Goal: Task Accomplishment & Management: Use online tool/utility

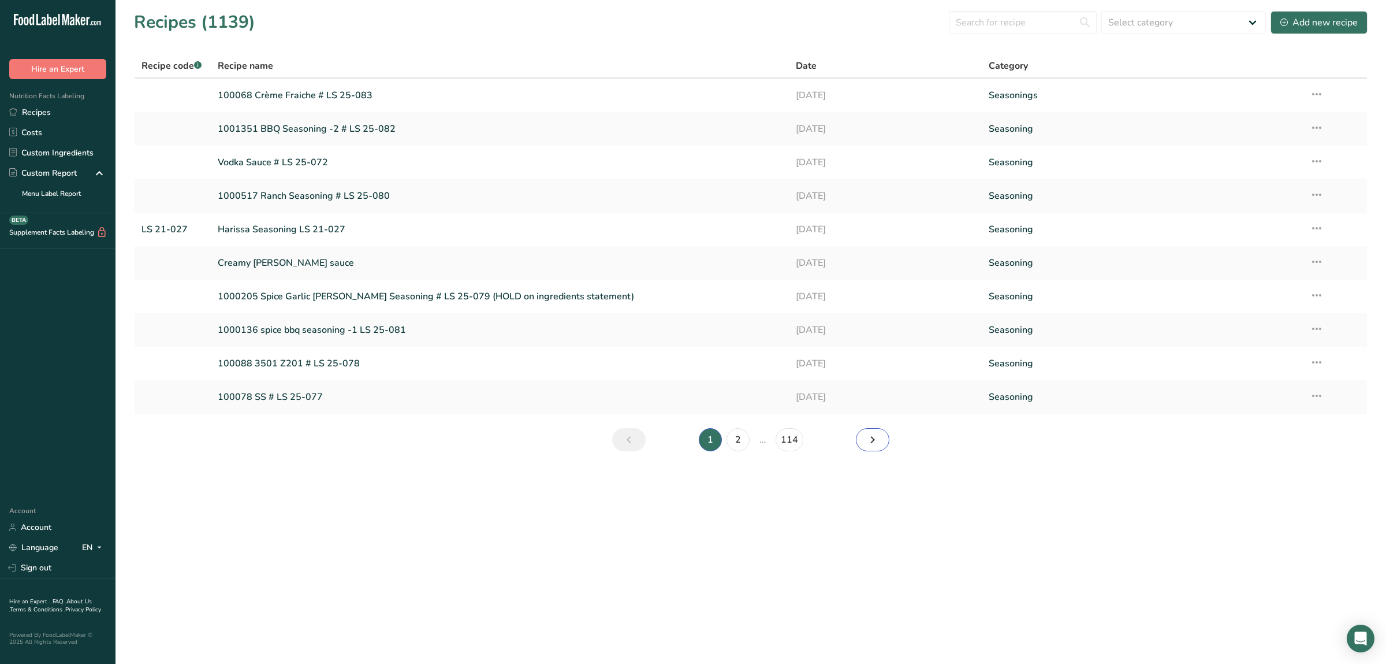
click at [880, 436] on icon "Next page" at bounding box center [873, 439] width 14 height 21
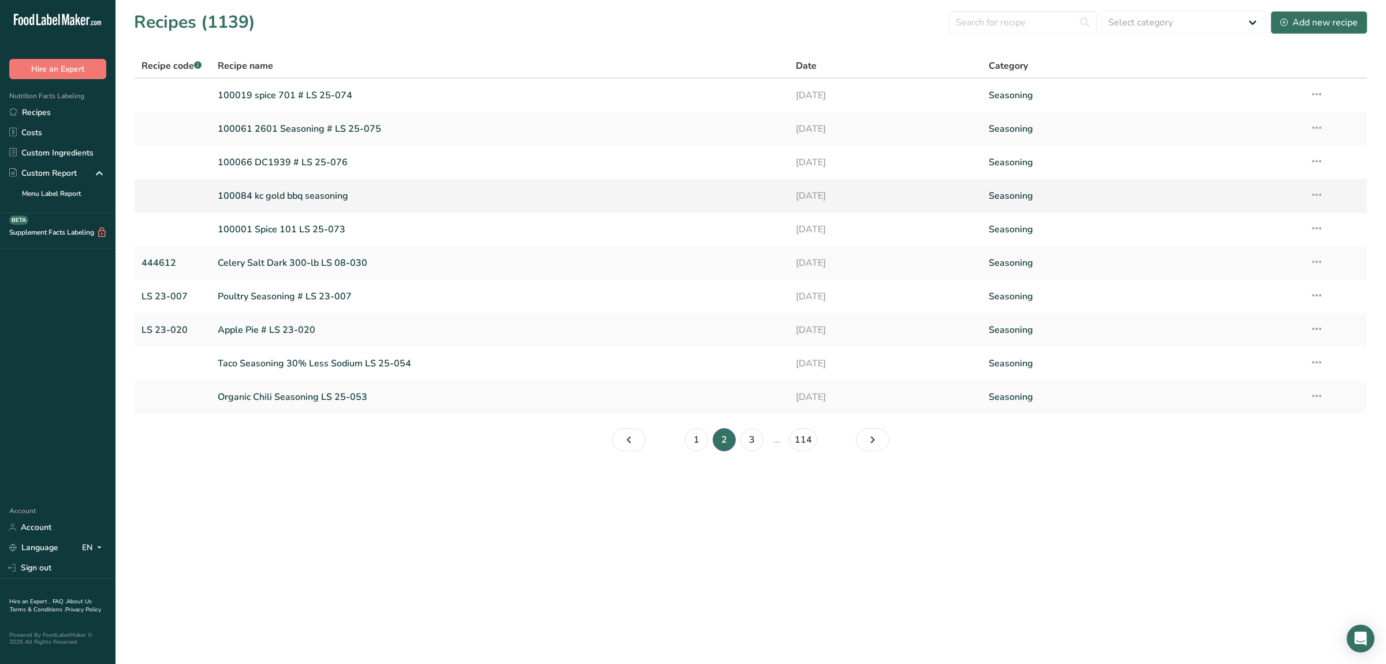
click at [329, 193] on link "100084 kc gold bbq seasoning" at bounding box center [500, 196] width 564 height 24
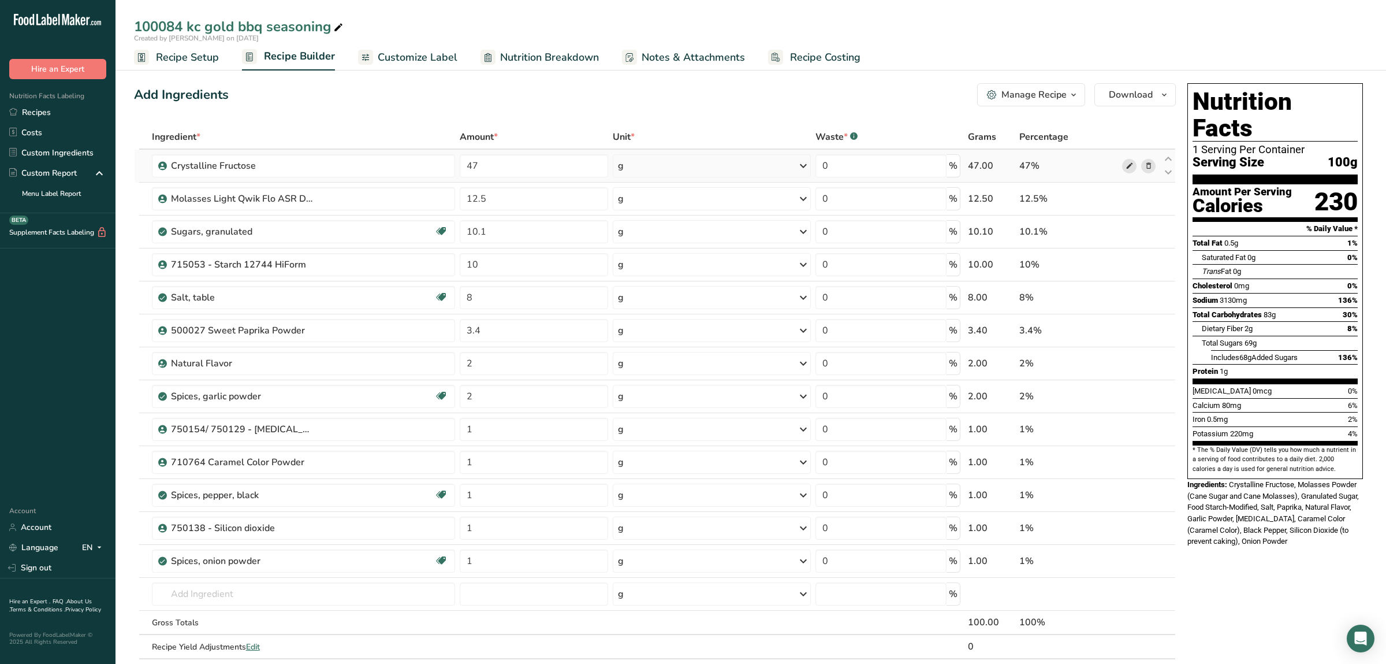
click at [1126, 163] on icon at bounding box center [1130, 166] width 8 height 12
click at [1149, 196] on icon at bounding box center [1149, 199] width 8 height 12
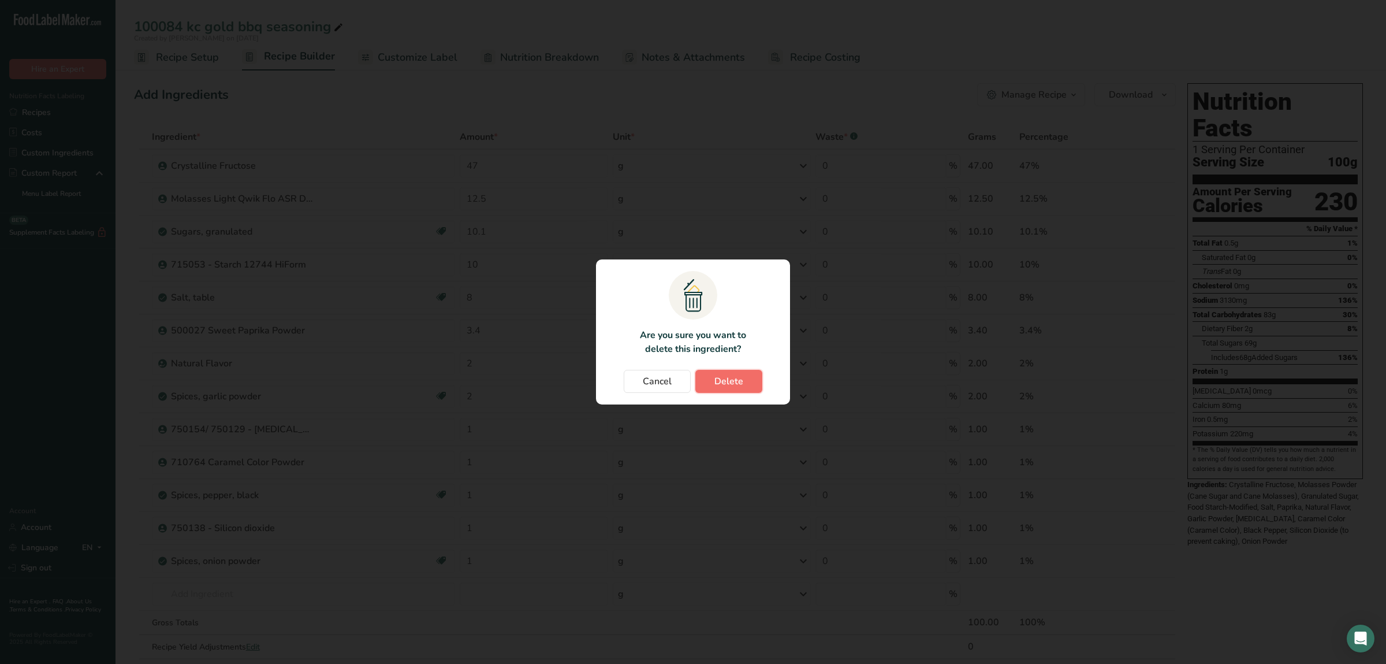
click at [736, 385] on span "Delete" at bounding box center [728, 381] width 29 height 14
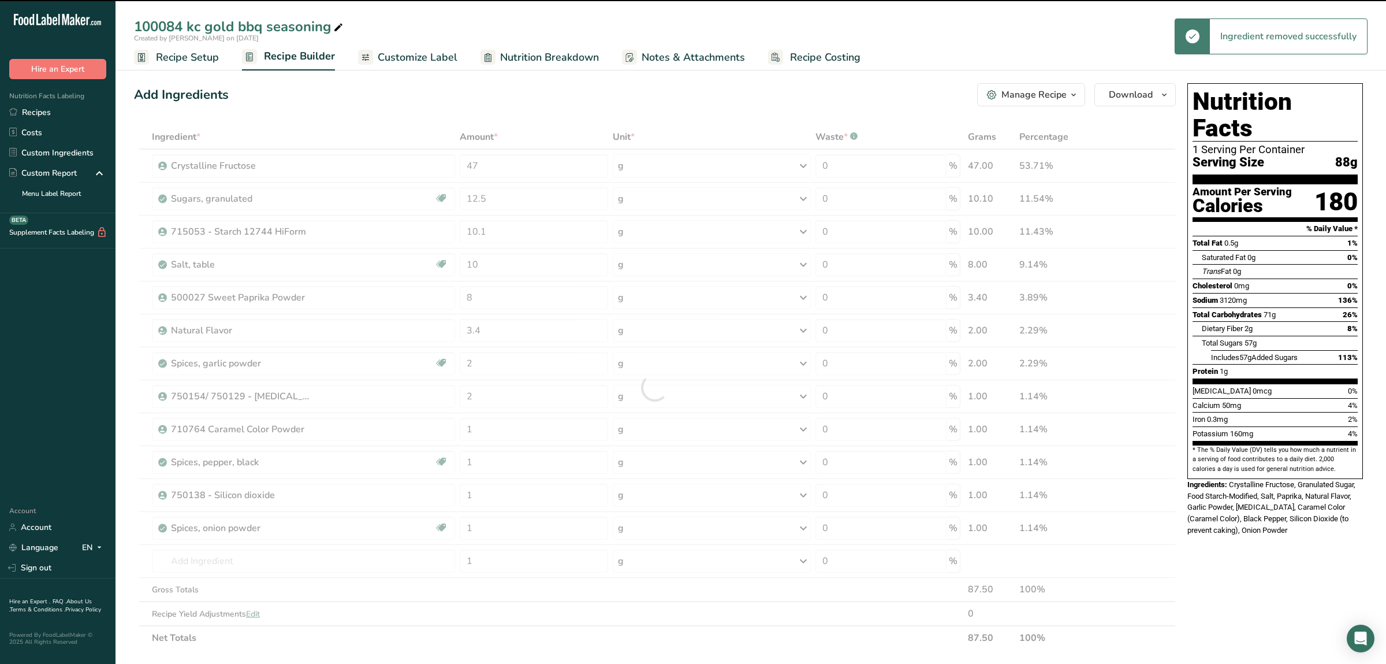
type input "10.1"
type input "10"
type input "8"
type input "3.4"
type input "2"
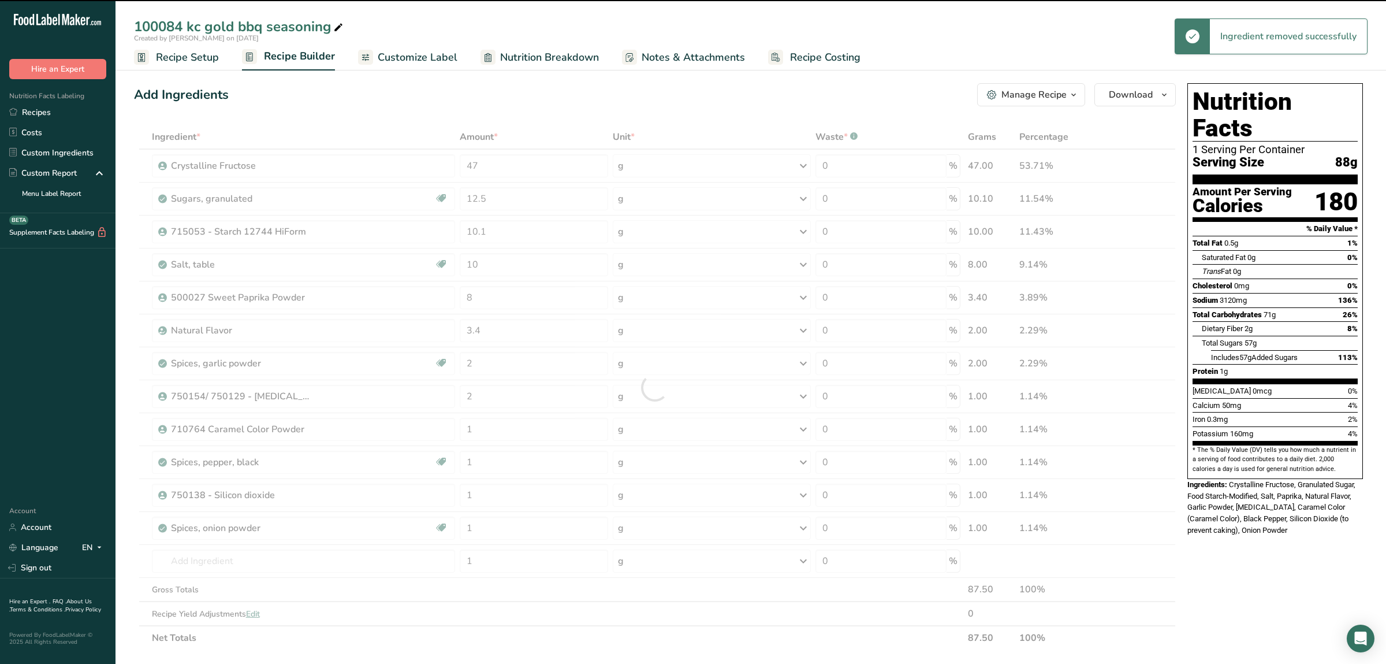
type input "1"
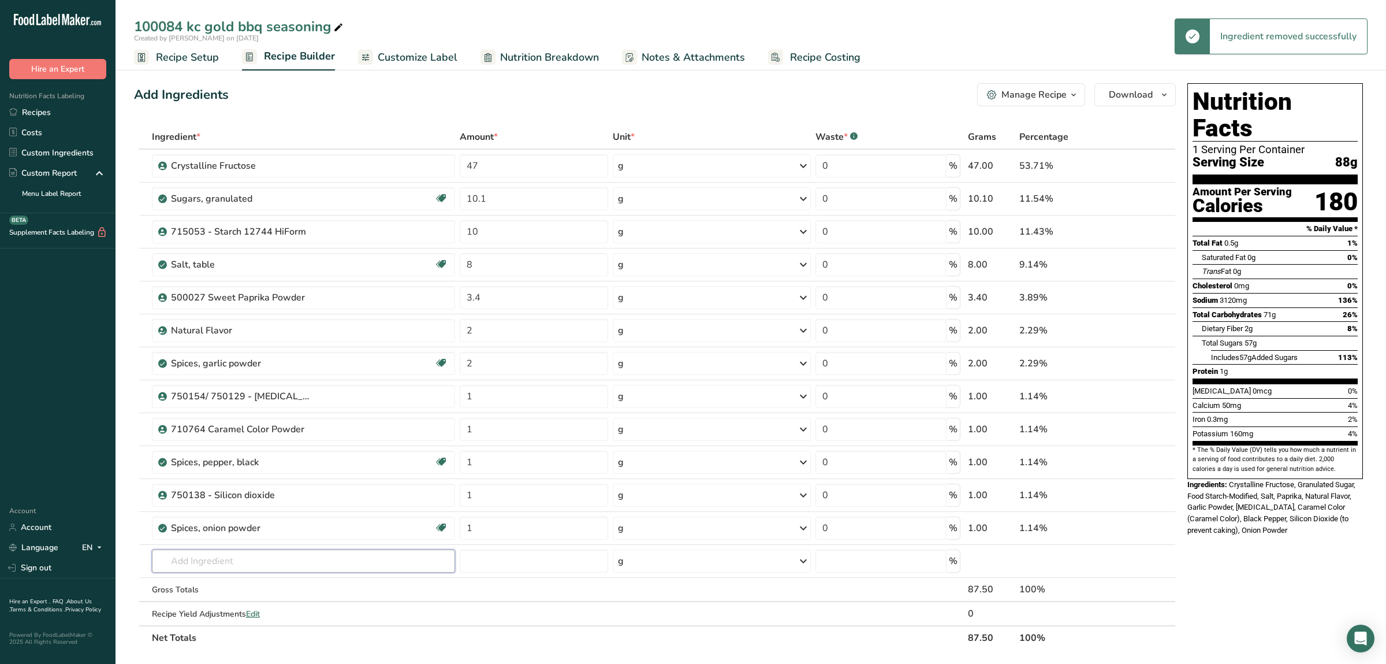
click at [254, 560] on input "text" at bounding box center [303, 560] width 303 height 23
type input "dark molass"
click at [204, 517] on p "Molasses Dark Qwik Flo ASR Domino" at bounding box center [236, 521] width 150 height 12
type input "Molasses Dark Qwik Flo ASR Domino"
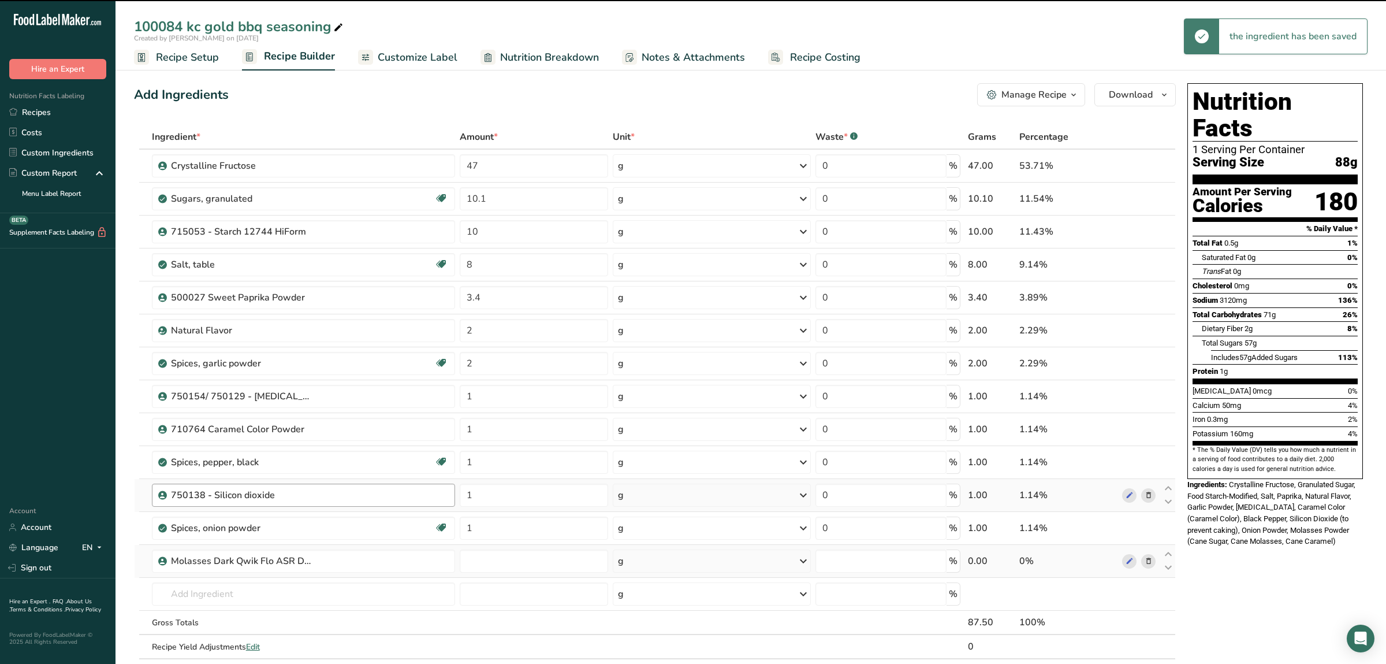
type input "0"
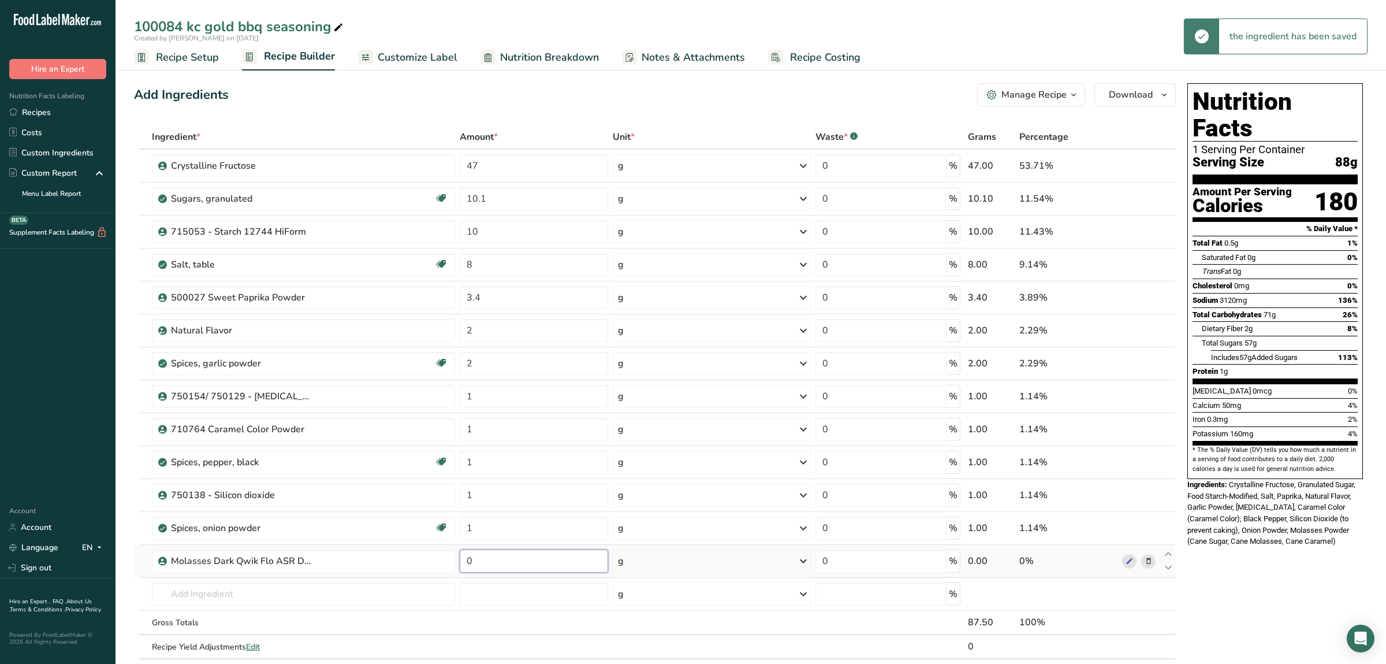
drag, startPoint x: 490, startPoint y: 572, endPoint x: 422, endPoint y: 565, distance: 68.5
click at [460, 565] on input "0" at bounding box center [534, 560] width 148 height 23
type input "20"
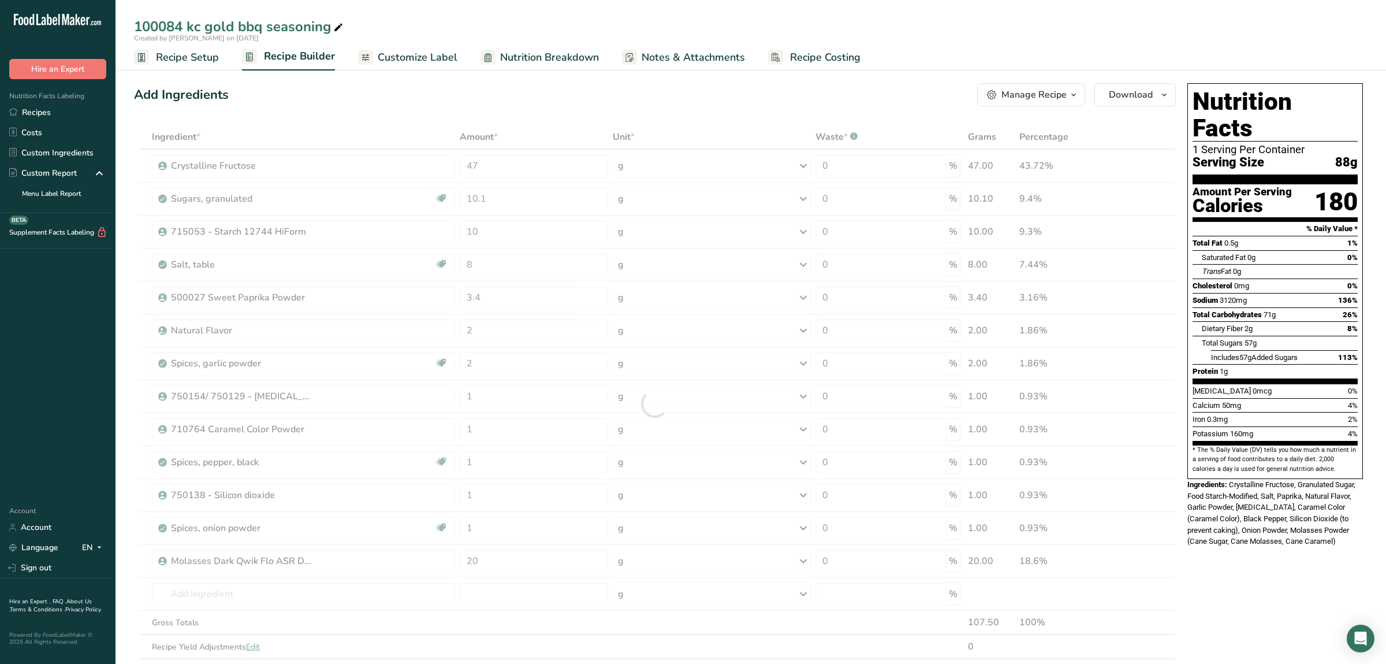
click at [1279, 583] on div "Nutrition Facts 1 Serving Per Container Serving Size 88g Amount Per Serving Cal…" at bounding box center [1275, 580] width 185 height 1003
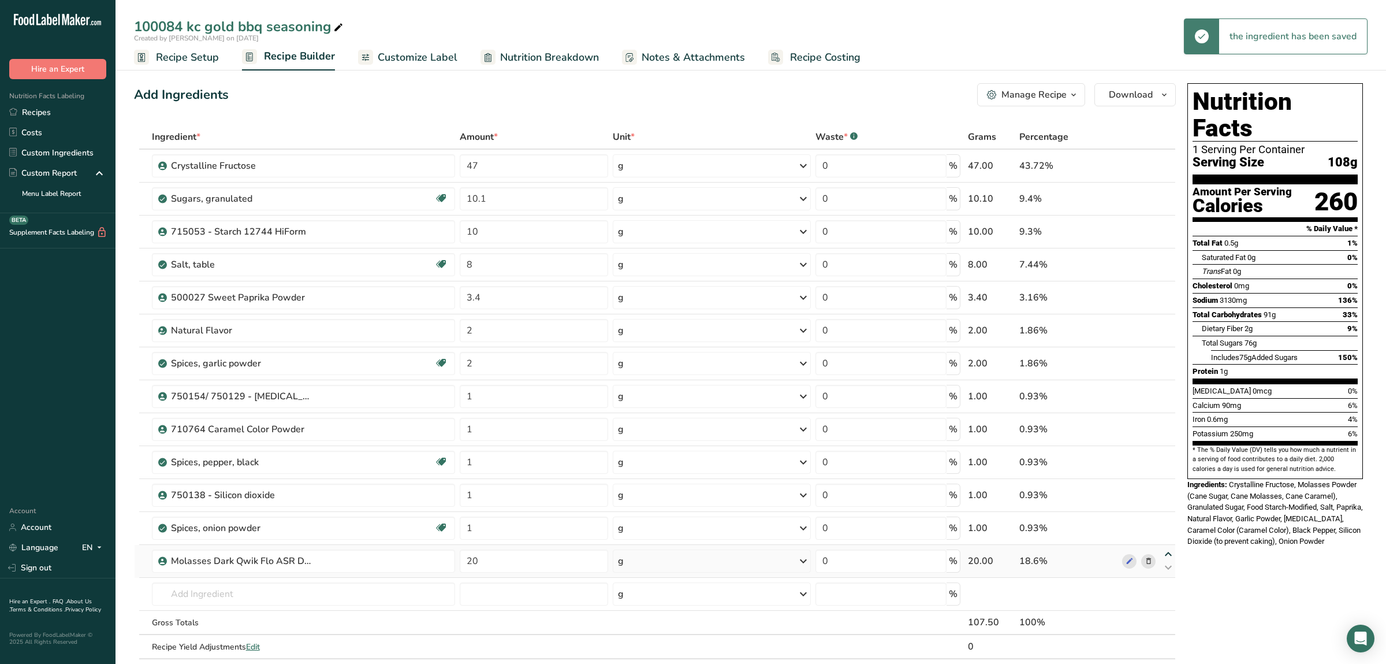
click at [1171, 554] on icon at bounding box center [1168, 554] width 14 height 9
type input "20"
type input "1"
click at [1170, 521] on icon at bounding box center [1168, 521] width 14 height 9
type input "20"
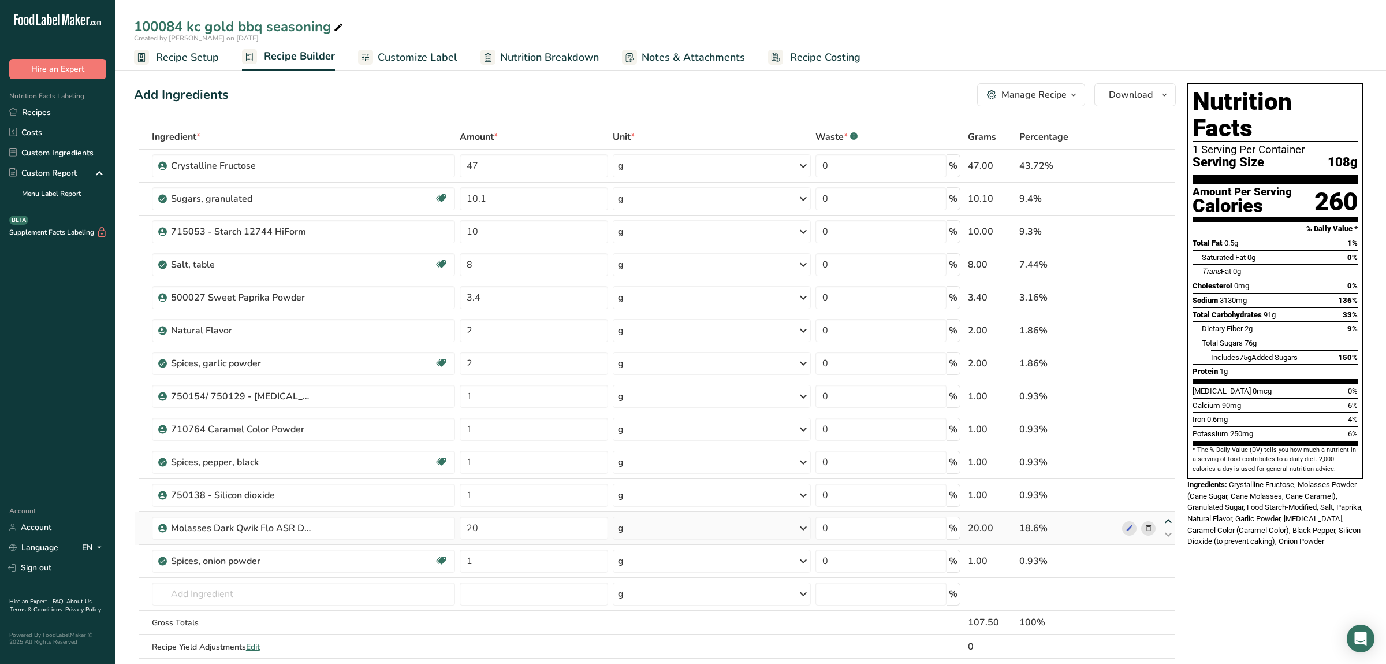
type input "1"
click at [1167, 490] on icon at bounding box center [1168, 488] width 14 height 9
type input "20"
type input "1"
click at [1171, 459] on icon at bounding box center [1168, 455] width 14 height 9
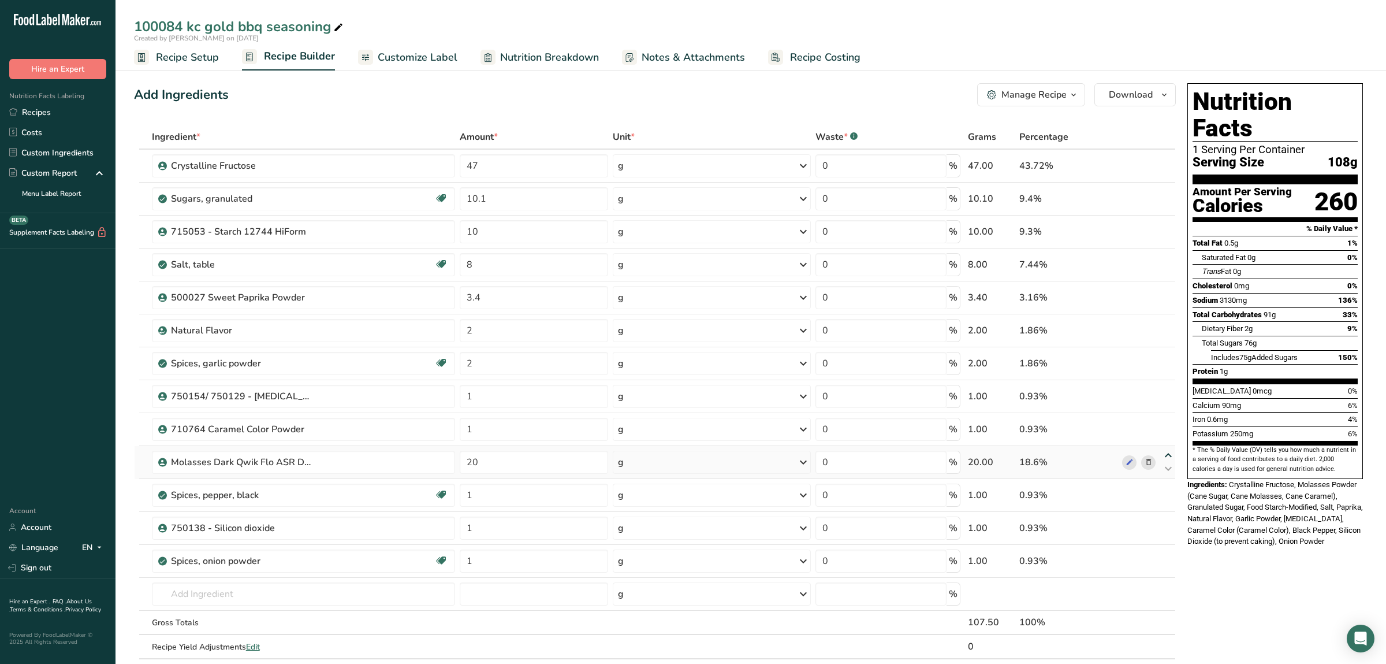
type input "20"
type input "1"
click at [1164, 424] on icon at bounding box center [1168, 422] width 14 height 9
type input "20"
type input "1"
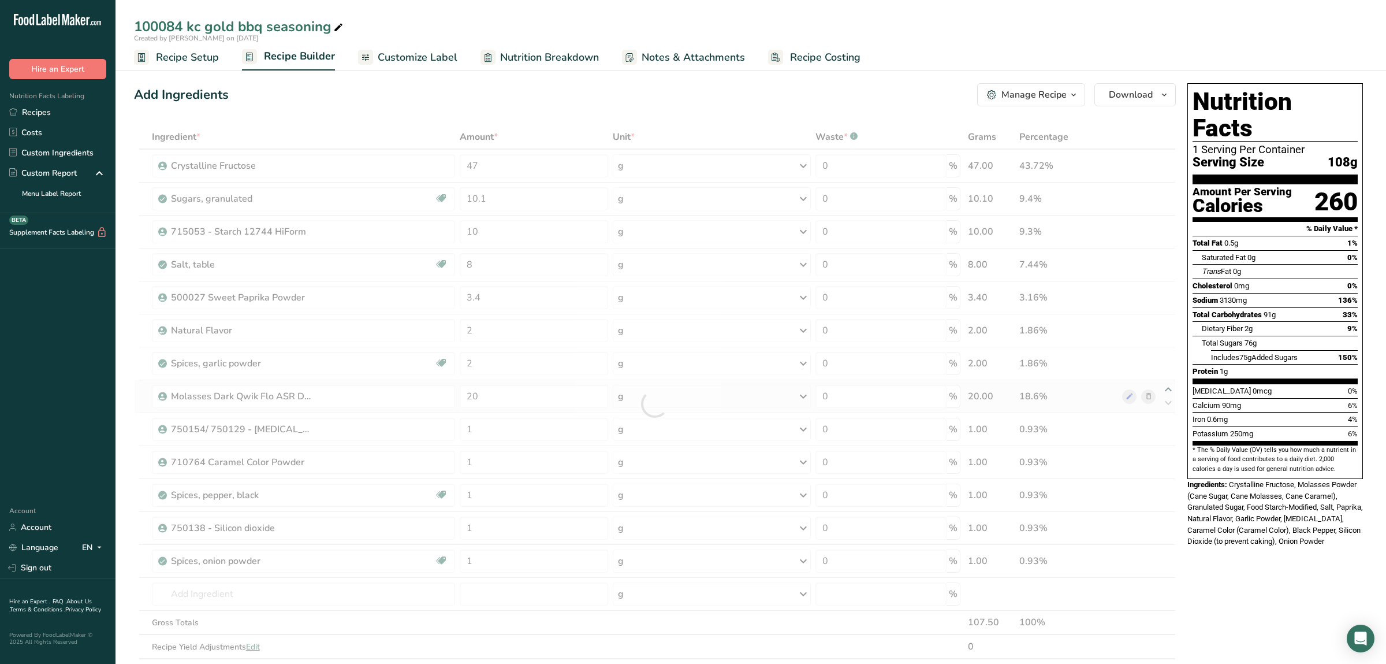
click at [1171, 390] on div at bounding box center [655, 404] width 1042 height 558
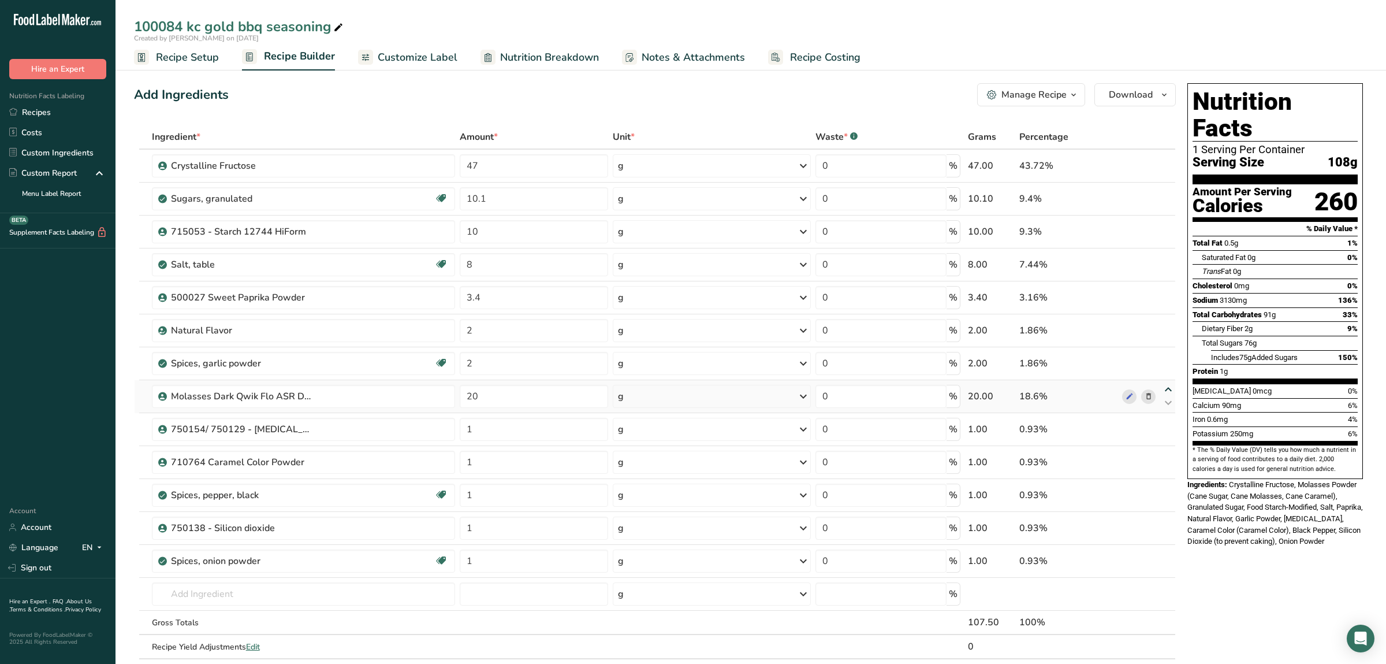
click at [1167, 392] on icon at bounding box center [1168, 389] width 14 height 9
type input "20"
type input "2"
click at [1169, 355] on icon at bounding box center [1168, 356] width 14 height 9
type input "20"
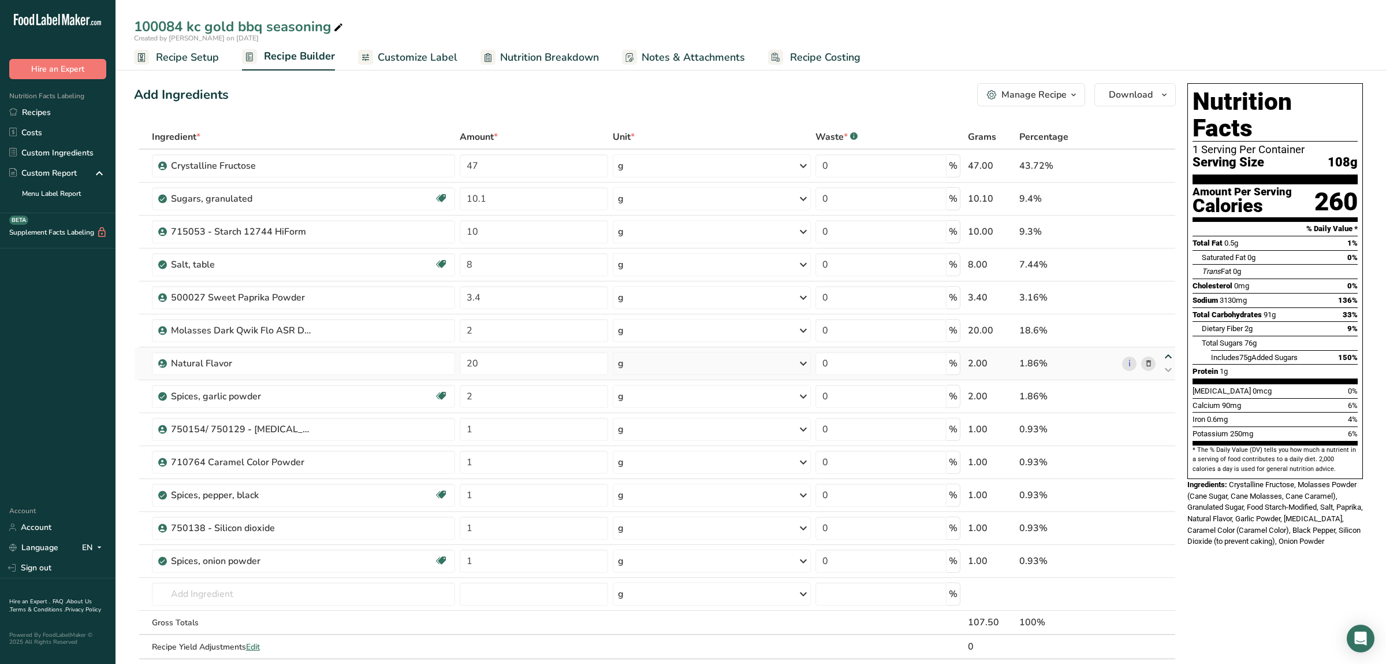
type input "2"
click at [1170, 326] on icon at bounding box center [1168, 323] width 14 height 9
type input "20"
type input "3.4"
click at [1165, 289] on icon at bounding box center [1168, 290] width 14 height 9
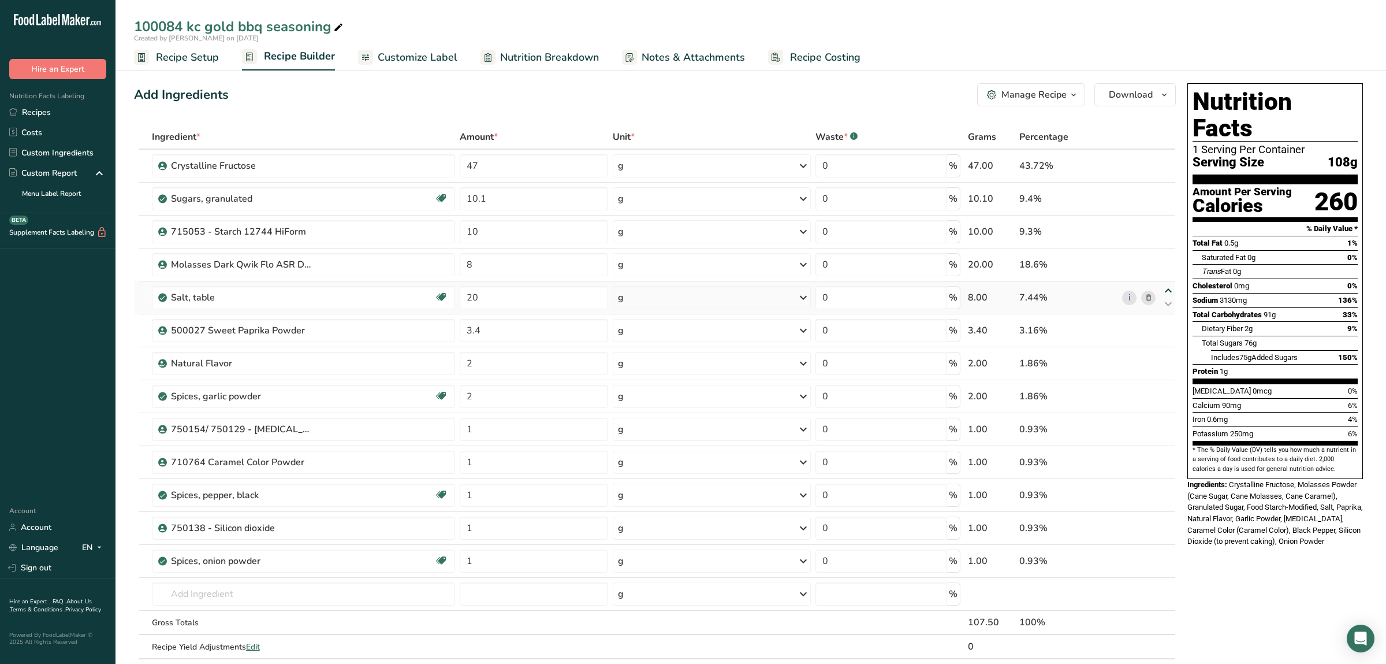
type input "20"
type input "8"
click at [1169, 256] on icon at bounding box center [1168, 258] width 14 height 9
type input "20"
type input "10"
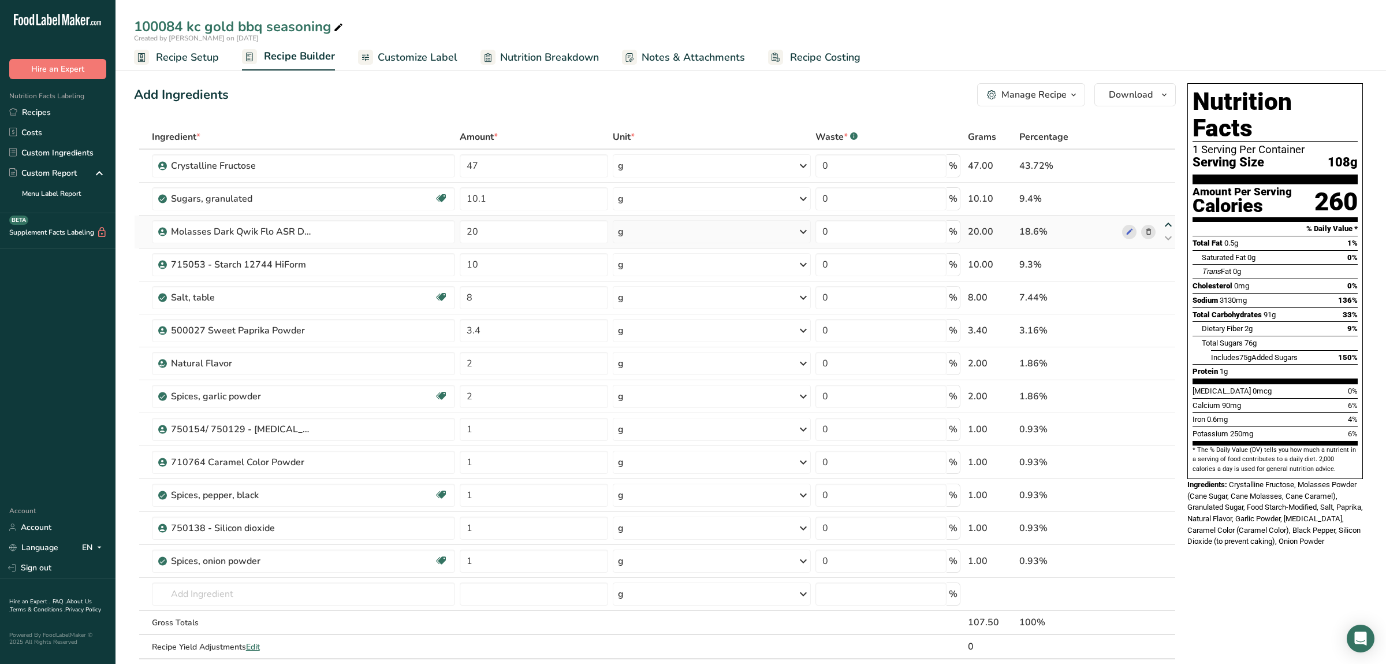
click at [1167, 225] on icon at bounding box center [1168, 225] width 14 height 9
type input "20"
drag, startPoint x: 511, startPoint y: 230, endPoint x: 370, endPoint y: 227, distance: 141.5
click at [460, 227] on input "10.1" at bounding box center [534, 231] width 148 height 23
type input "11.8"
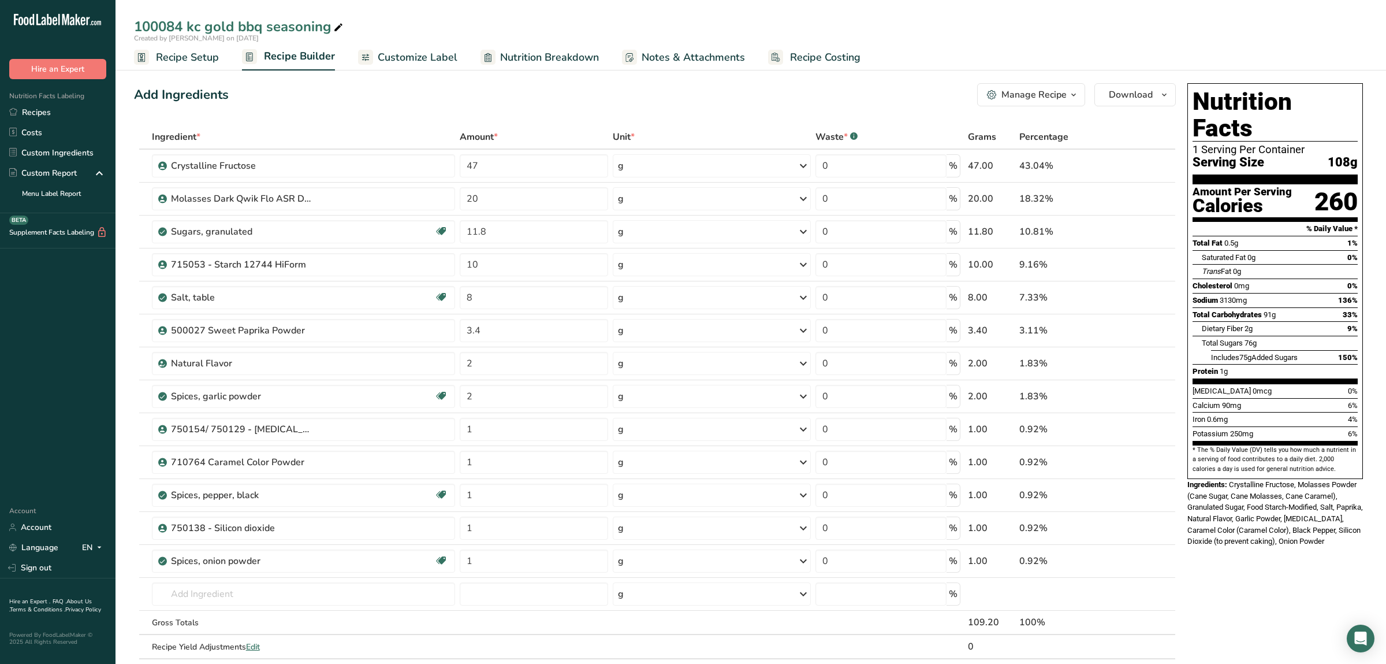
click at [1280, 383] on div "Vitamin D 0mcg 0%" at bounding box center [1275, 390] width 165 height 14
drag, startPoint x: 470, startPoint y: 252, endPoint x: 352, endPoint y: 266, distance: 118.6
click at [460, 266] on input "10" at bounding box center [534, 264] width 148 height 23
type input "9"
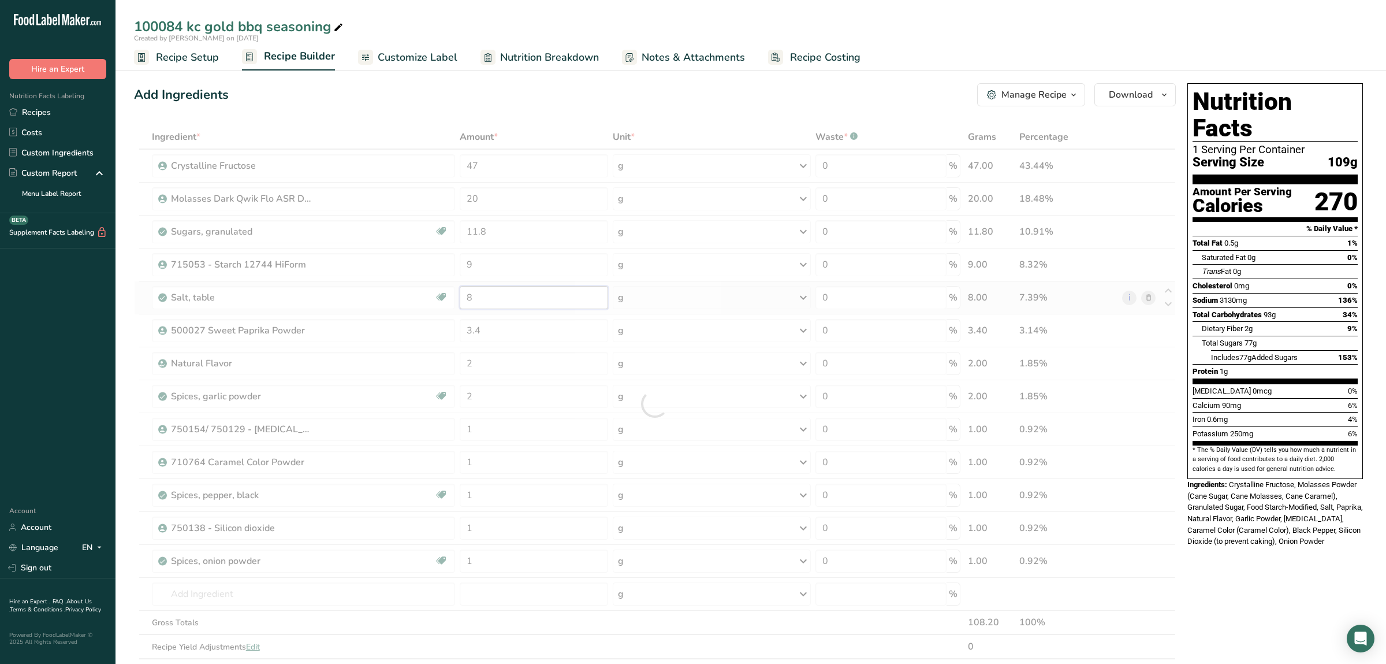
click at [510, 299] on input "8" at bounding box center [534, 297] width 148 height 23
drag, startPoint x: 500, startPoint y: 330, endPoint x: 424, endPoint y: 333, distance: 75.7
click at [460, 333] on input "3.4" at bounding box center [534, 330] width 148 height 23
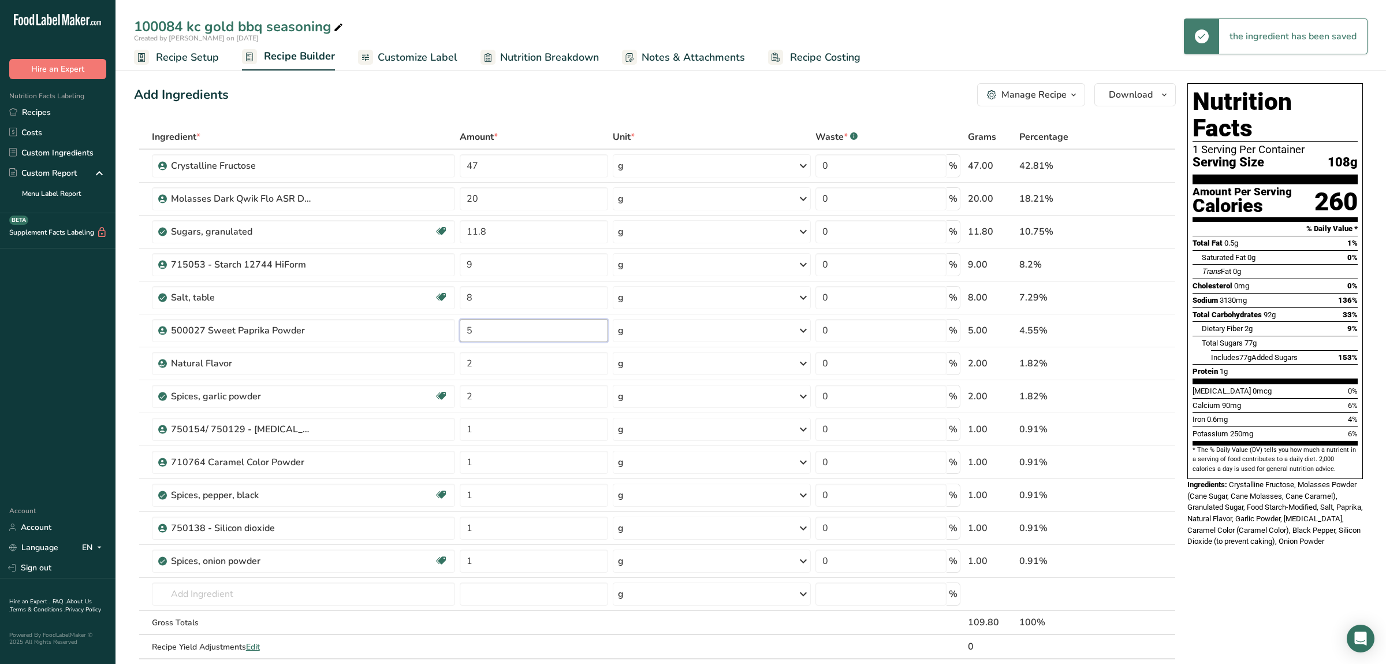
type input "5"
click at [1310, 565] on div "Nutrition Facts 1 Serving Per Container Serving Size 108g Amount Per Serving Ca…" at bounding box center [1275, 580] width 185 height 1003
drag, startPoint x: 508, startPoint y: 366, endPoint x: 433, endPoint y: 360, distance: 74.7
click at [460, 360] on input "2" at bounding box center [534, 363] width 148 height 23
click at [1147, 366] on div "Ingredient * Amount * Unit * Waste * .a-a{fill:#347362;}.b-a{fill:#fff;} Grams …" at bounding box center [655, 404] width 1042 height 558
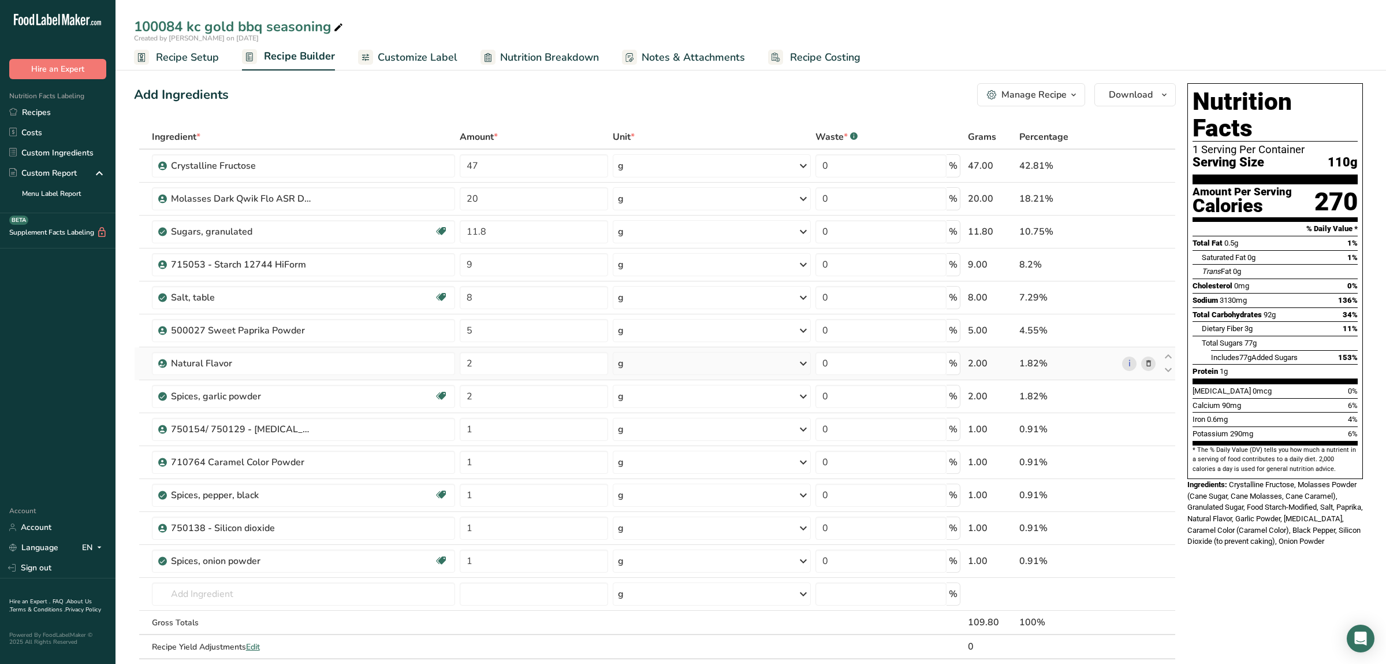
click at [1142, 363] on span at bounding box center [1149, 363] width 14 height 14
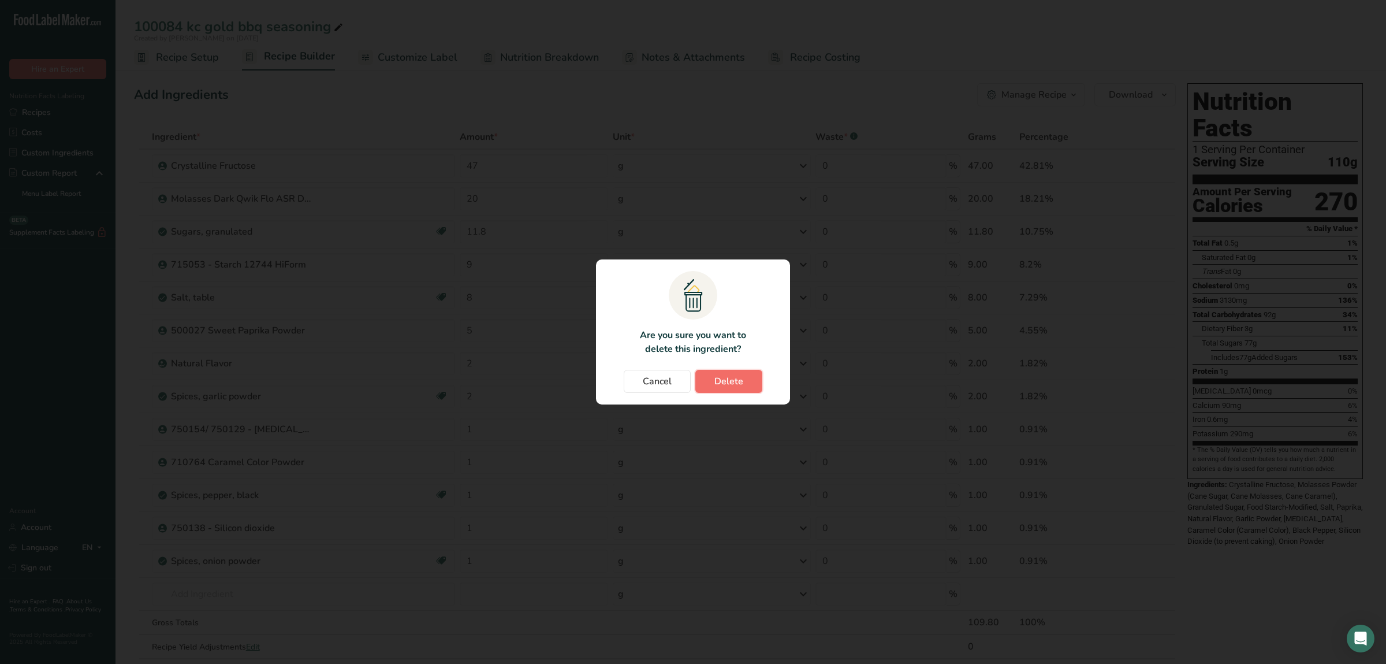
click at [731, 380] on span "Delete" at bounding box center [728, 381] width 29 height 14
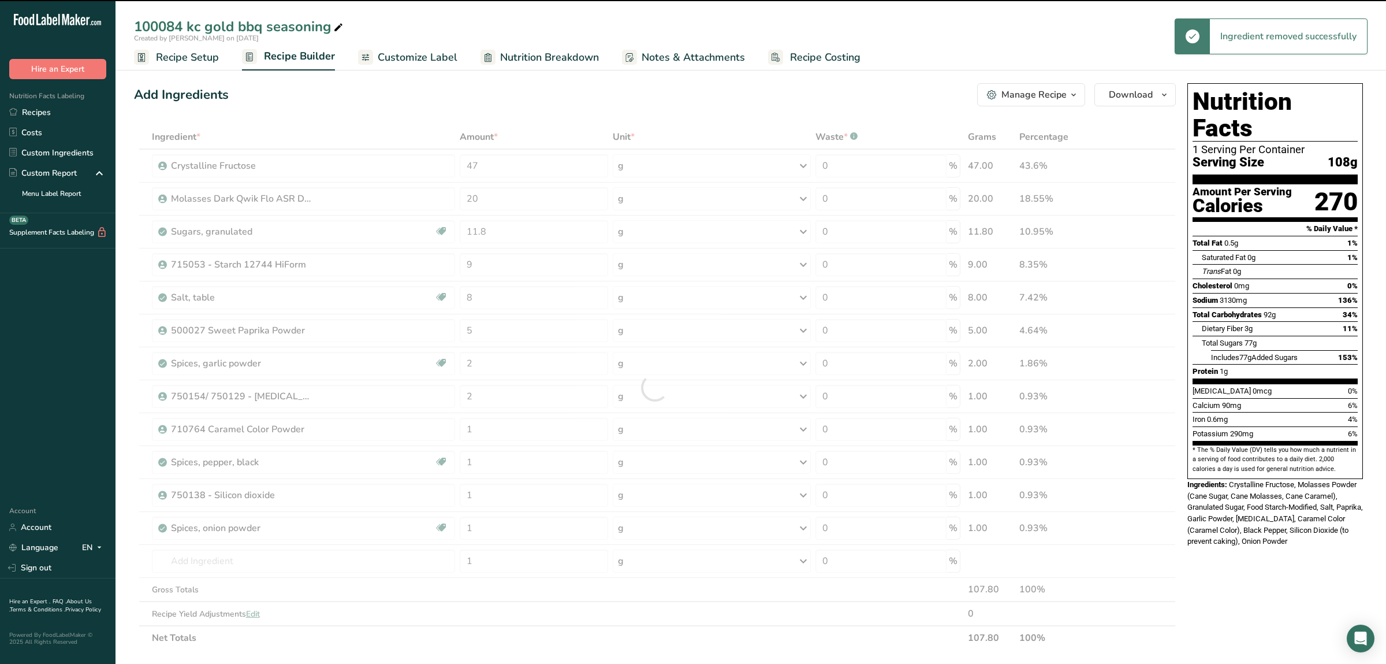
type input "1"
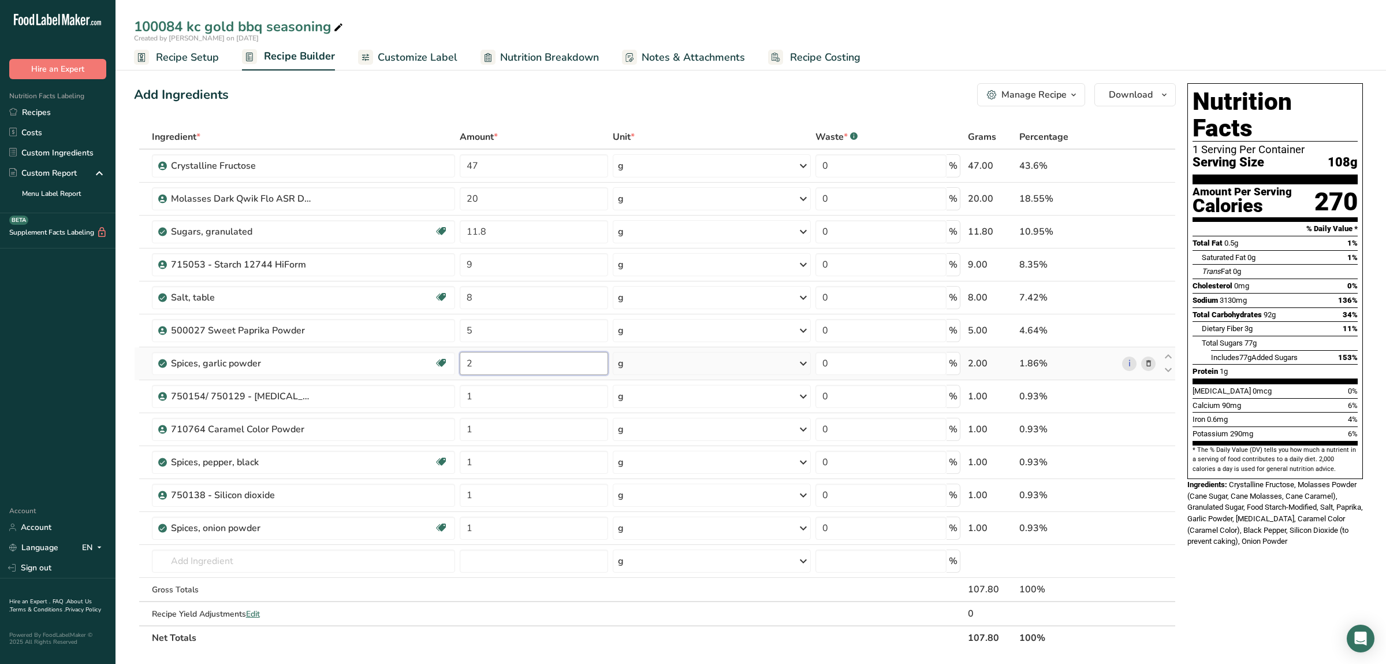
drag, startPoint x: 485, startPoint y: 363, endPoint x: 444, endPoint y: 362, distance: 41.0
click at [460, 362] on input "2" at bounding box center [534, 363] width 148 height 23
type input "1"
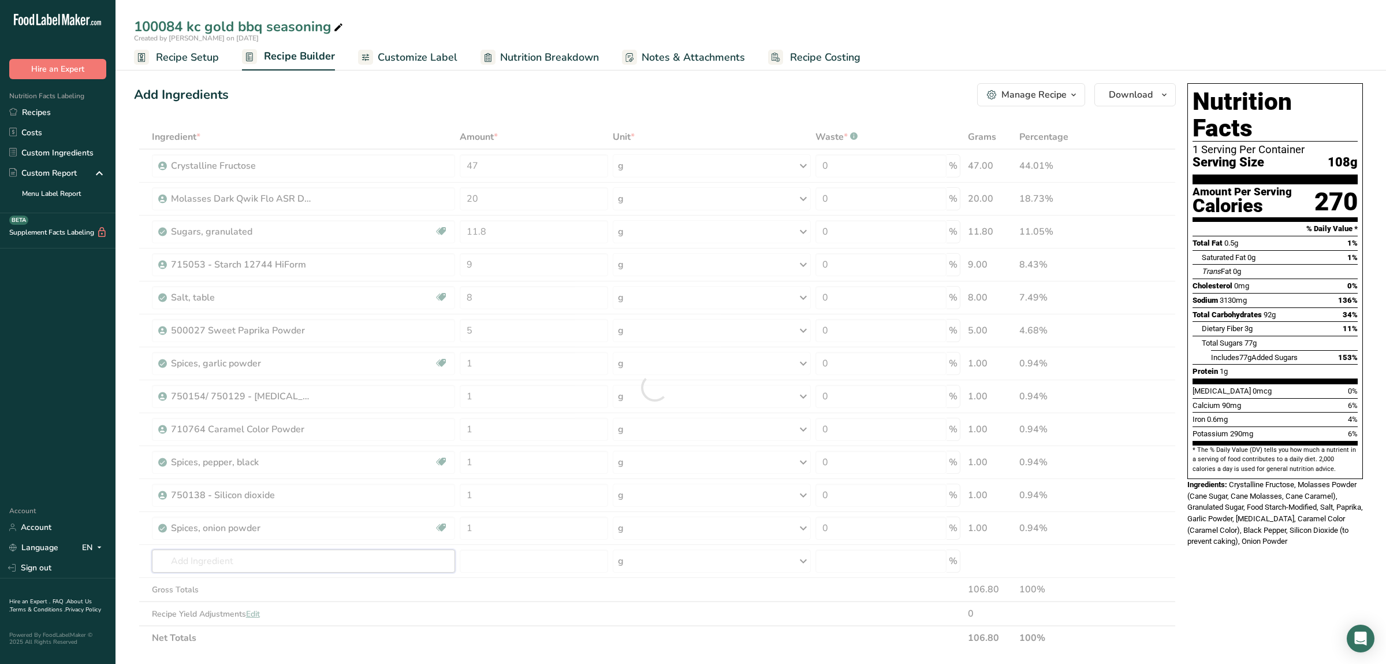
click at [310, 561] on input "text" at bounding box center [303, 560] width 303 height 23
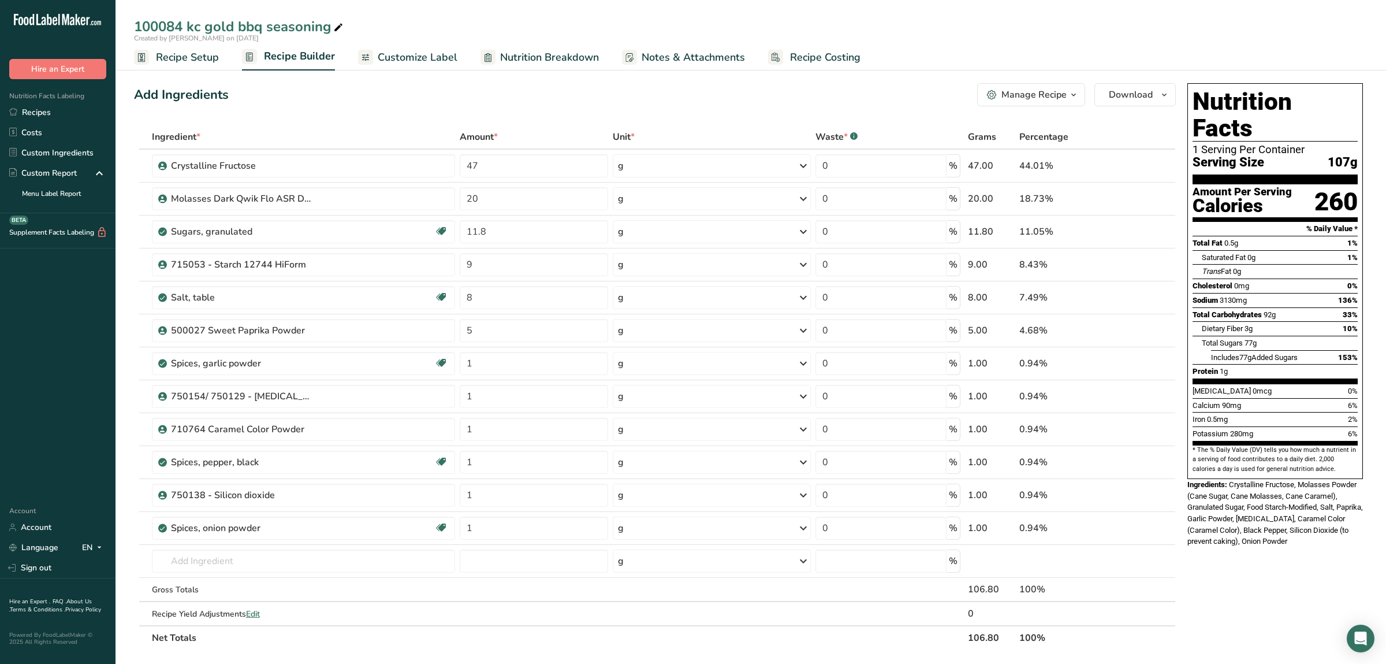
click at [1070, 93] on icon "button" at bounding box center [1073, 95] width 9 height 14
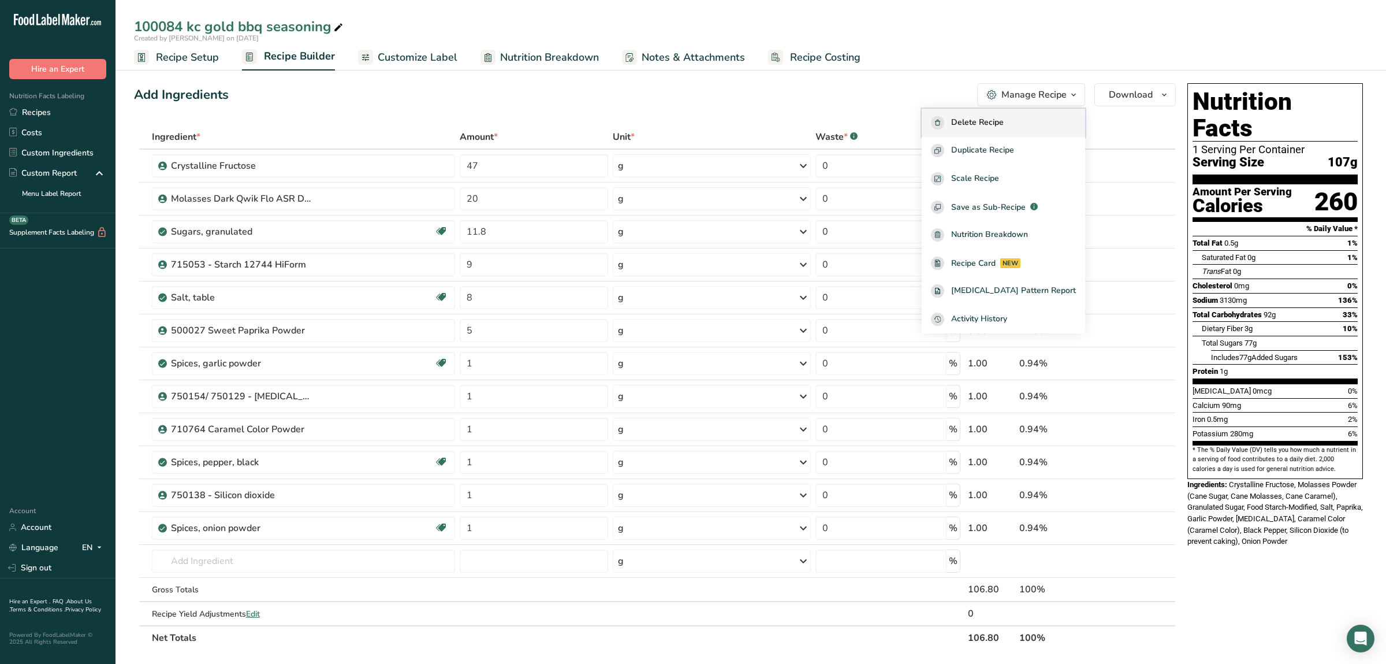
click at [1004, 129] on span "Delete Recipe" at bounding box center [977, 122] width 53 height 13
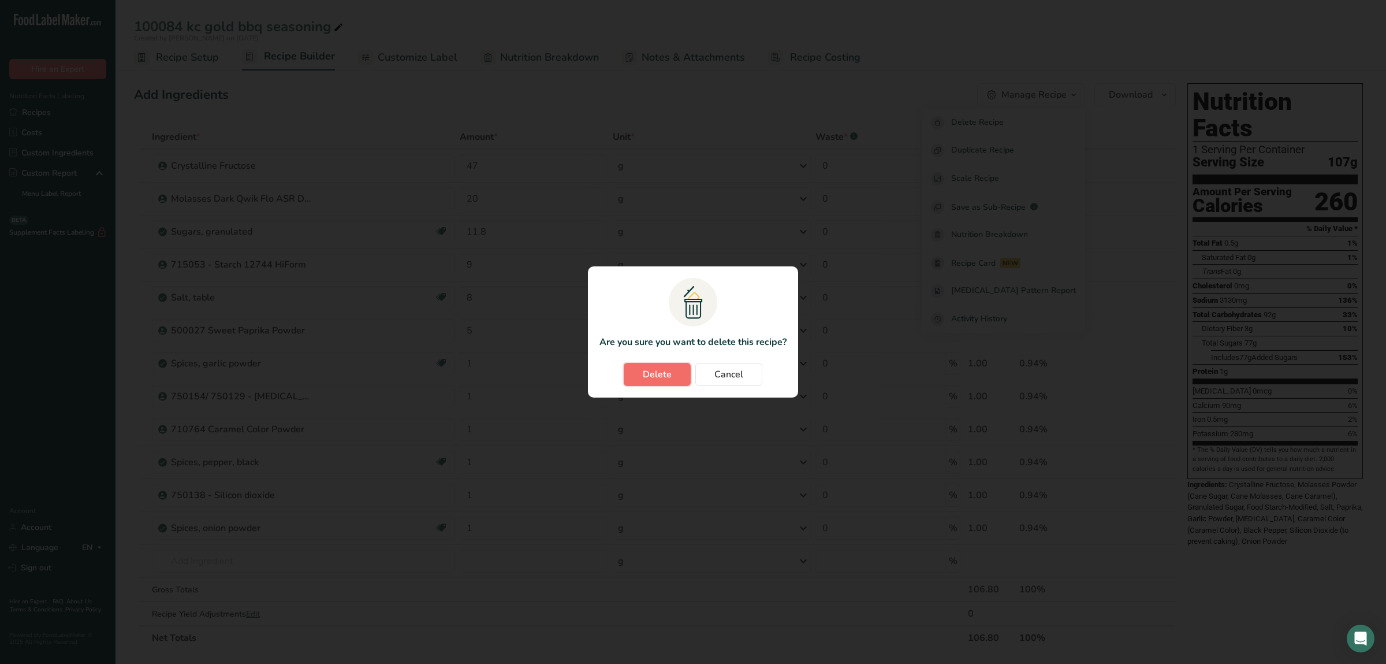
click at [663, 368] on span "Delete" at bounding box center [657, 374] width 29 height 14
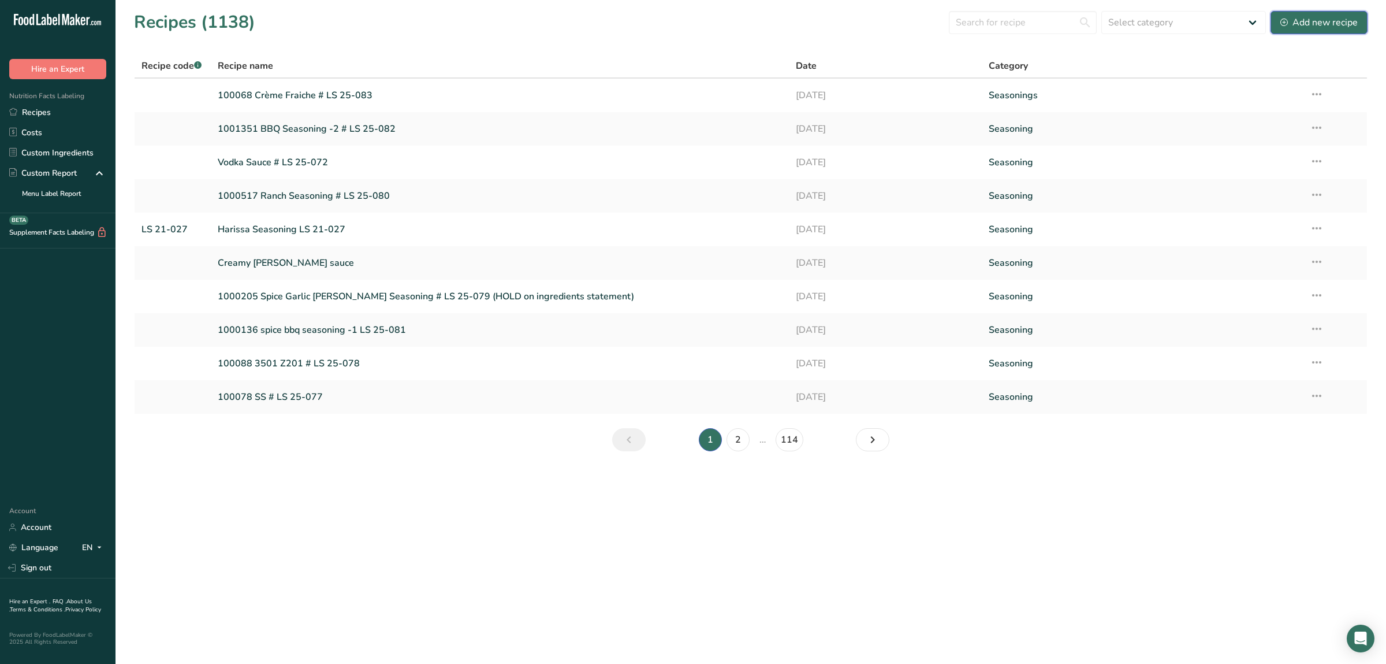
click at [1325, 22] on div "Add new recipe" at bounding box center [1318, 23] width 77 height 14
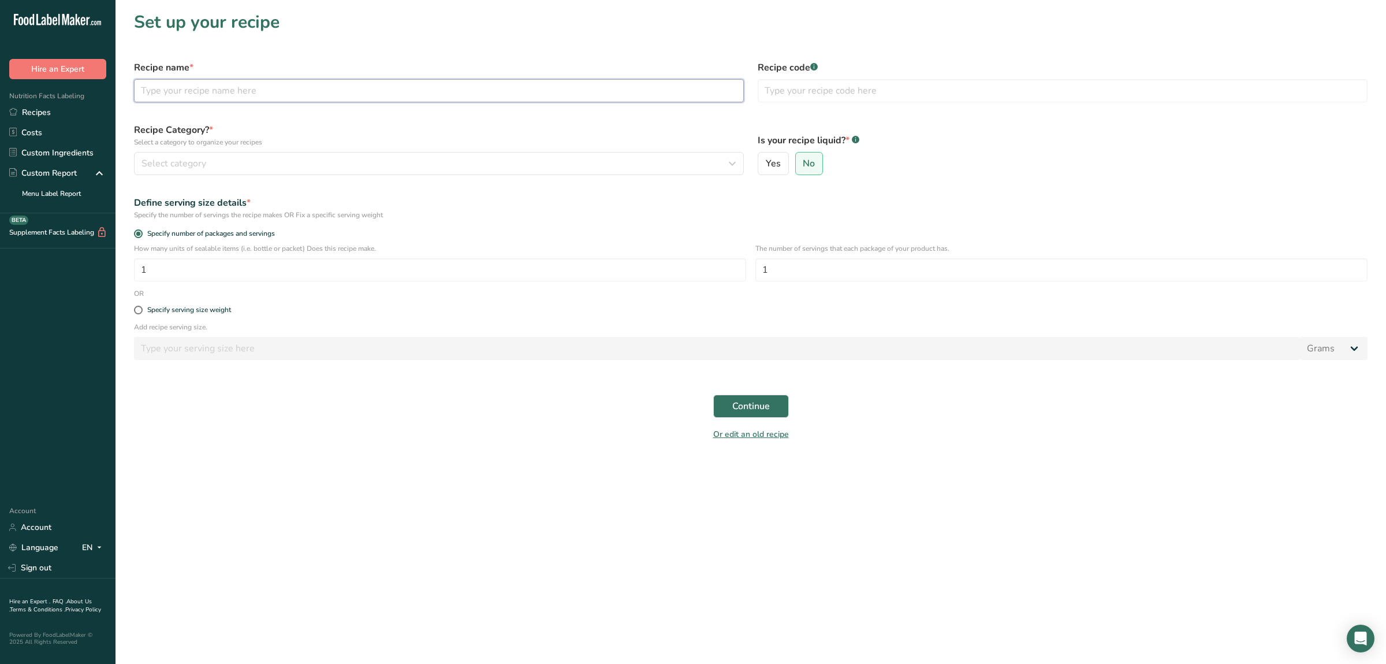
click at [251, 95] on input "text" at bounding box center [439, 90] width 610 height 23
click at [175, 92] on input "text" at bounding box center [439, 90] width 610 height 23
paste input "100084 Spice KC Gold (3 g/ 100 ml)"
type input "100084 Spice KC Gold (3 g/ 100 ml)"
click at [420, 165] on div "Select category" at bounding box center [435, 164] width 588 height 14
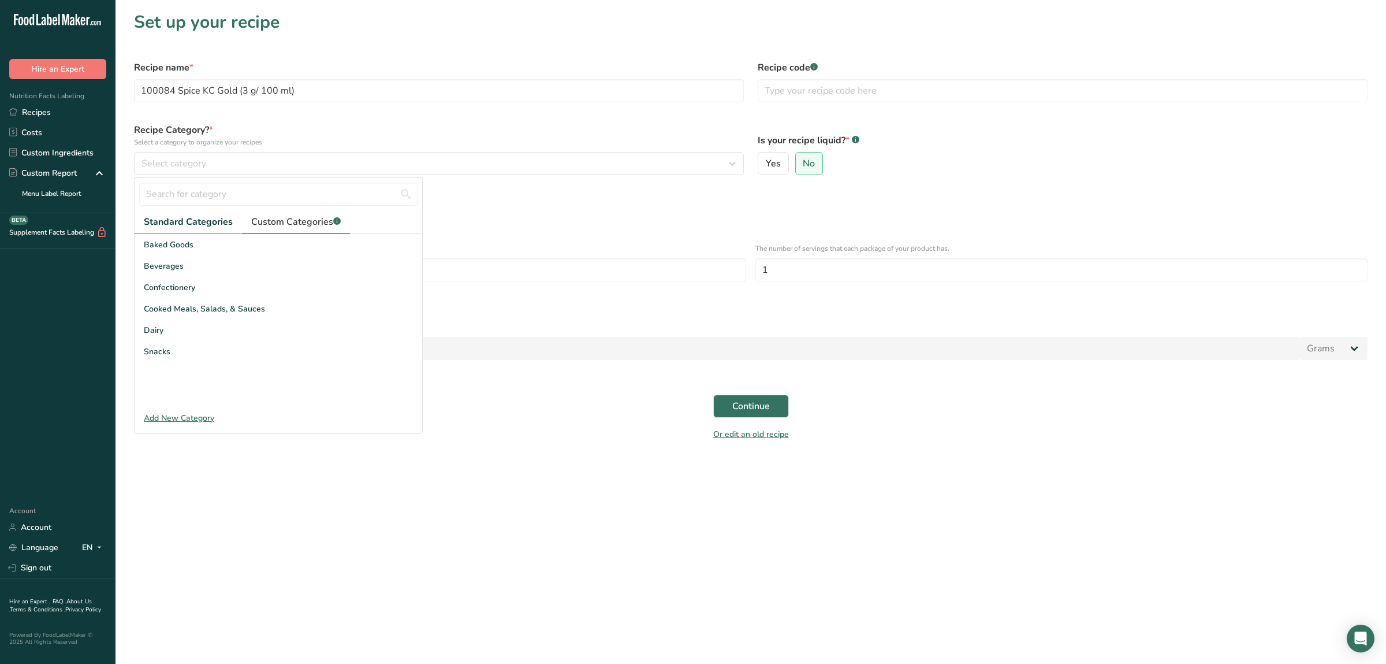
click at [279, 221] on span "Custom Categories .a-a{fill:#347362;}.b-a{fill:#fff;}" at bounding box center [296, 222] width 90 height 14
click at [202, 305] on div "Seasoning" at bounding box center [279, 308] width 288 height 21
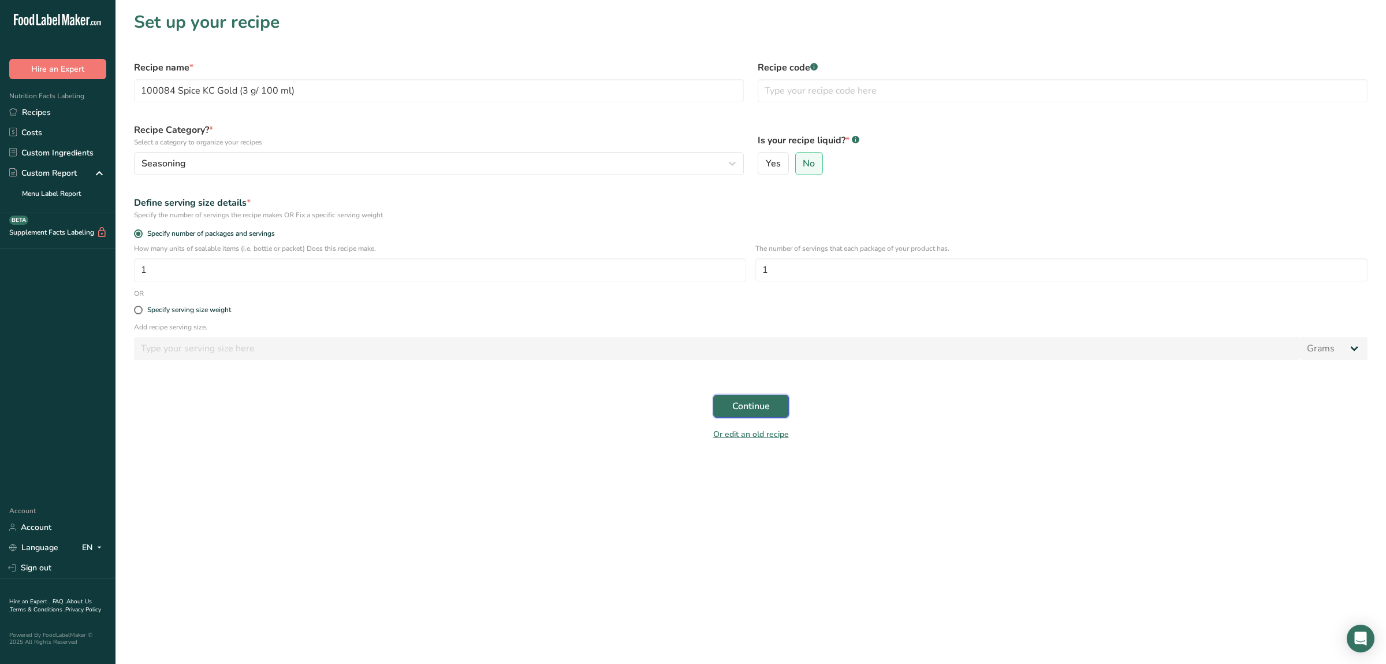
click at [766, 411] on span "Continue" at bounding box center [751, 406] width 38 height 14
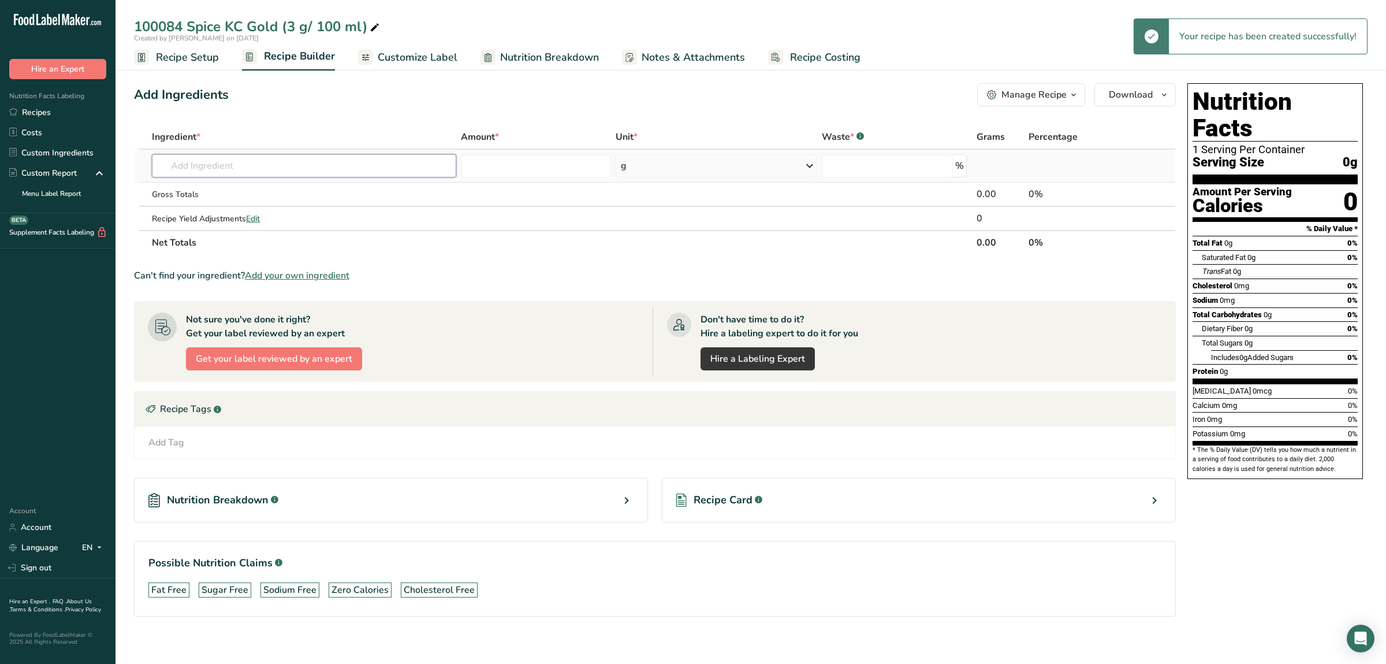
click at [258, 166] on input "text" at bounding box center [304, 165] width 304 height 23
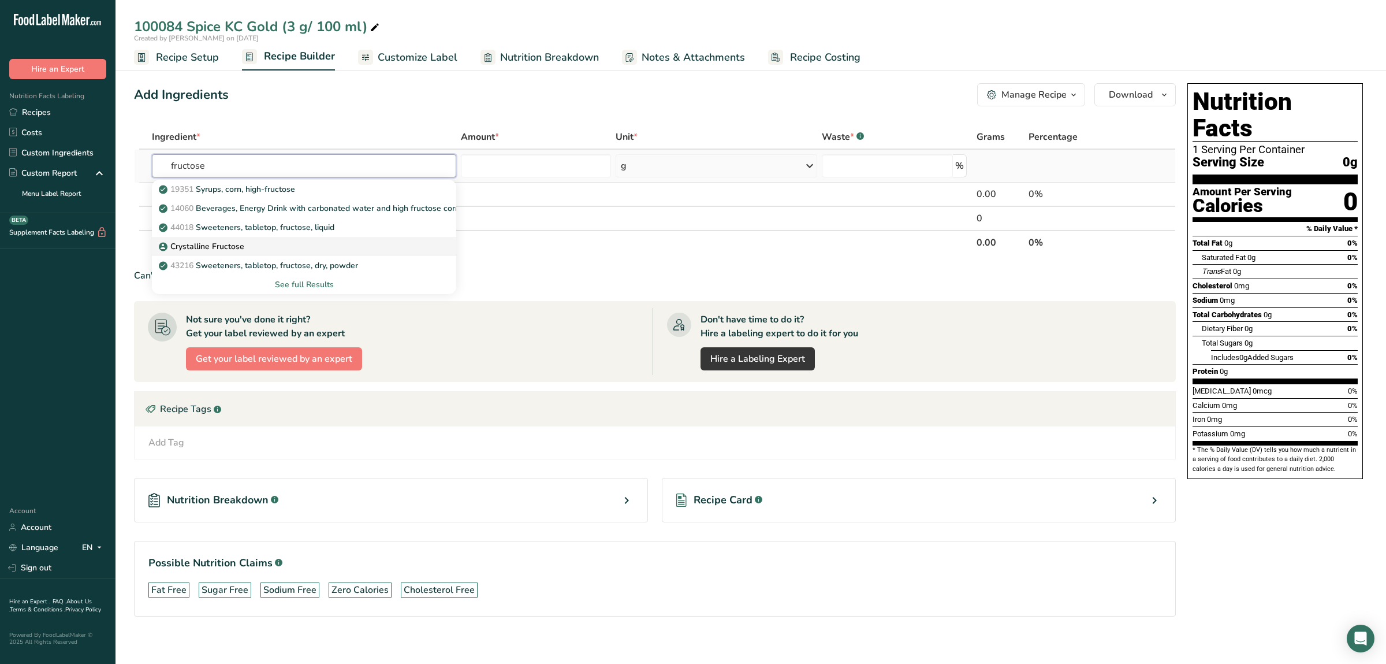
type input "fructose"
click at [247, 240] on link "Crystalline Fructose" at bounding box center [304, 246] width 304 height 19
type input "Crystalline Fructose"
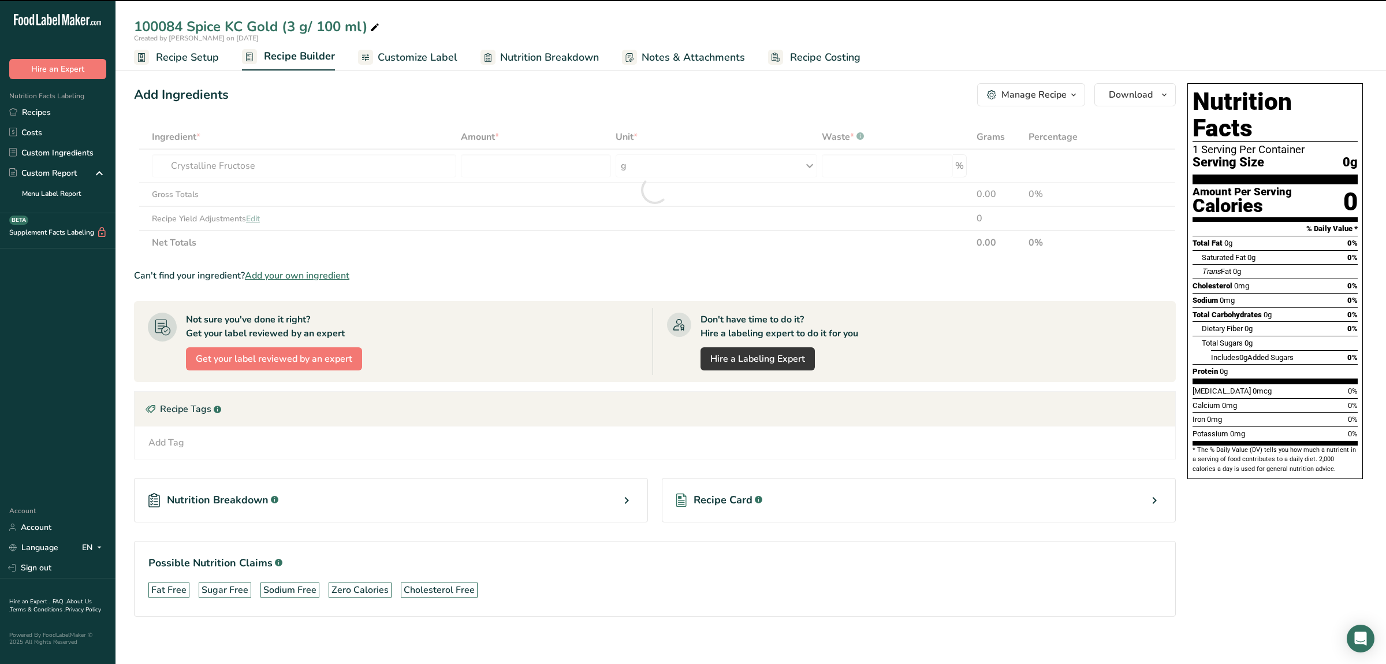
type input "0"
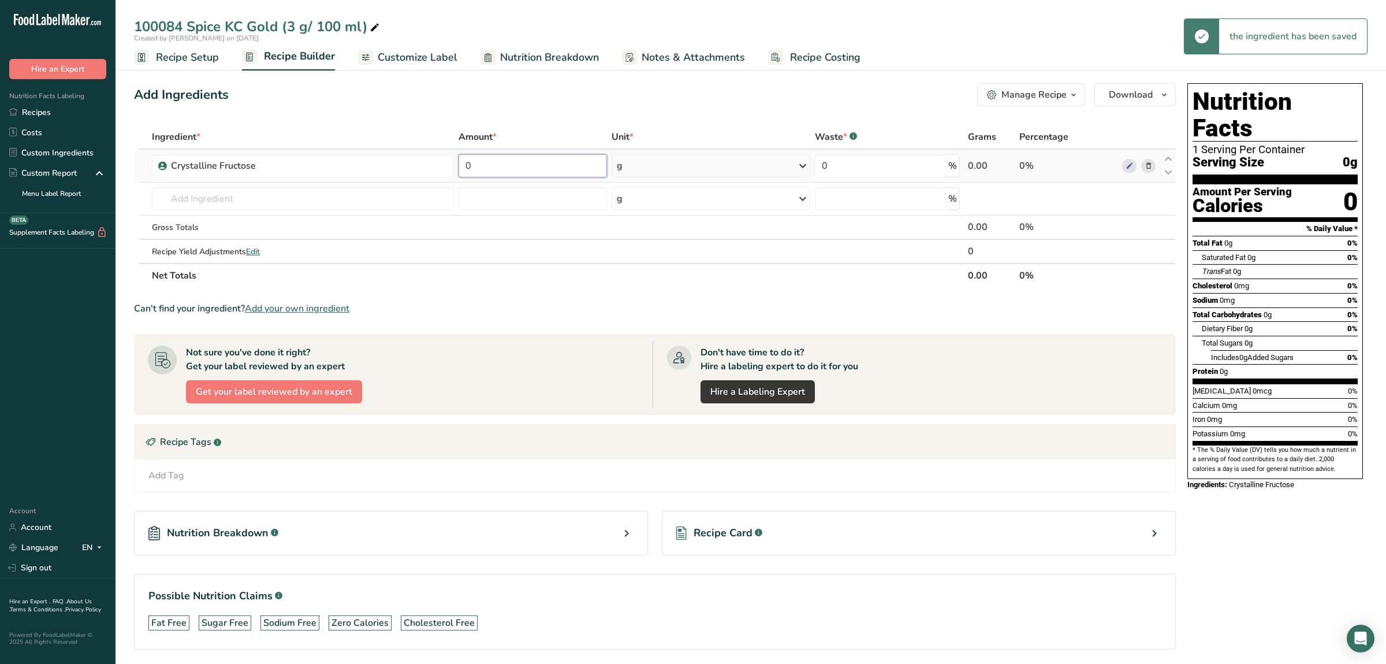
drag, startPoint x: 499, startPoint y: 167, endPoint x: 375, endPoint y: 152, distance: 124.4
click at [459, 154] on input "0" at bounding box center [533, 165] width 148 height 23
type input "40"
click at [381, 196] on input "text" at bounding box center [303, 198] width 302 height 23
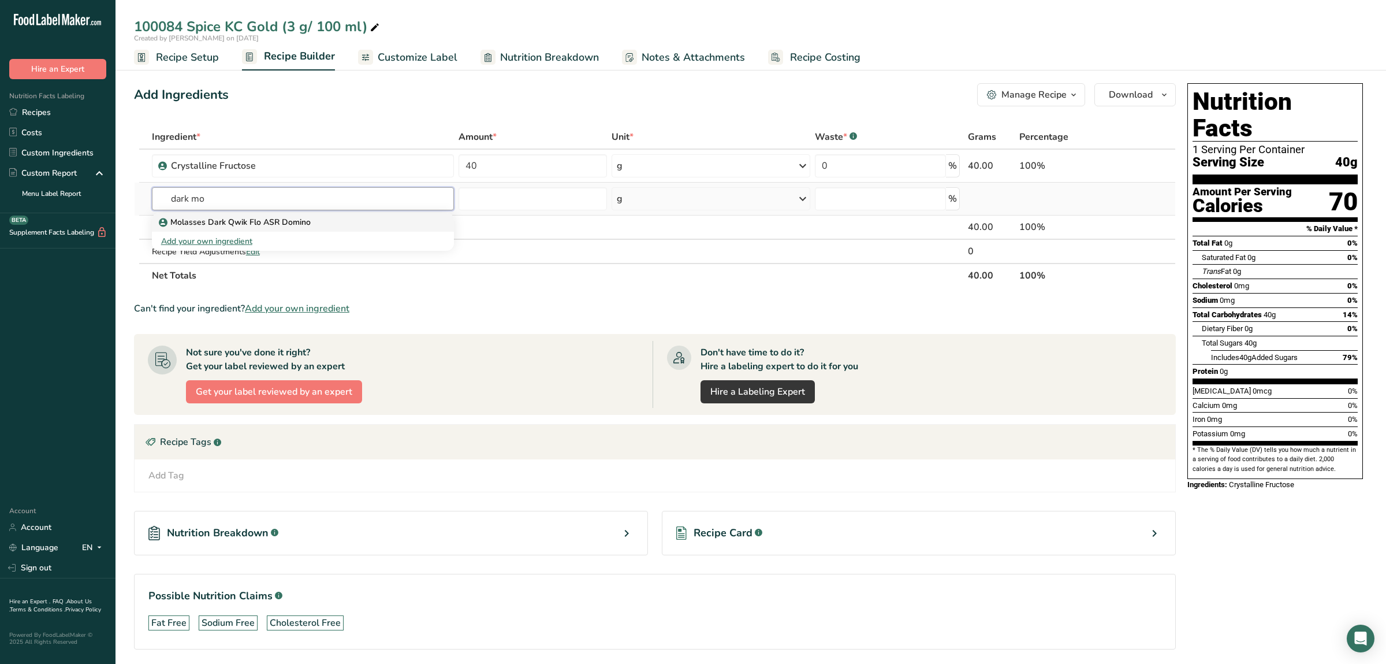
type input "dark mo"
click at [344, 217] on div "Molasses Dark Qwik Flo ASR Domino" at bounding box center [293, 222] width 265 height 12
type input "Molasses Dark Qwik Flo ASR Domino"
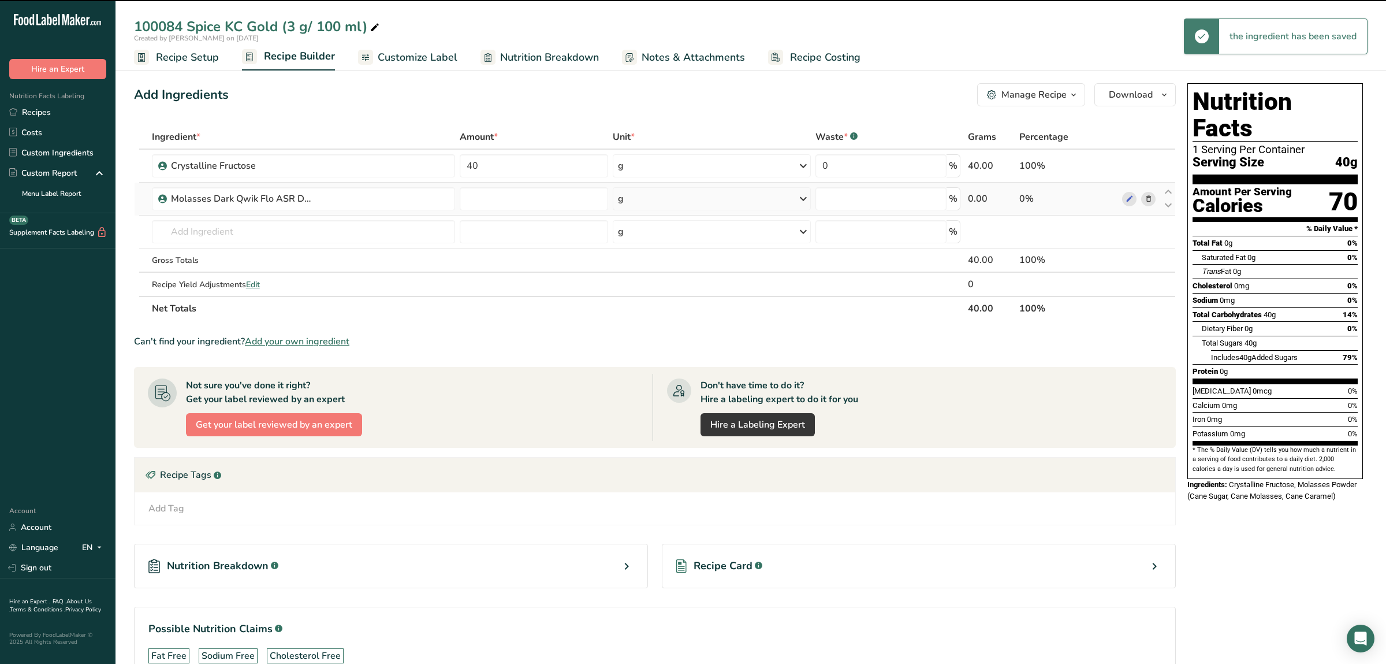
type input "0"
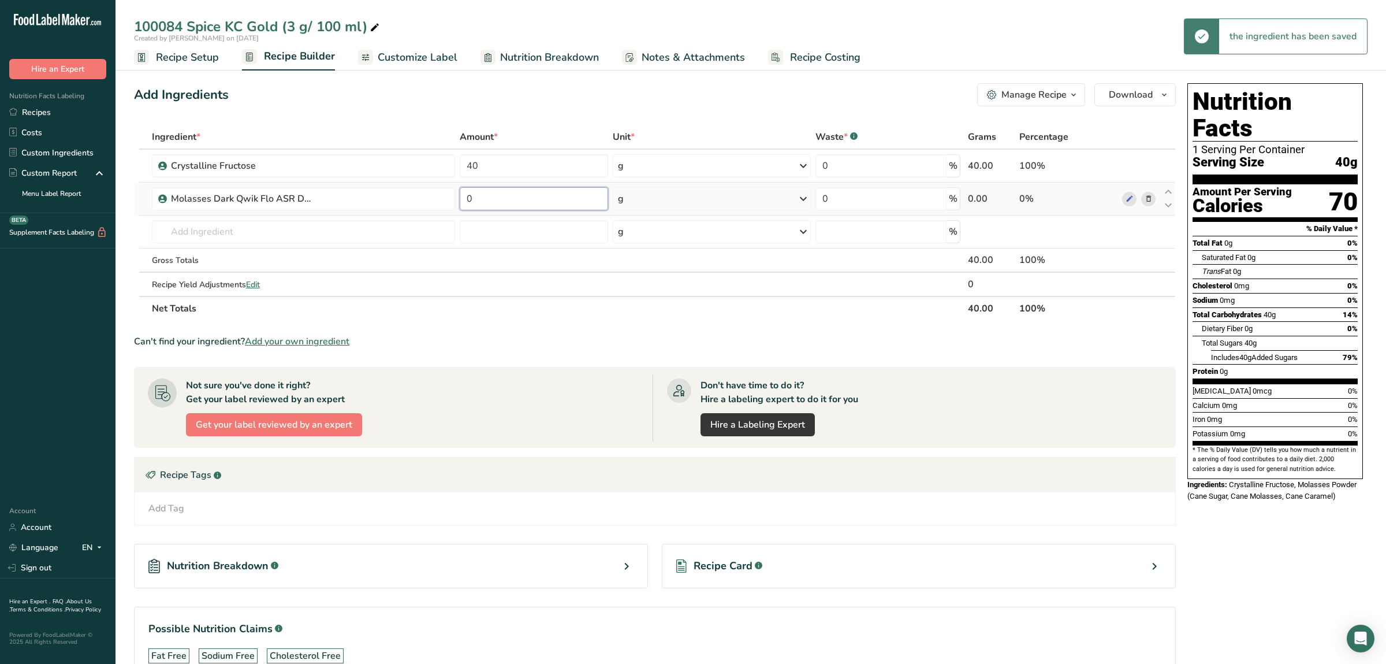
drag, startPoint x: 494, startPoint y: 201, endPoint x: 392, endPoint y: 199, distance: 102.2
click at [460, 199] on input "0" at bounding box center [534, 198] width 148 height 23
type input "20"
click at [341, 232] on input "text" at bounding box center [303, 231] width 303 height 23
click at [240, 227] on input "text" at bounding box center [303, 231] width 303 height 23
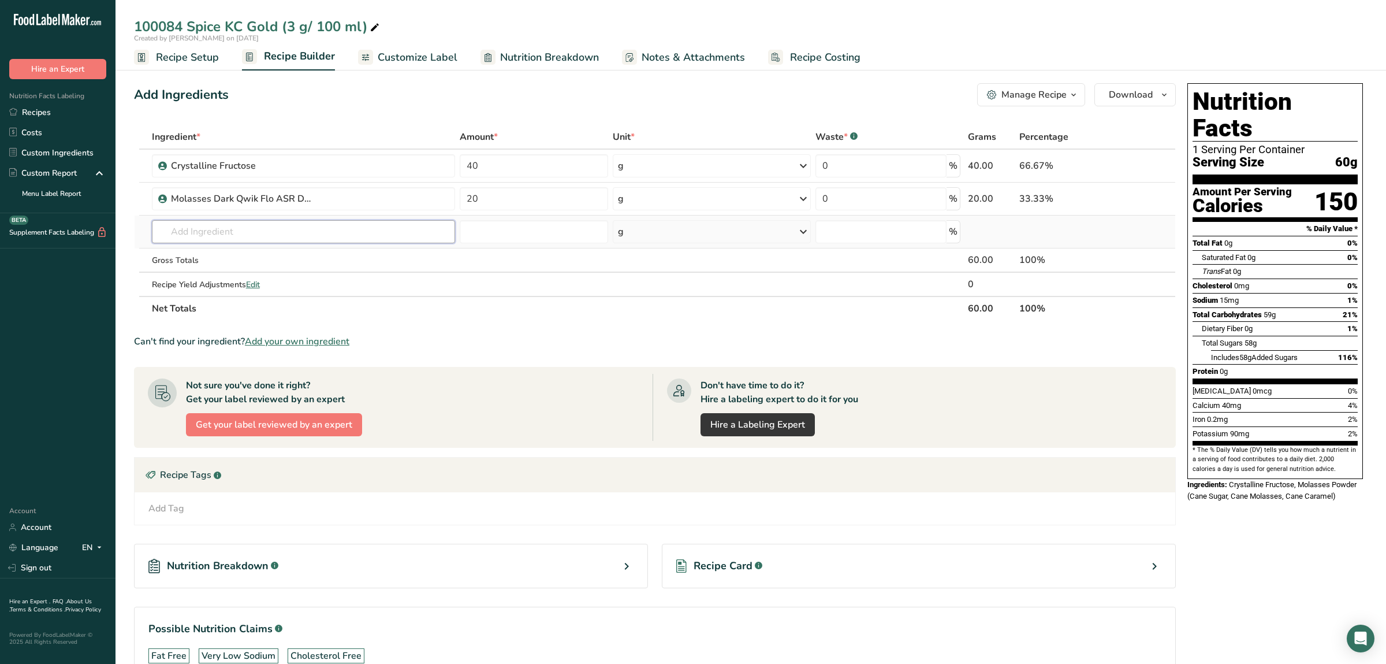
click at [289, 222] on input "text" at bounding box center [303, 231] width 303 height 23
type input "sugar"
click at [255, 330] on p "19335 Sugars, granulated" at bounding box center [213, 331] width 105 height 12
type input "Sugars, granulated"
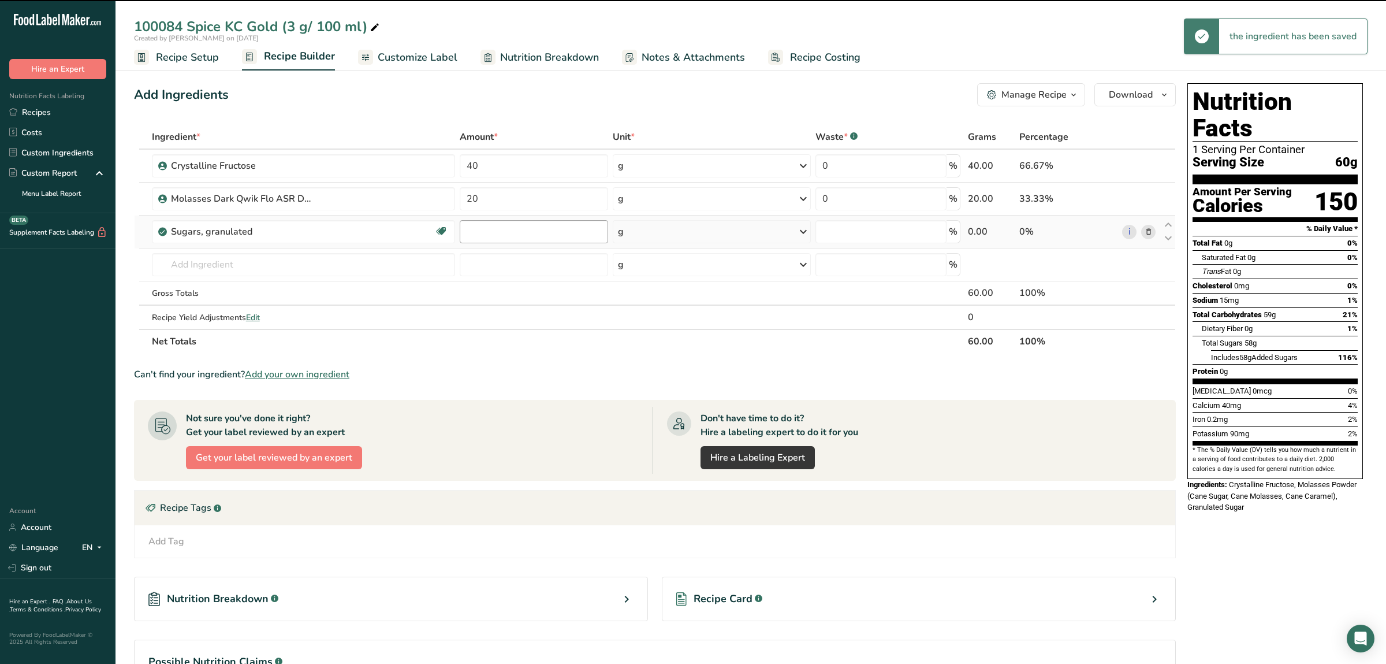
type input "0"
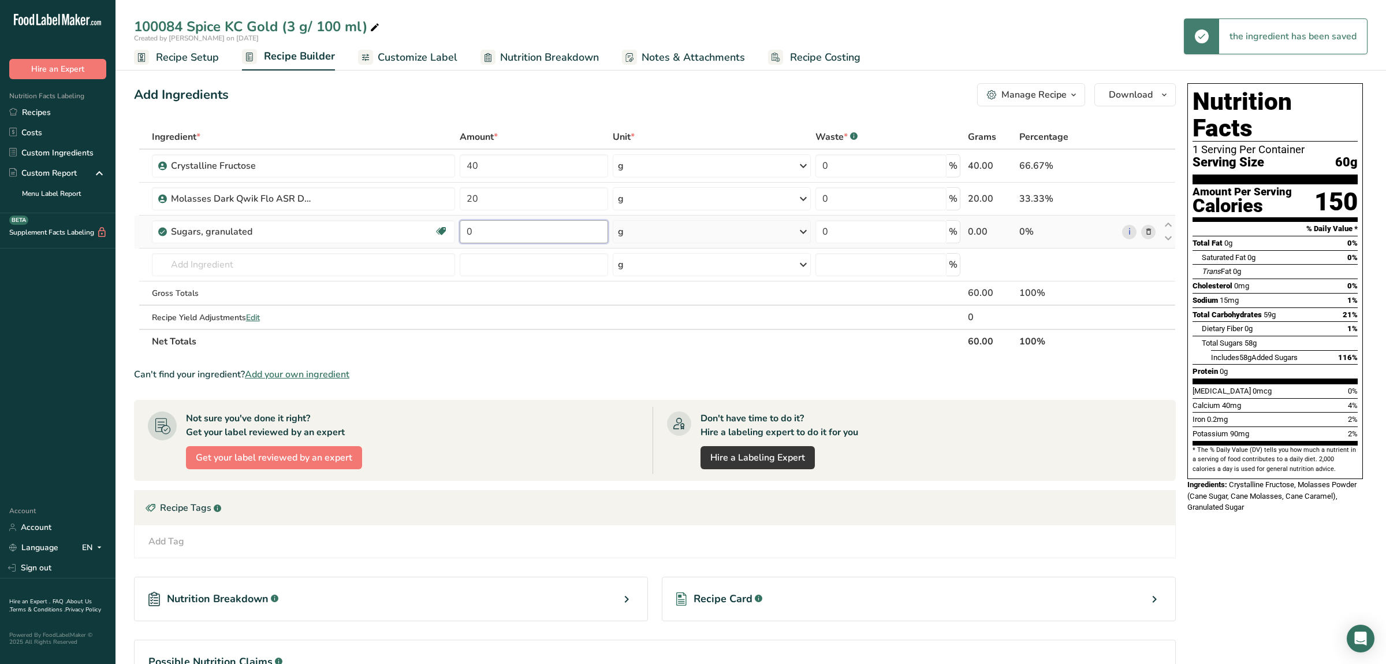
drag, startPoint x: 483, startPoint y: 236, endPoint x: 378, endPoint y: 229, distance: 104.8
click at [460, 229] on input "0" at bounding box center [534, 231] width 148 height 23
type input "11.8"
click at [227, 260] on input "text" at bounding box center [303, 264] width 303 height 23
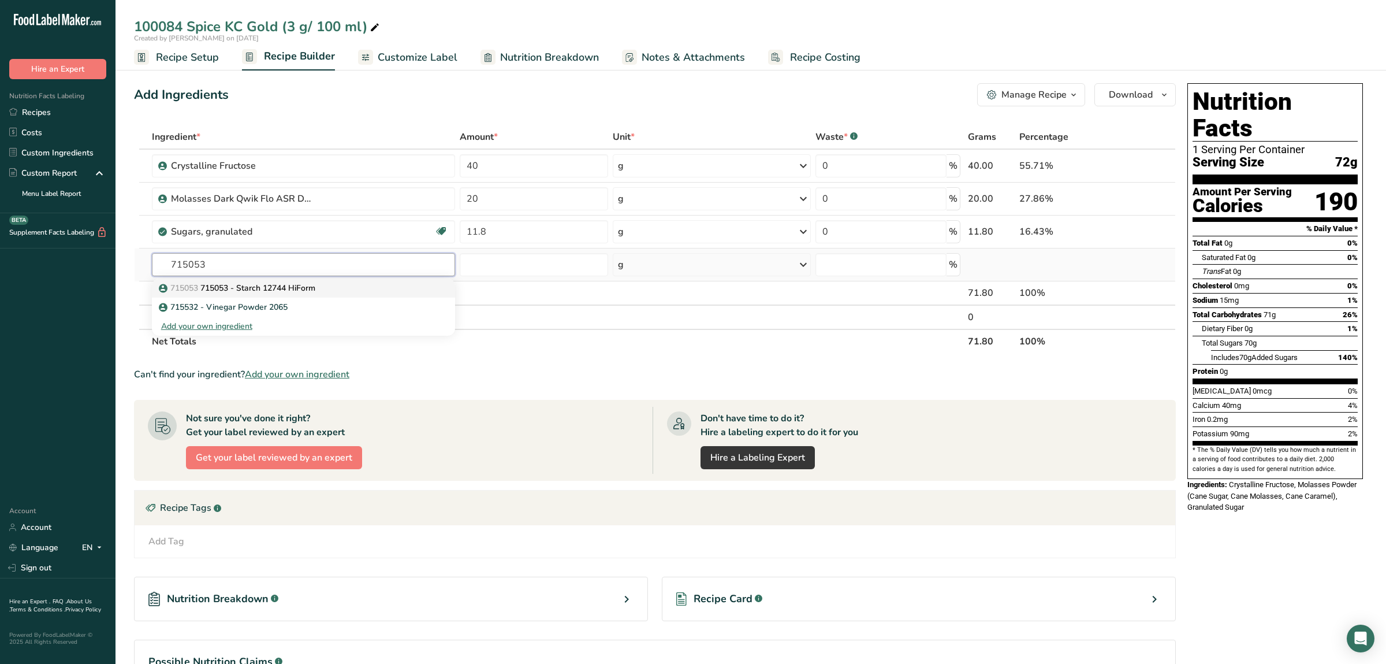
type input "715053"
click at [262, 295] on link "715053 715053 - Starch 12744 HiForm" at bounding box center [303, 287] width 303 height 19
type input "715053 - Starch 12744 HiForm"
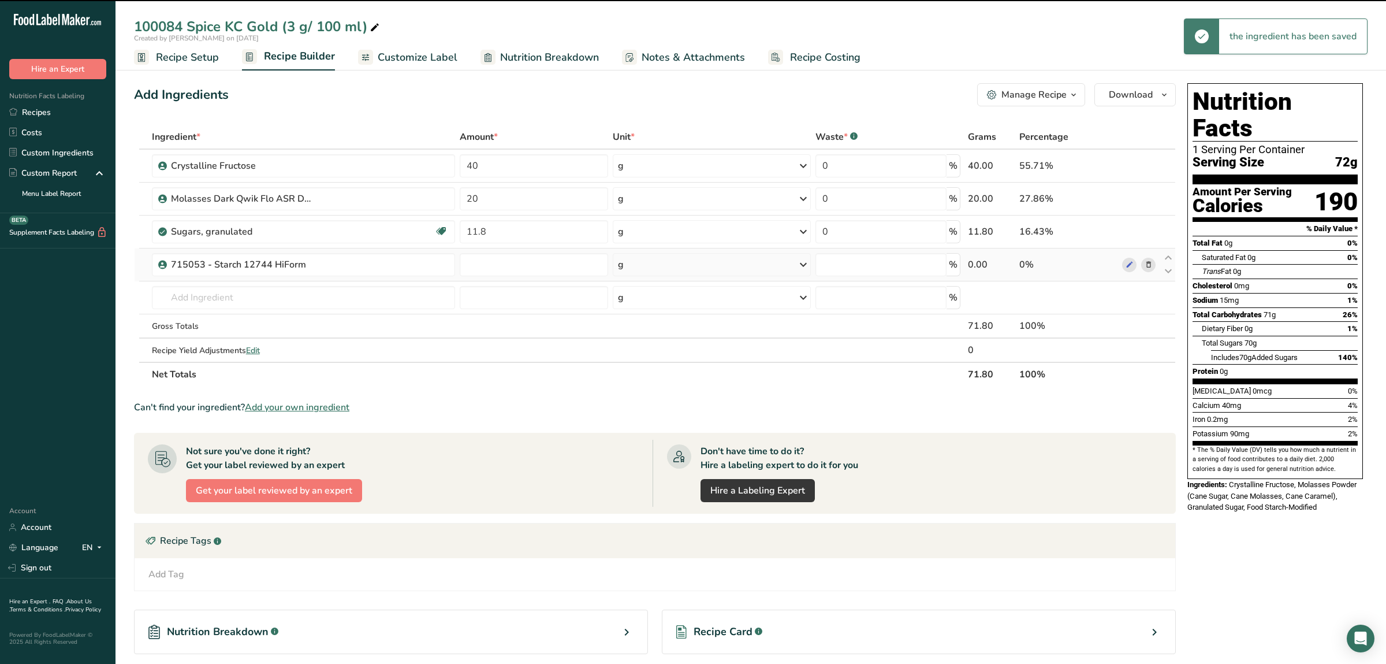
type input "0"
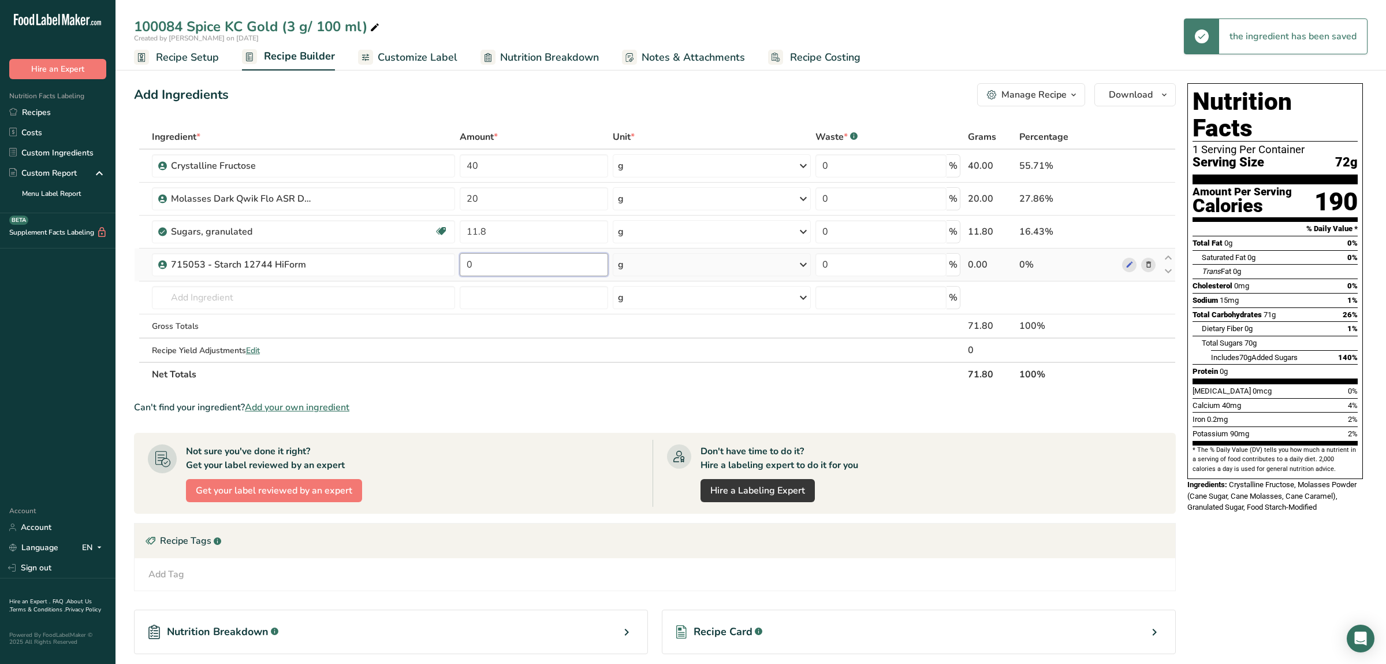
drag, startPoint x: 502, startPoint y: 267, endPoint x: 288, endPoint y: 266, distance: 214.3
click at [460, 266] on input "0" at bounding box center [534, 264] width 148 height 23
type input "9"
click at [299, 288] on input "text" at bounding box center [303, 297] width 303 height 23
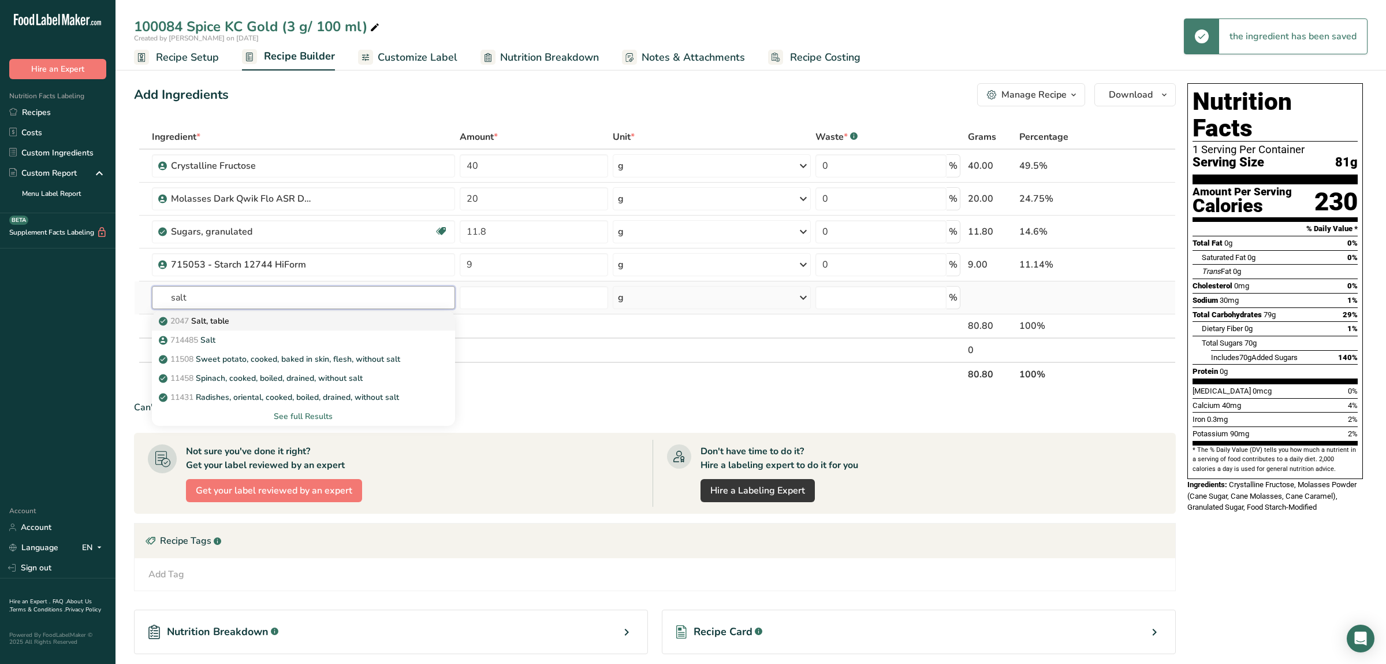
type input "salt"
click at [331, 315] on div "2047 Salt, table" at bounding box center [294, 321] width 266 height 12
type input "Salt, table"
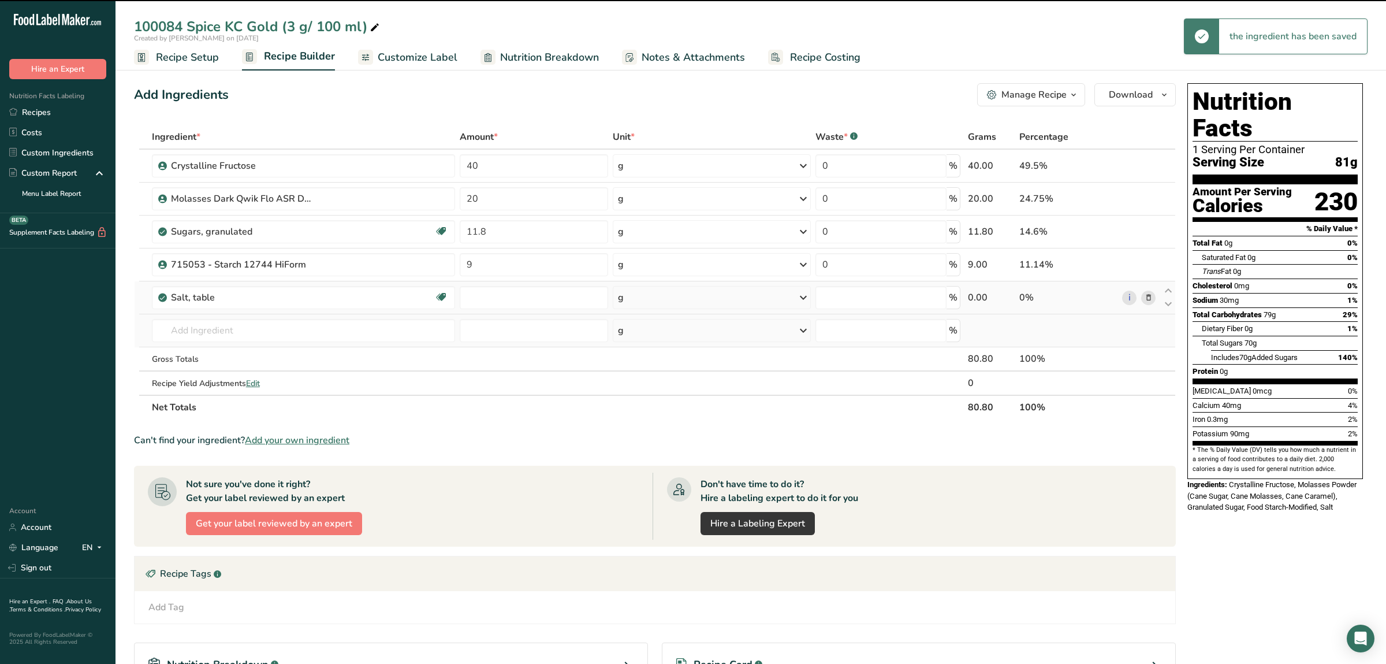
type input "0"
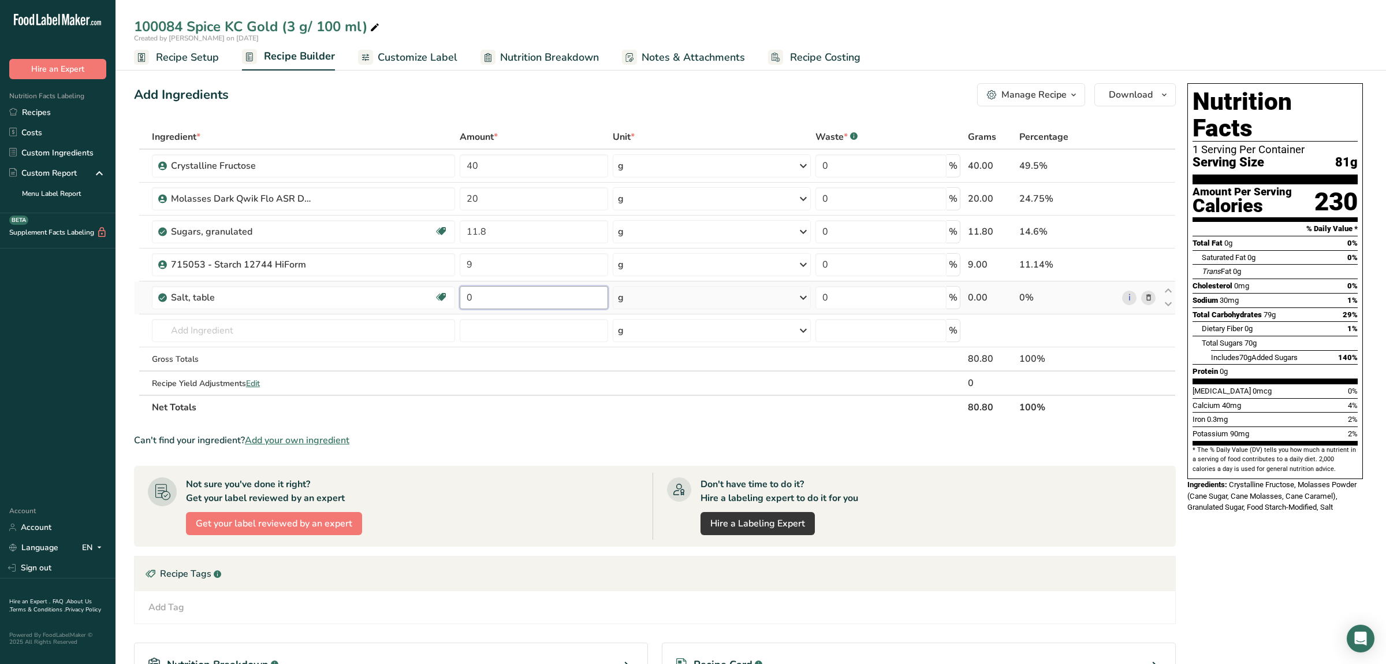
drag, startPoint x: 476, startPoint y: 298, endPoint x: 420, endPoint y: 295, distance: 55.5
click at [460, 295] on input "0" at bounding box center [534, 297] width 148 height 23
type input "8"
click at [406, 338] on input "text" at bounding box center [303, 330] width 303 height 23
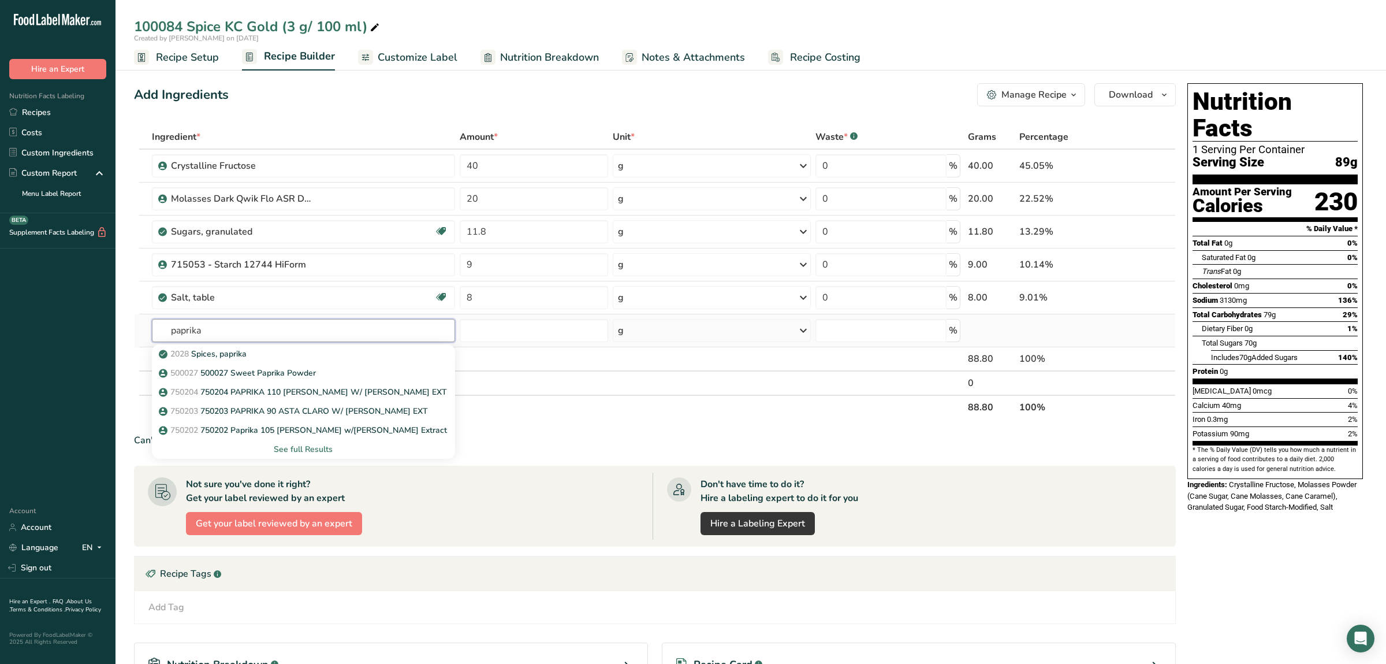
drag, startPoint x: 272, startPoint y: 326, endPoint x: 95, endPoint y: 312, distance: 177.3
click at [152, 319] on input "paprika" at bounding box center [303, 330] width 303 height 23
type input "paprika"
click at [330, 376] on div "500027 500027 Sweet Paprika Powder" at bounding box center [294, 373] width 266 height 12
type input "500027 Sweet Paprika Powder"
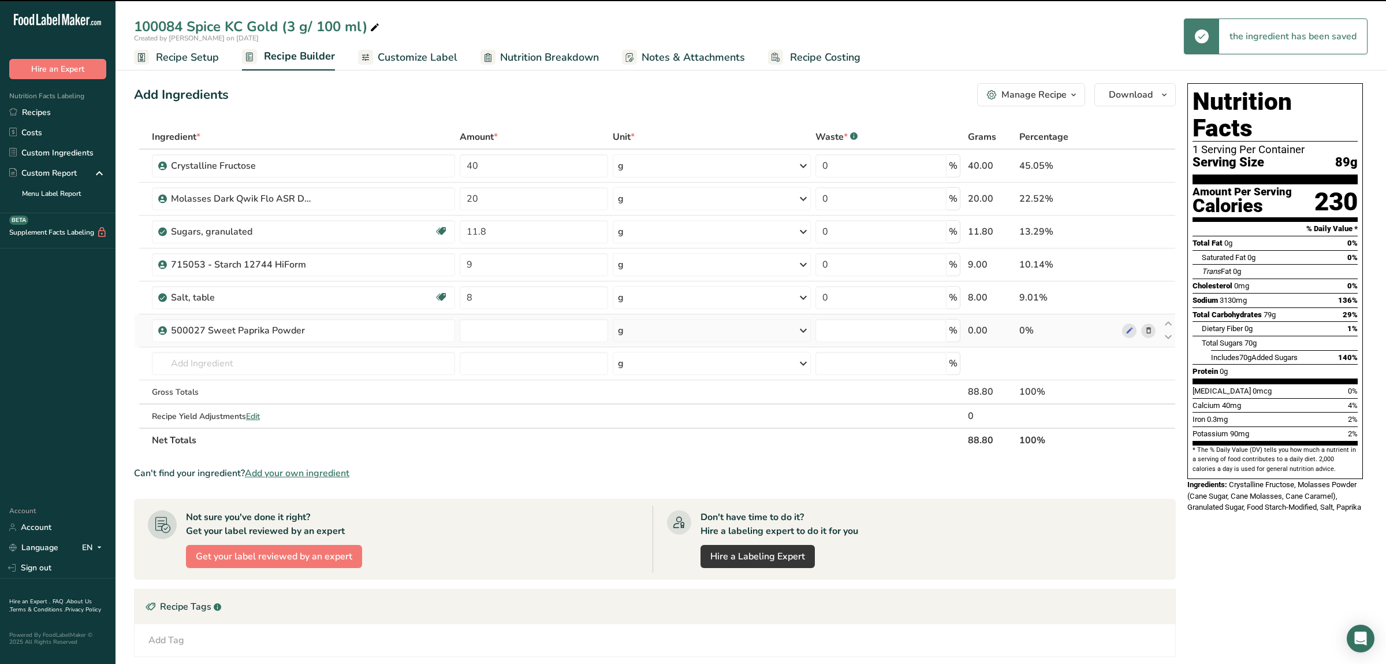
type input "0"
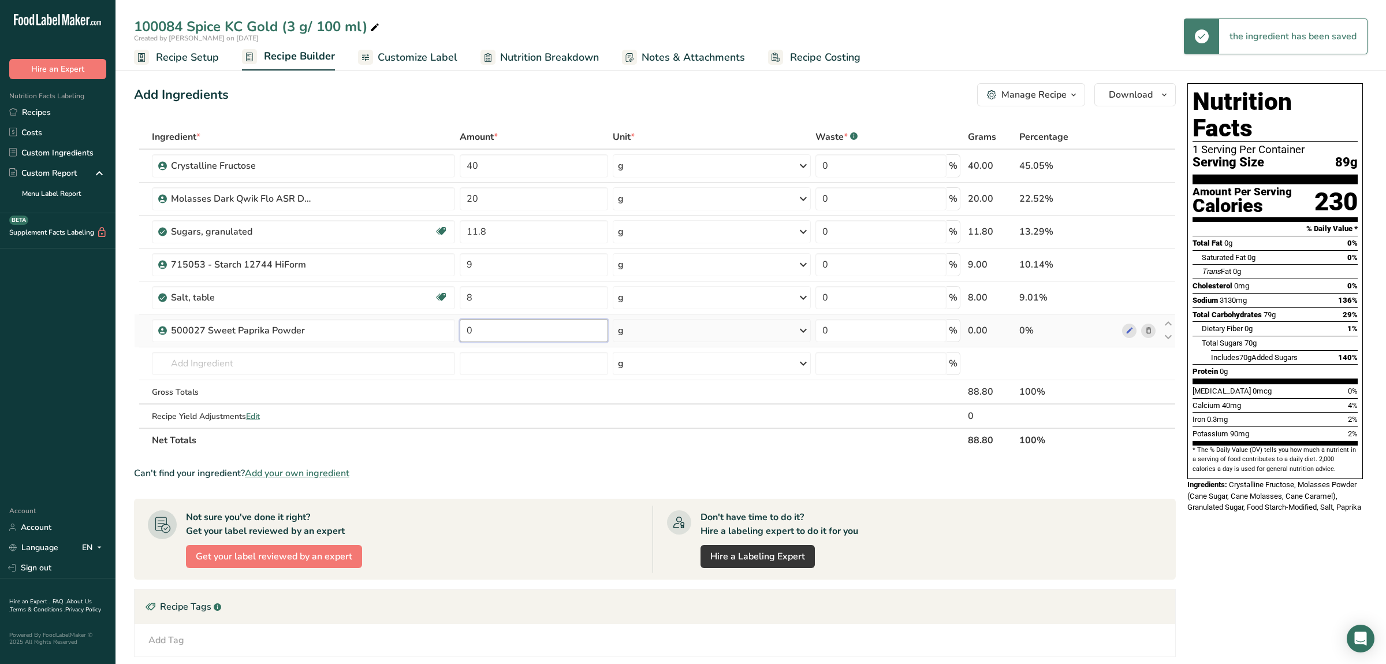
drag, startPoint x: 480, startPoint y: 330, endPoint x: 430, endPoint y: 326, distance: 49.8
click at [460, 326] on input "0" at bounding box center [534, 330] width 148 height 23
type input "5"
click at [409, 372] on input "text" at bounding box center [303, 363] width 303 height 23
click at [307, 474] on span "Add your own ingredient" at bounding box center [297, 473] width 105 height 14
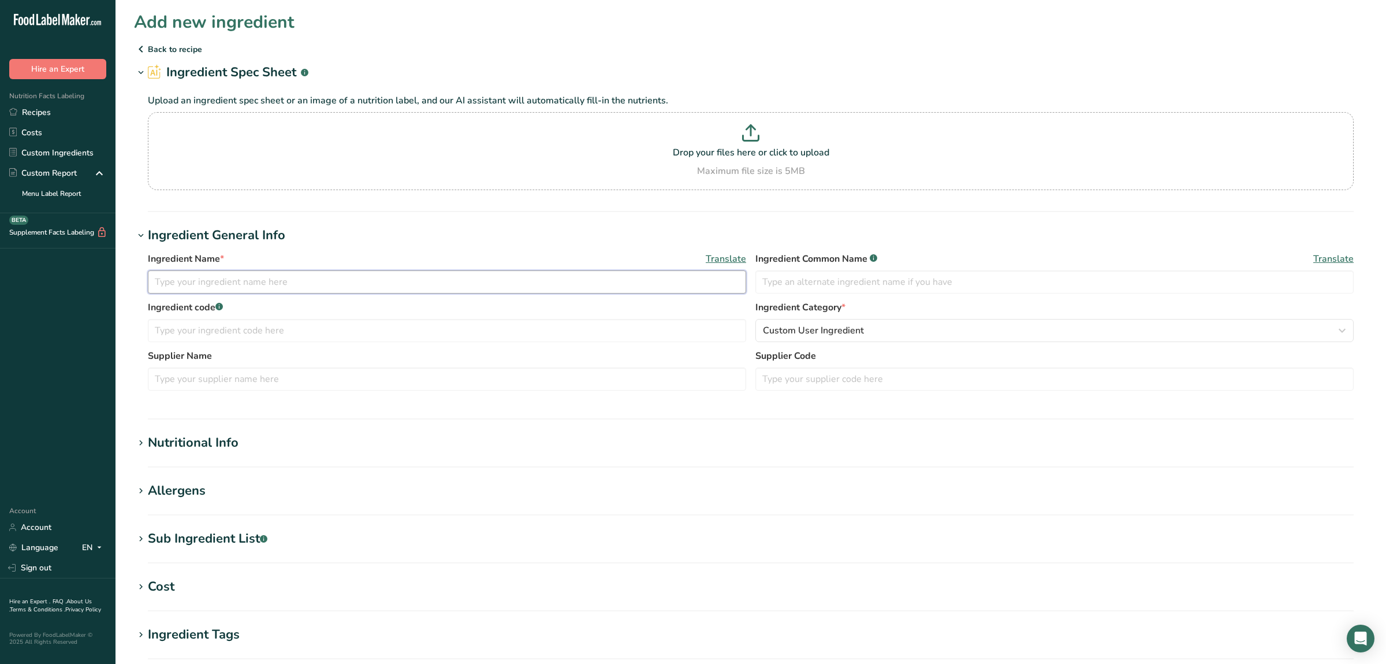
click at [315, 278] on input "text" at bounding box center [447, 281] width 598 height 23
paste input "Nat brown sugar flv wonf, SC1421477,"
click at [330, 285] on input "Nat brown sugar flv wonf, SC1421477," at bounding box center [447, 281] width 598 height 23
click at [290, 285] on input "Nat brown sugar flv wonf, SC1421477," at bounding box center [447, 281] width 598 height 23
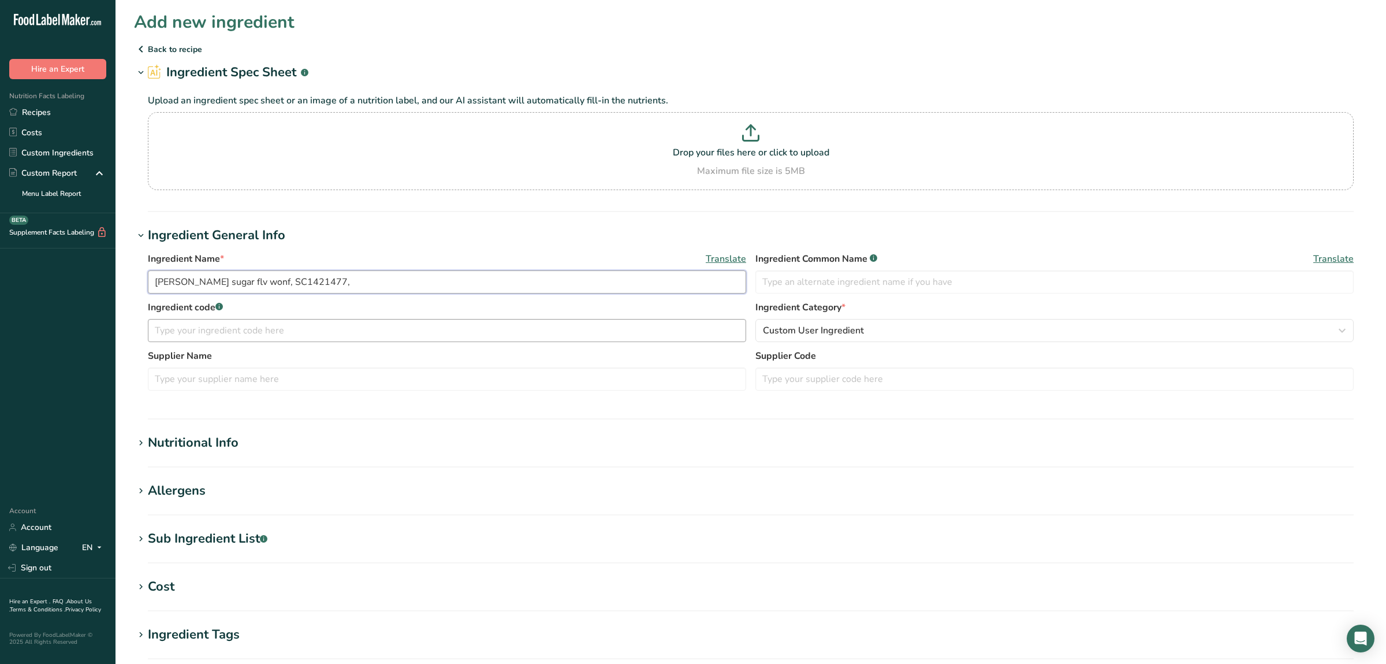
type input "Nat brown sugar flv wonf, SC1421477,"
click at [264, 326] on input "text" at bounding box center [447, 330] width 598 height 23
paste input "SC1421477"
type input "SC1421477"
drag, startPoint x: 265, startPoint y: 281, endPoint x: 360, endPoint y: 285, distance: 95.4
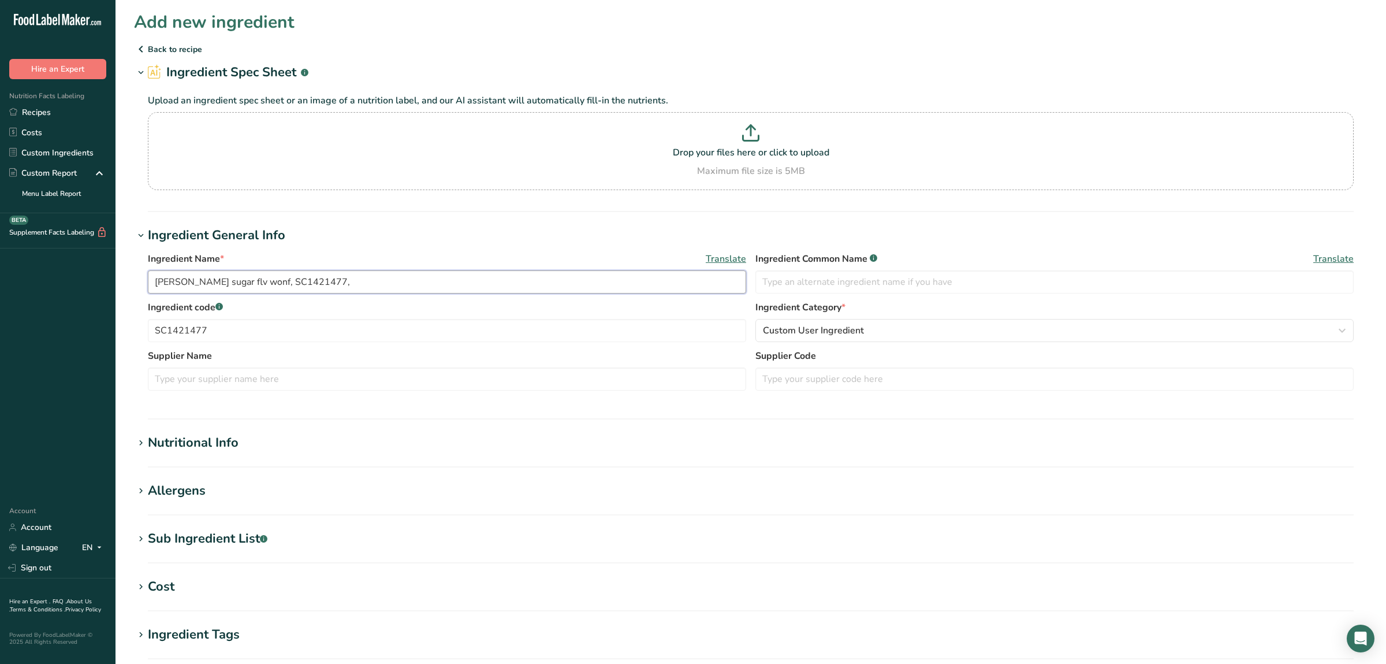
click at [360, 285] on input "Nat brown sugar flv wonf, SC1421477," at bounding box center [447, 281] width 598 height 23
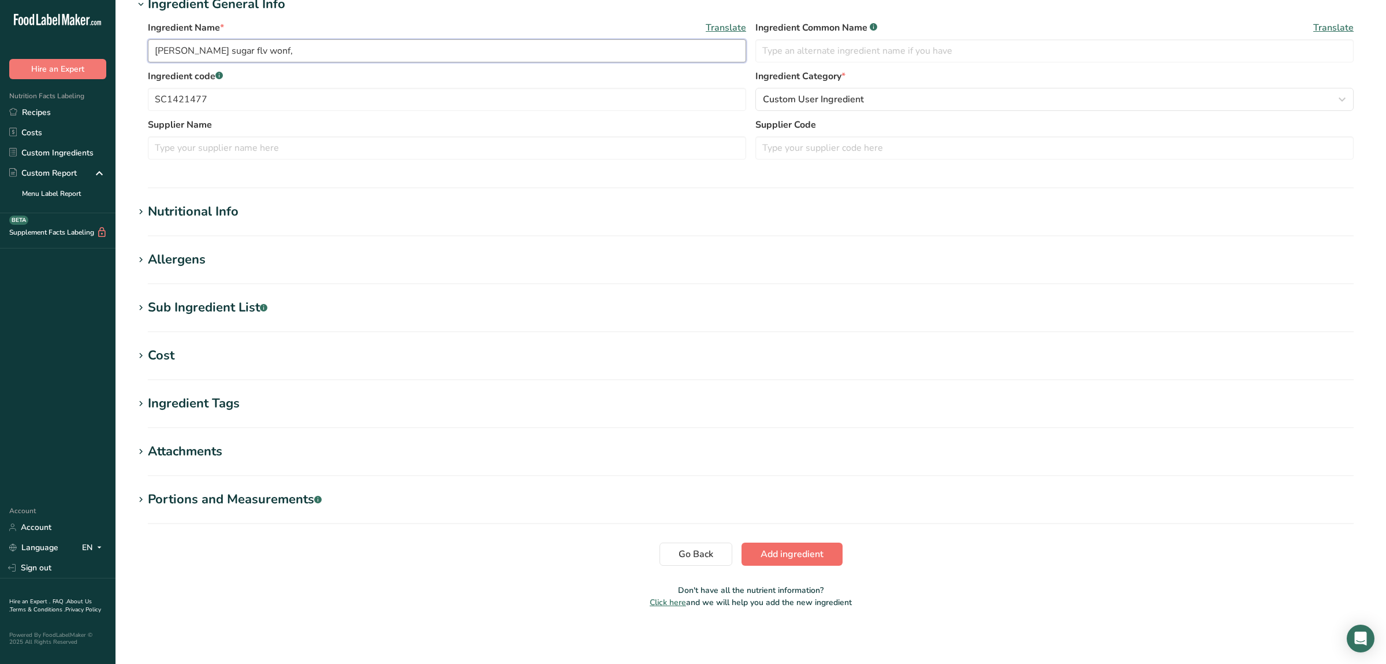
type input "Nat brown sugar flv wonf,"
click at [760, 549] on button "Add ingredient" at bounding box center [792, 553] width 101 height 23
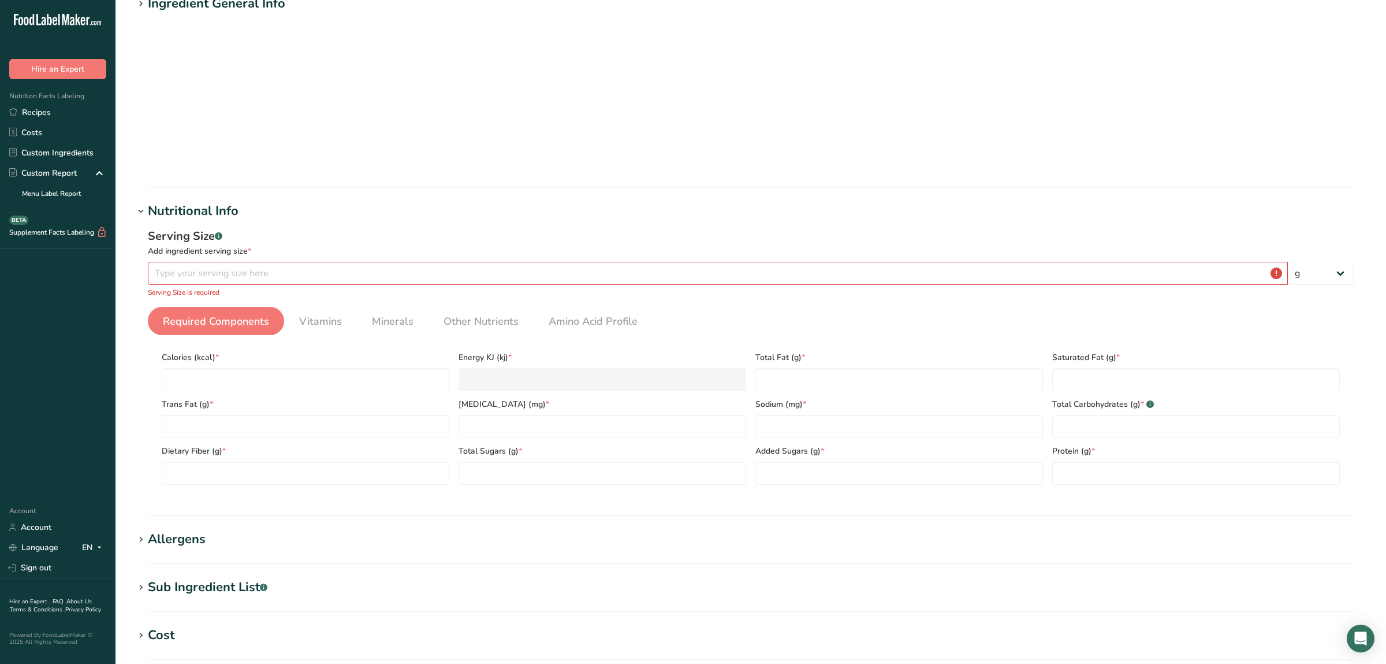
scroll to position [116, 0]
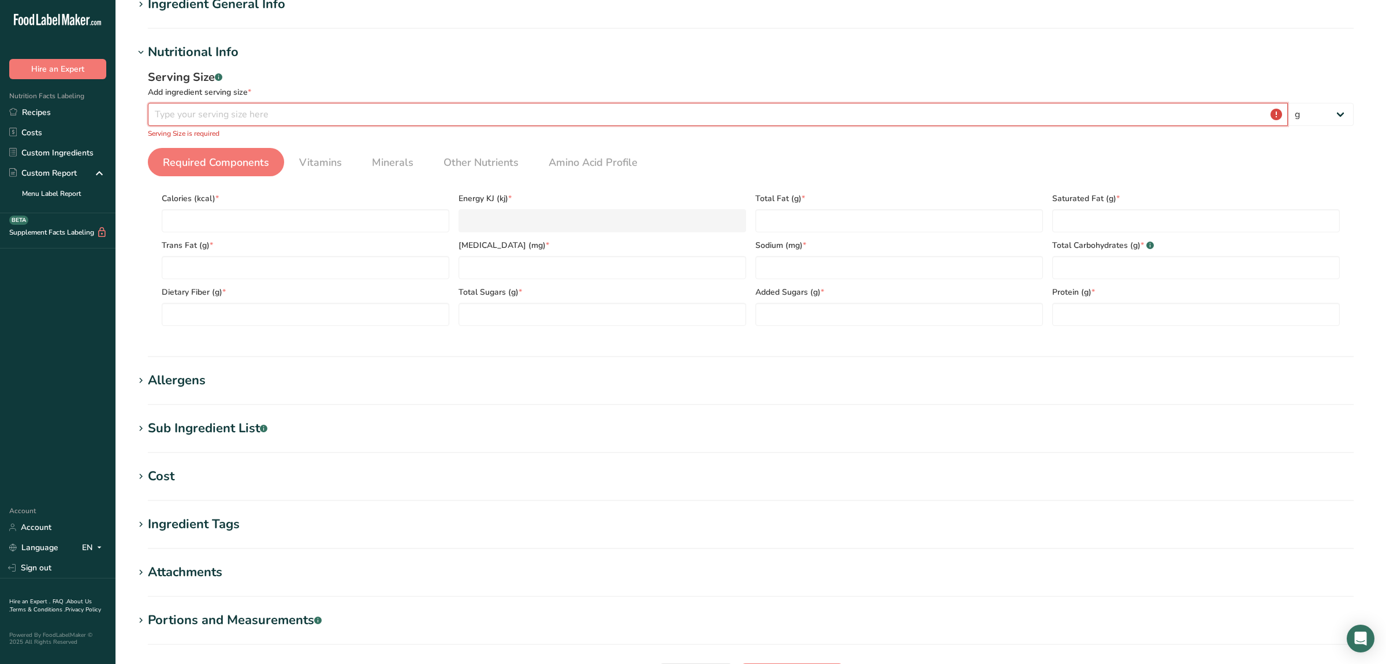
click at [334, 118] on input "number" at bounding box center [718, 114] width 1140 height 23
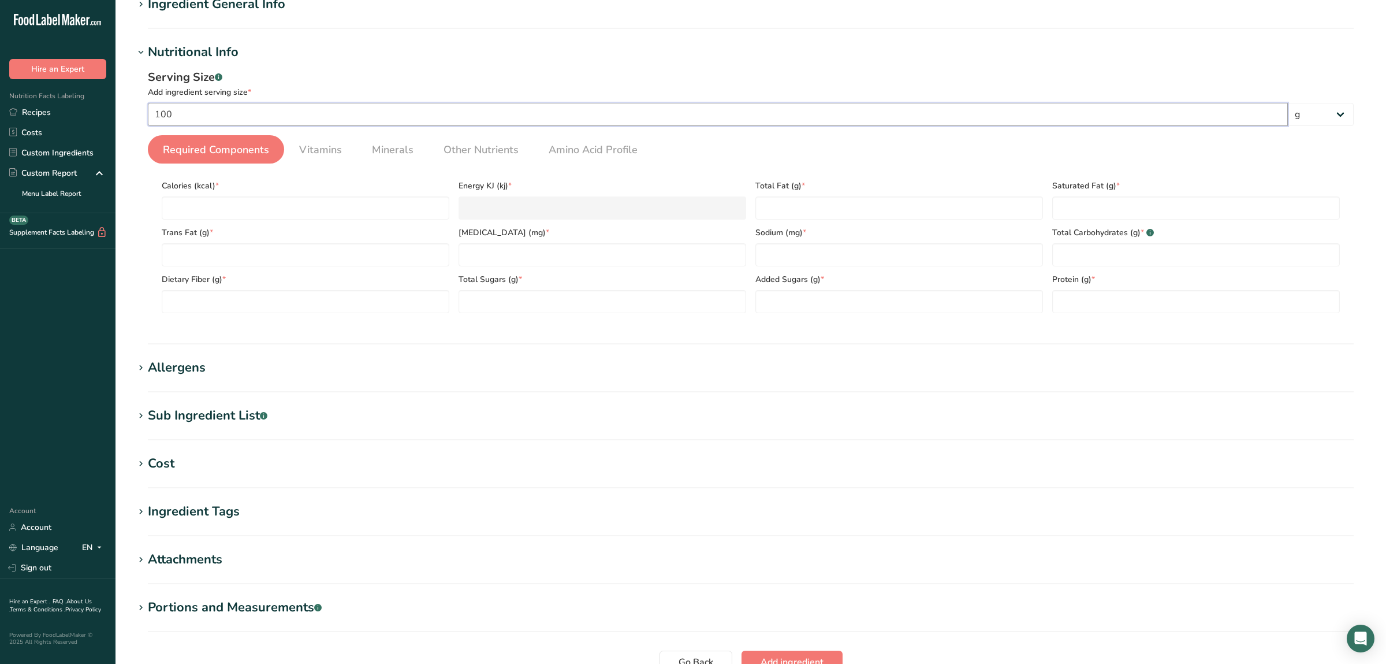
scroll to position [0, 0]
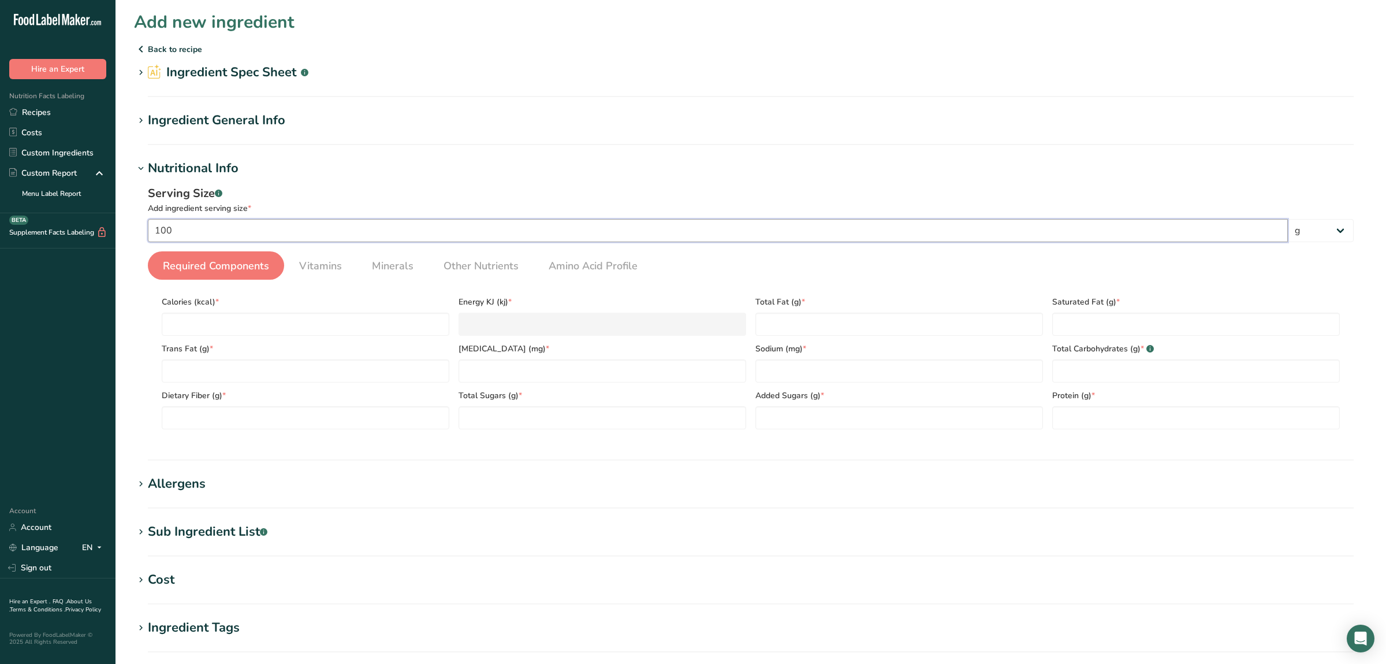
type input "100"
click at [228, 122] on div "Ingredient General Info" at bounding box center [216, 120] width 137 height 19
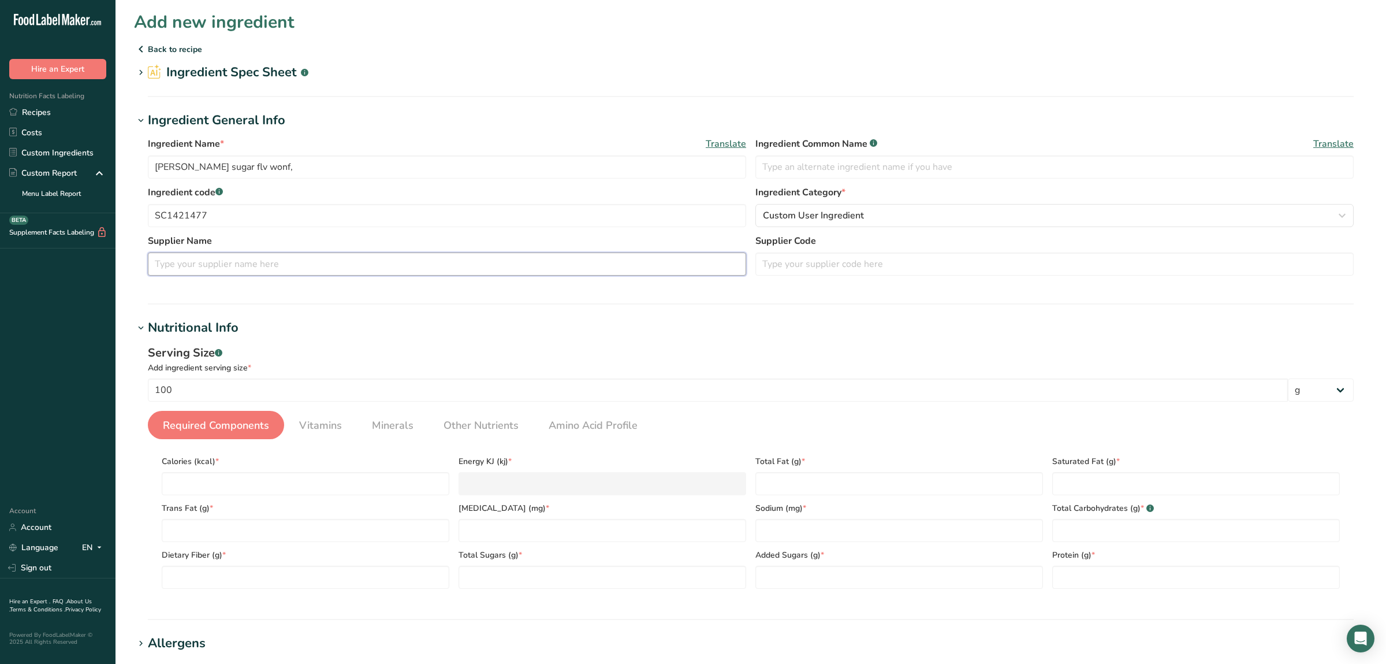
click at [416, 259] on input "text" at bounding box center [447, 263] width 598 height 23
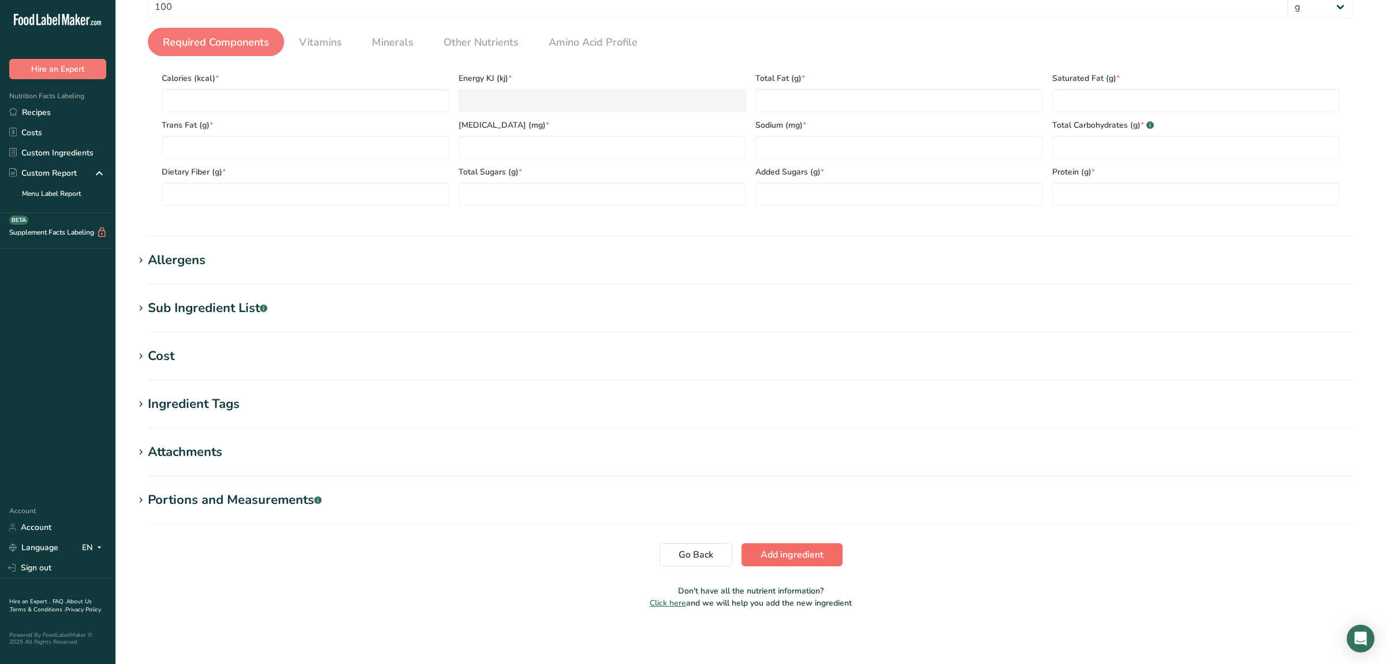
type input "IFF"
click at [810, 548] on span "Add ingredient" at bounding box center [792, 554] width 63 height 14
click at [717, 552] on button "Go Back" at bounding box center [695, 553] width 73 height 23
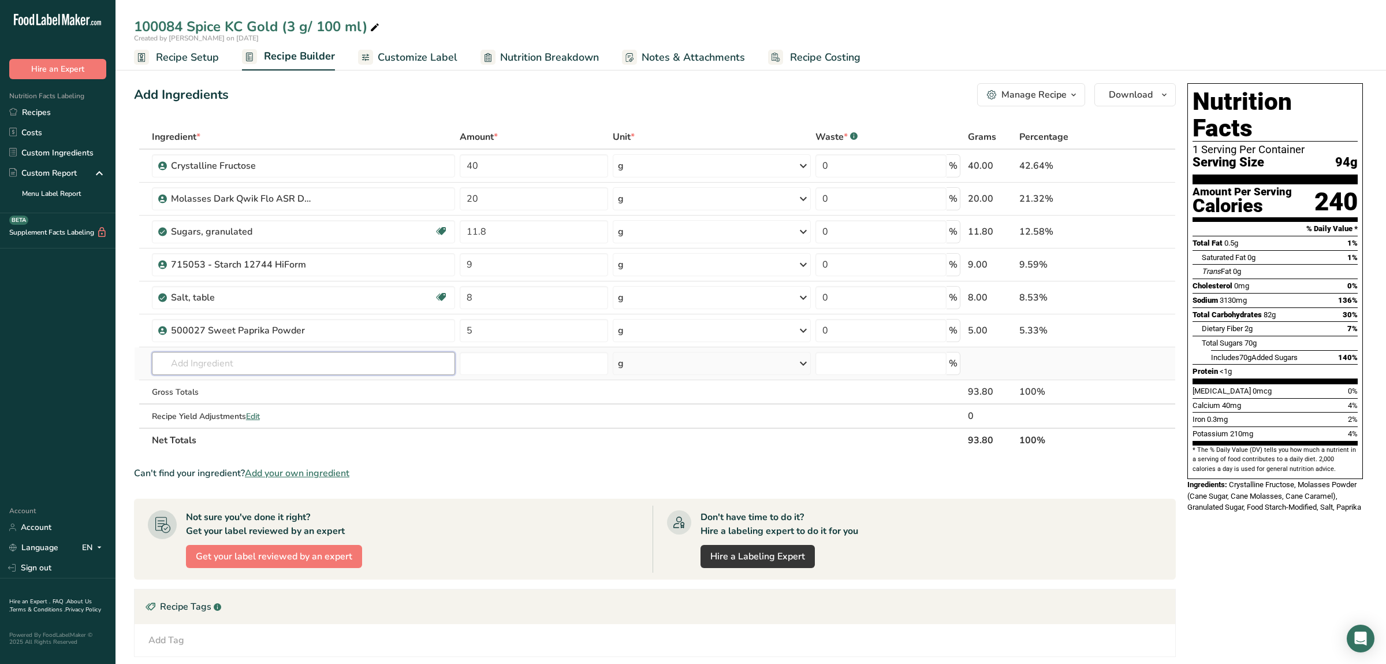
click at [266, 363] on input "text" at bounding box center [303, 363] width 303 height 23
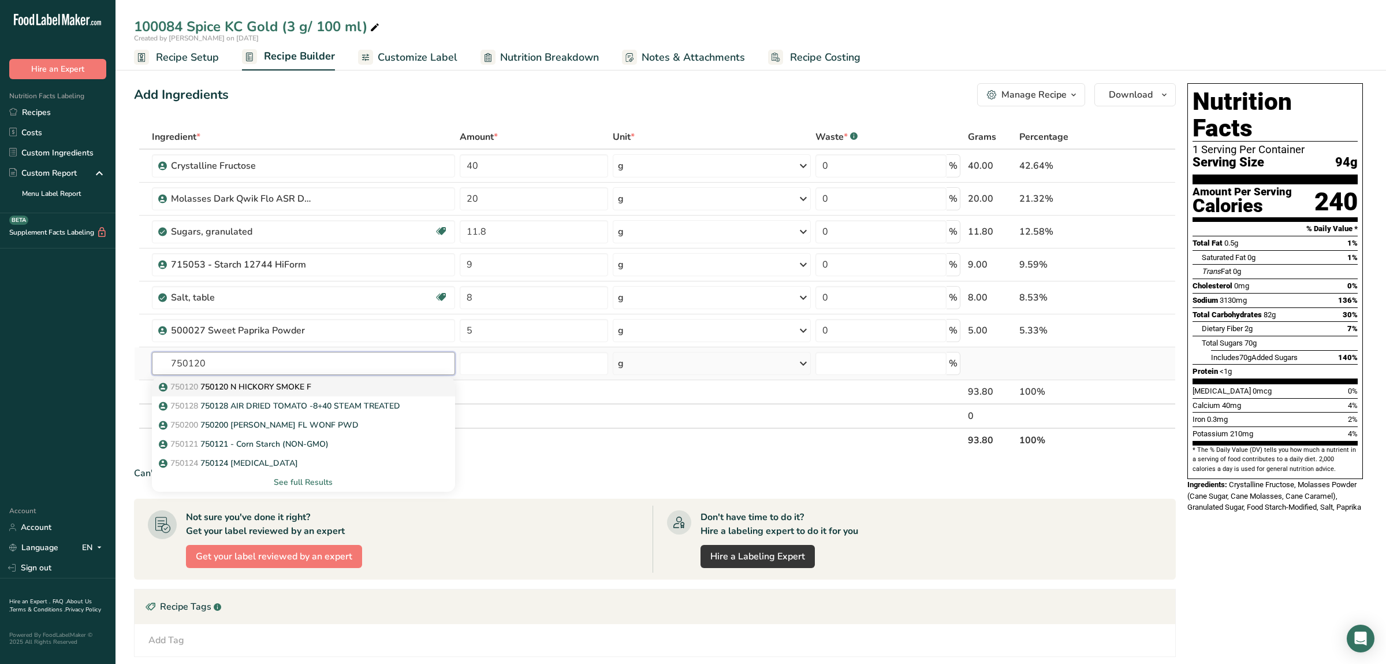
type input "750120"
click at [207, 387] on p "750120 750120 N HICKORY SMOKE F" at bounding box center [236, 387] width 150 height 12
type input "750120 N HICKORY SMOKE F"
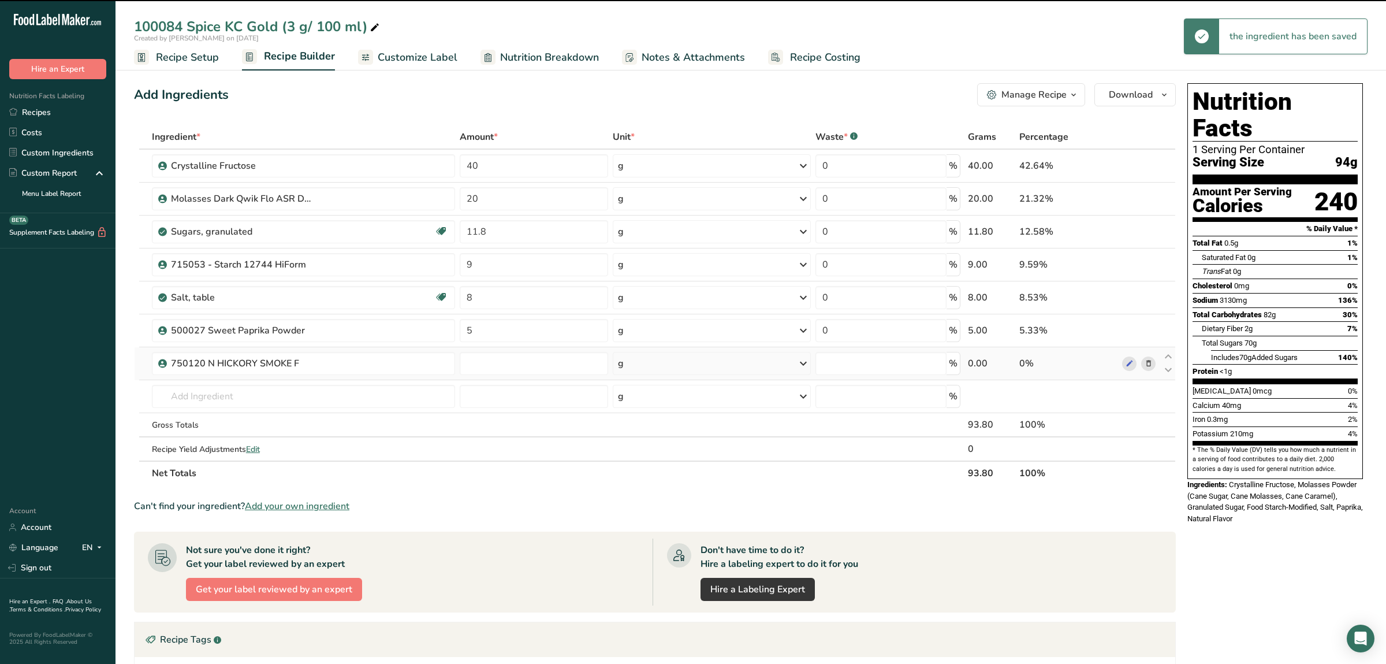
type input "0"
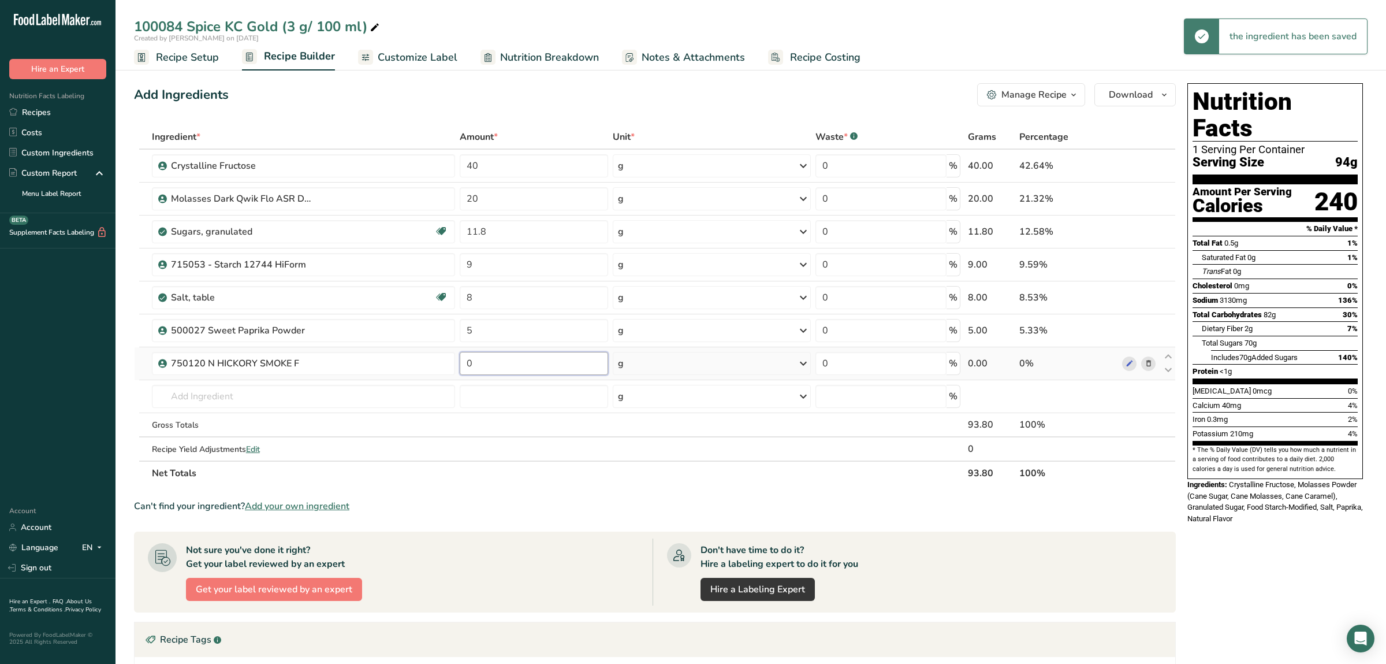
drag, startPoint x: 489, startPoint y: 370, endPoint x: 448, endPoint y: 370, distance: 41.0
click at [460, 370] on input "0" at bounding box center [534, 363] width 148 height 23
type input "1.5"
click at [356, 396] on input "text" at bounding box center [303, 396] width 303 height 23
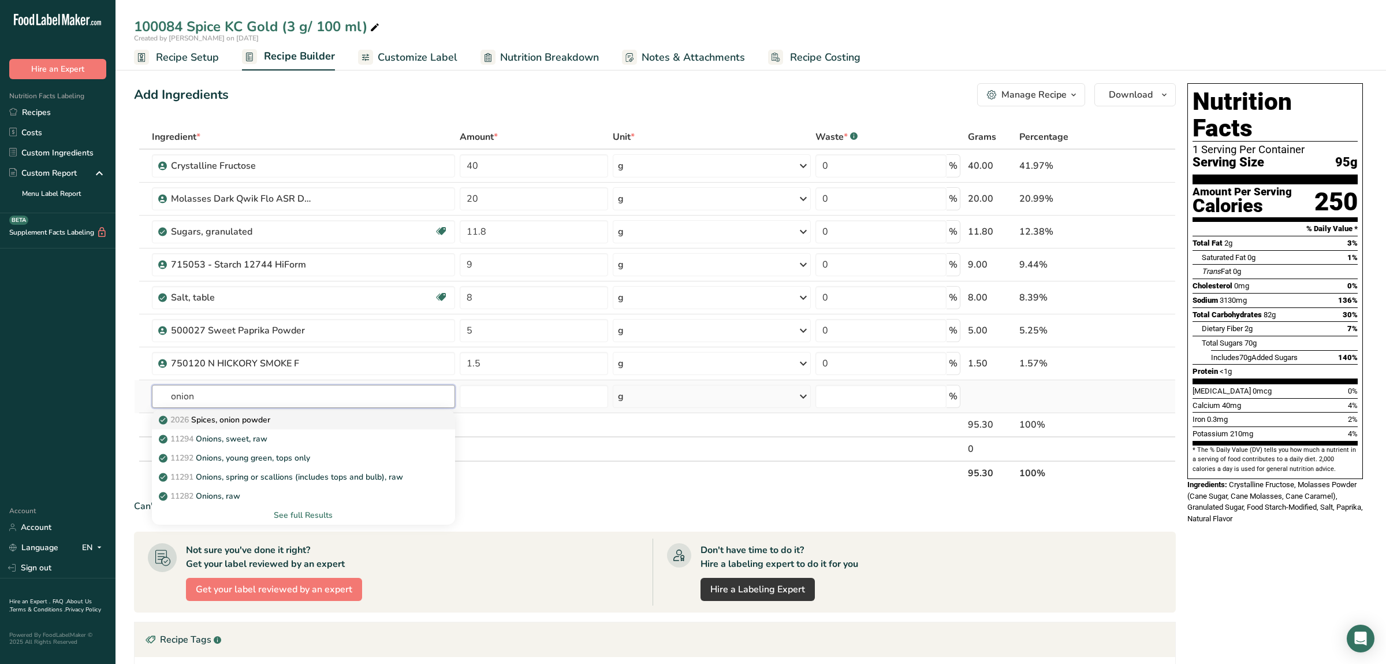
type input "onion"
click at [312, 416] on div "2026 Spices, onion powder" at bounding box center [294, 419] width 266 height 12
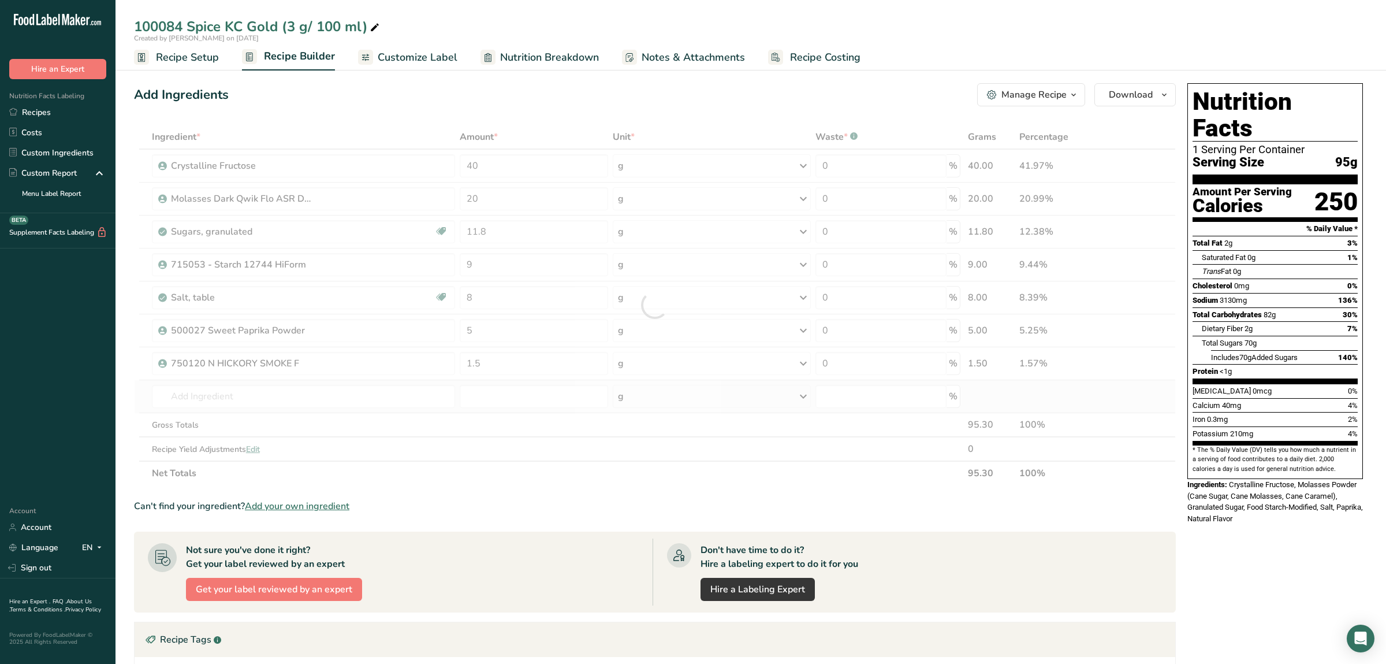
type input "Spices, onion powder"
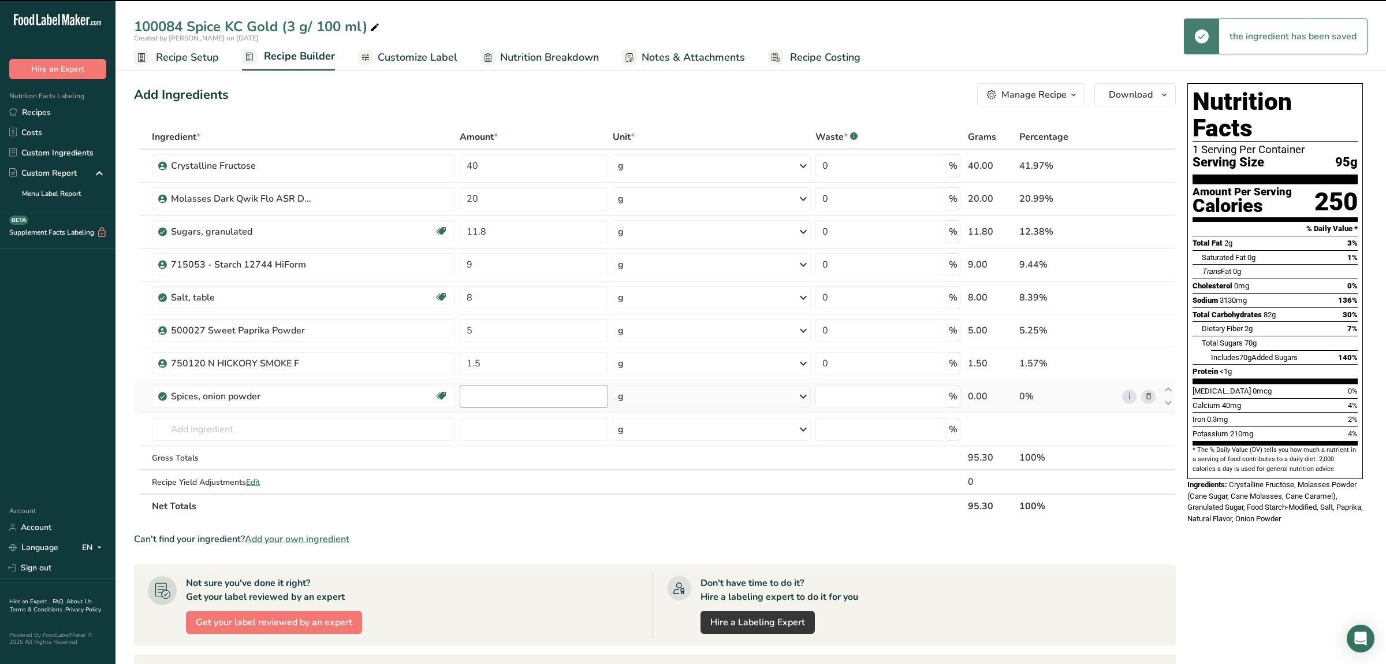
type input "0"
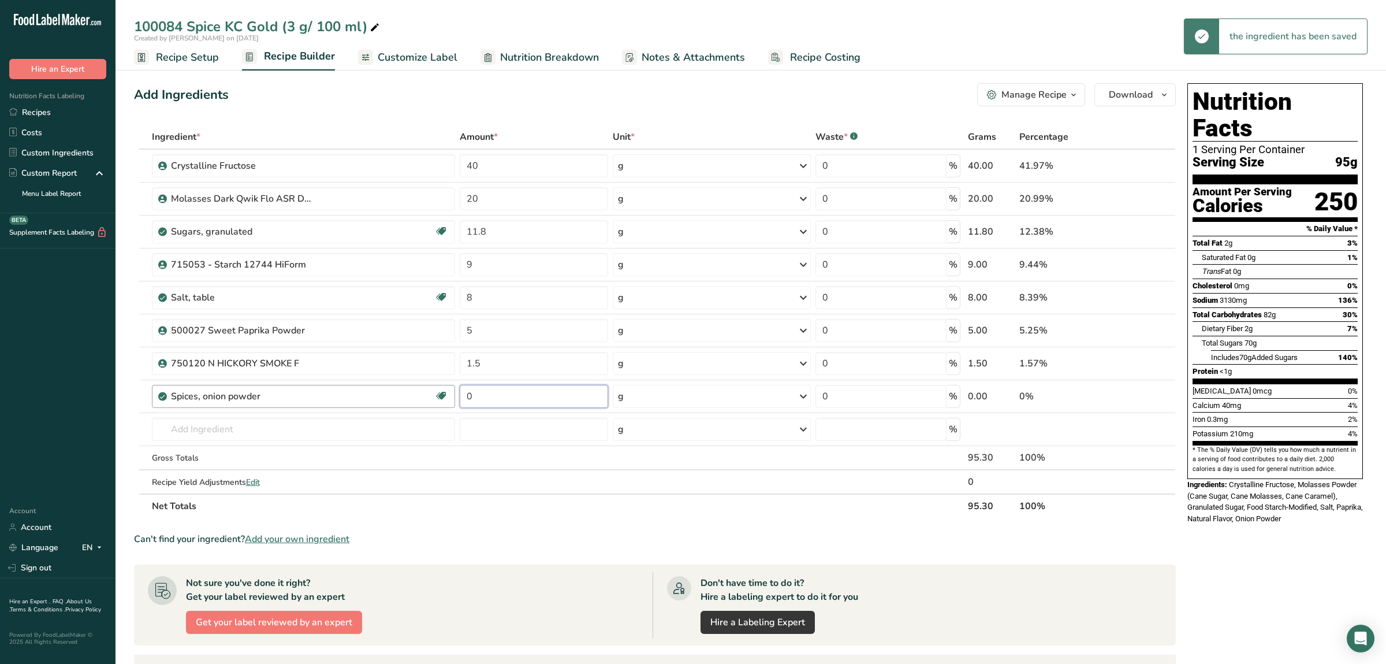
drag, startPoint x: 491, startPoint y: 396, endPoint x: 412, endPoint y: 427, distance: 84.8
click at [460, 400] on input "0" at bounding box center [534, 396] width 148 height 23
type input "1"
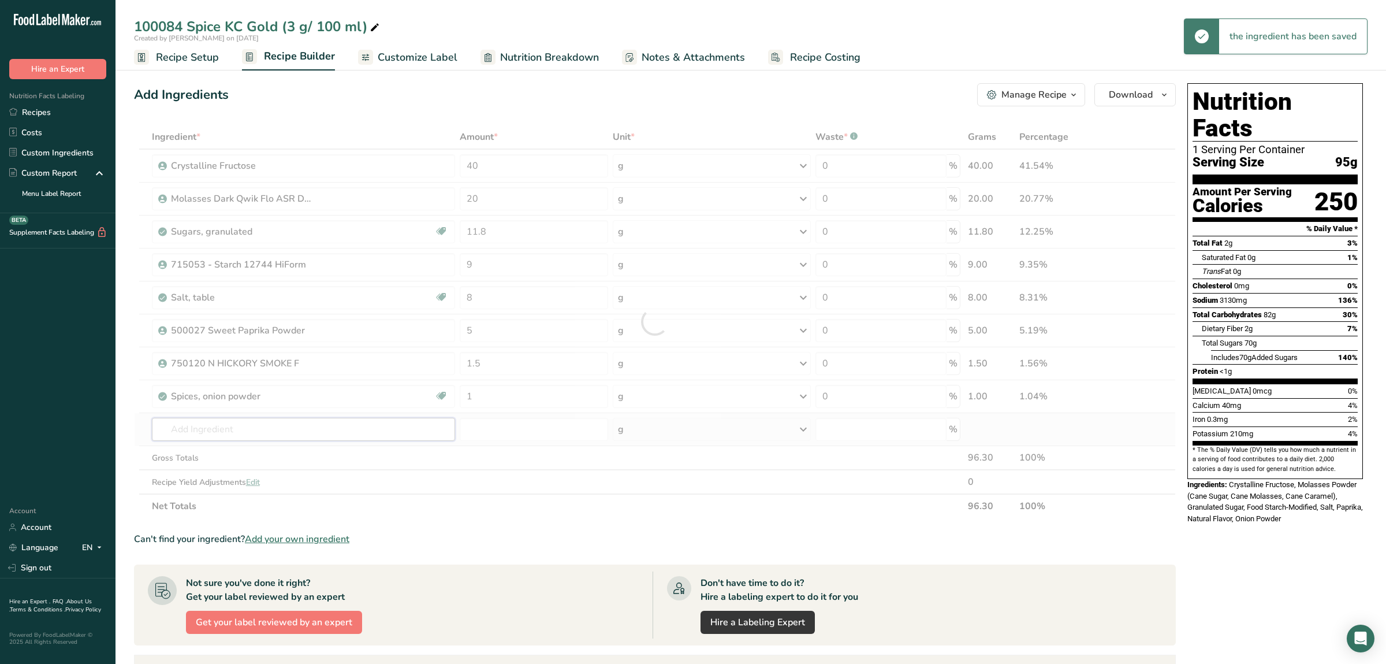
click at [318, 437] on input "text" at bounding box center [303, 429] width 303 height 23
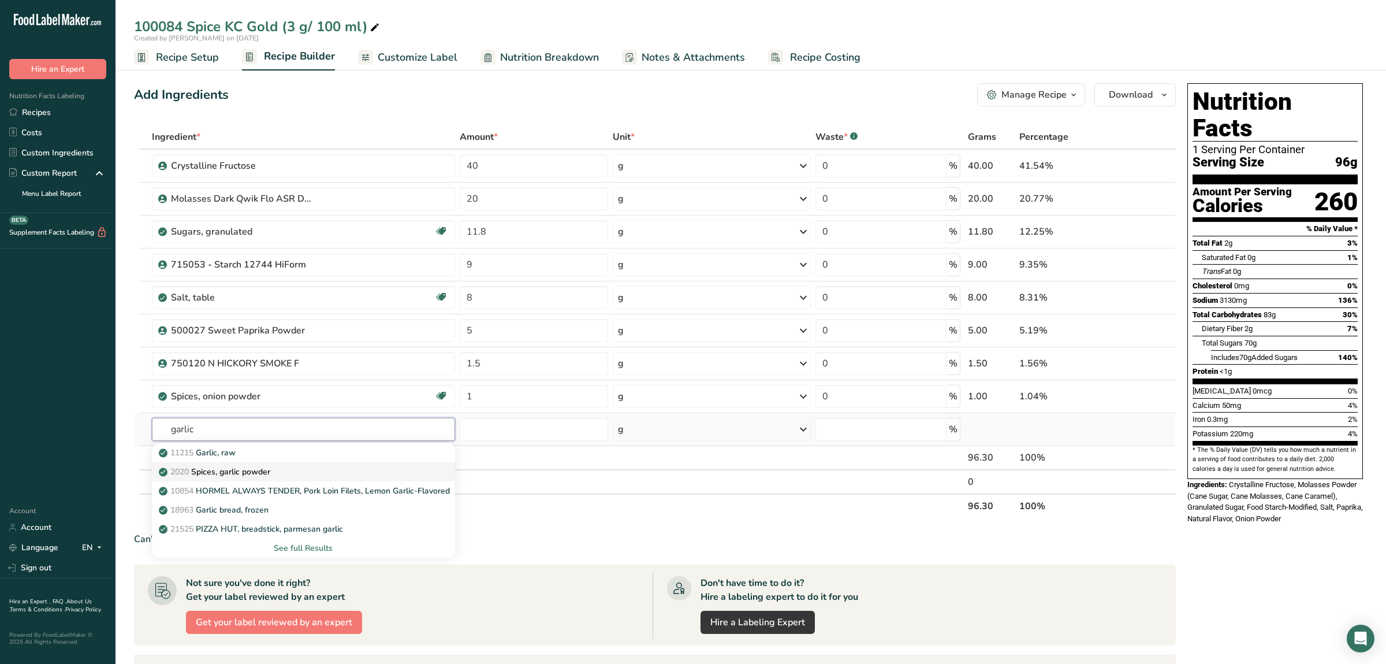
type input "garlic"
click at [256, 479] on link "2020 Spices, garlic powder" at bounding box center [303, 471] width 303 height 19
type input "Spices, garlic powder"
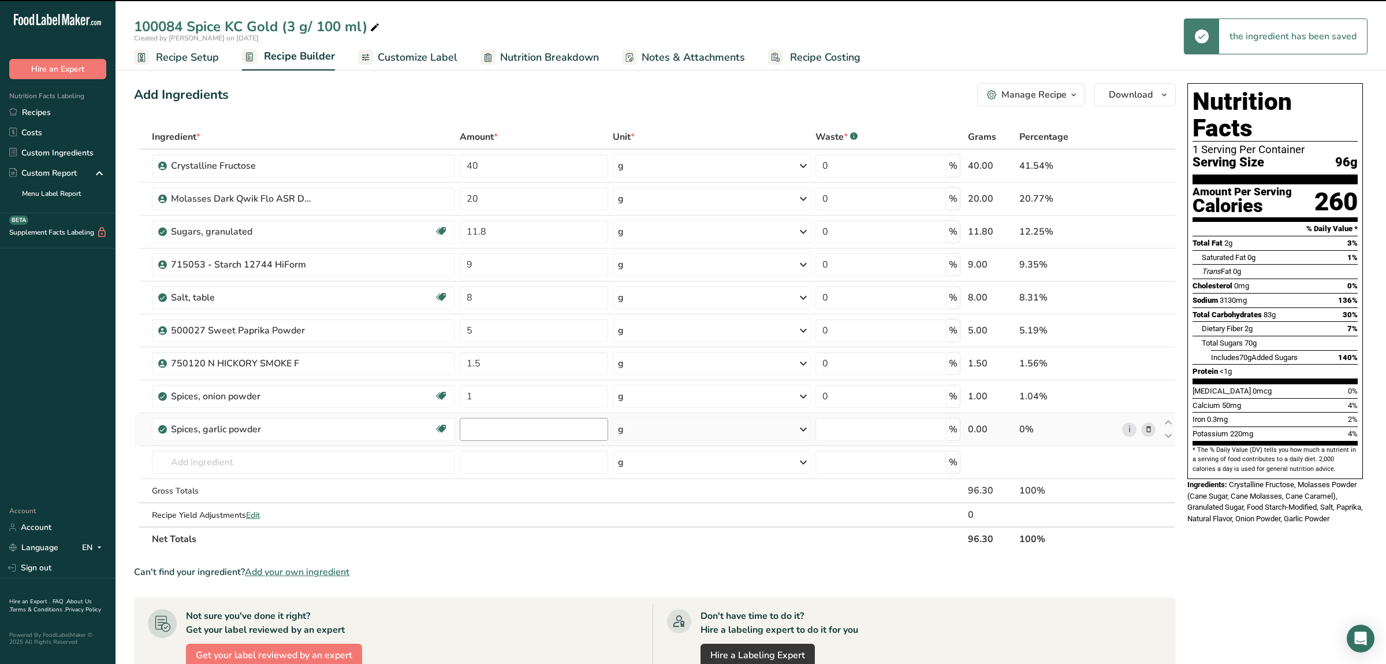
type input "0"
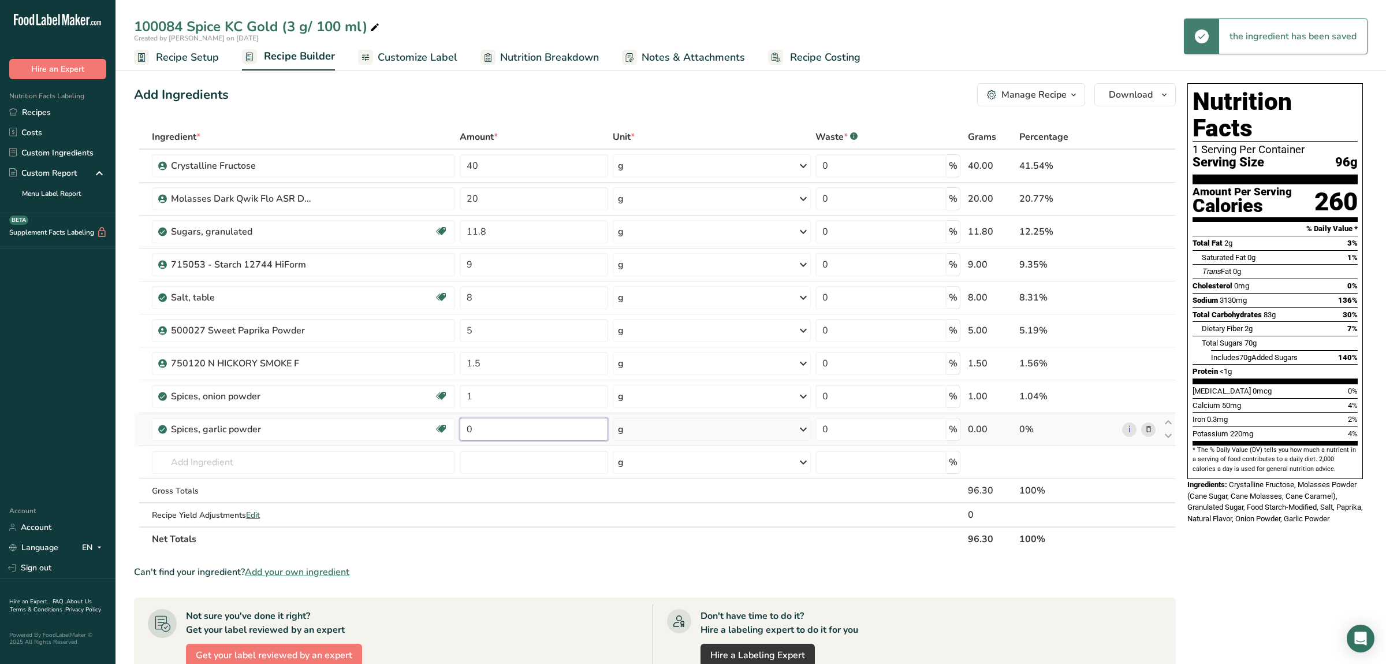
drag, startPoint x: 482, startPoint y: 429, endPoint x: 441, endPoint y: 427, distance: 40.5
click at [460, 427] on input "0" at bounding box center [534, 429] width 148 height 23
type input "1"
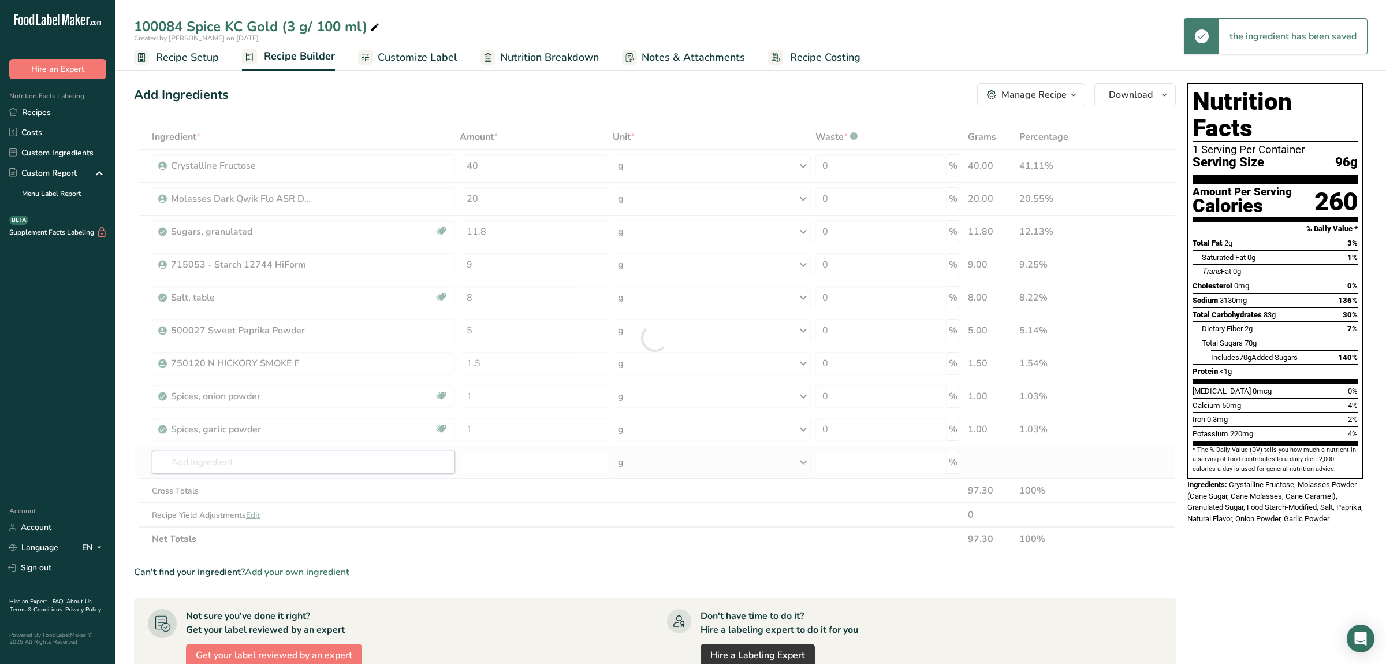
click at [352, 458] on input "text" at bounding box center [303, 461] width 303 height 23
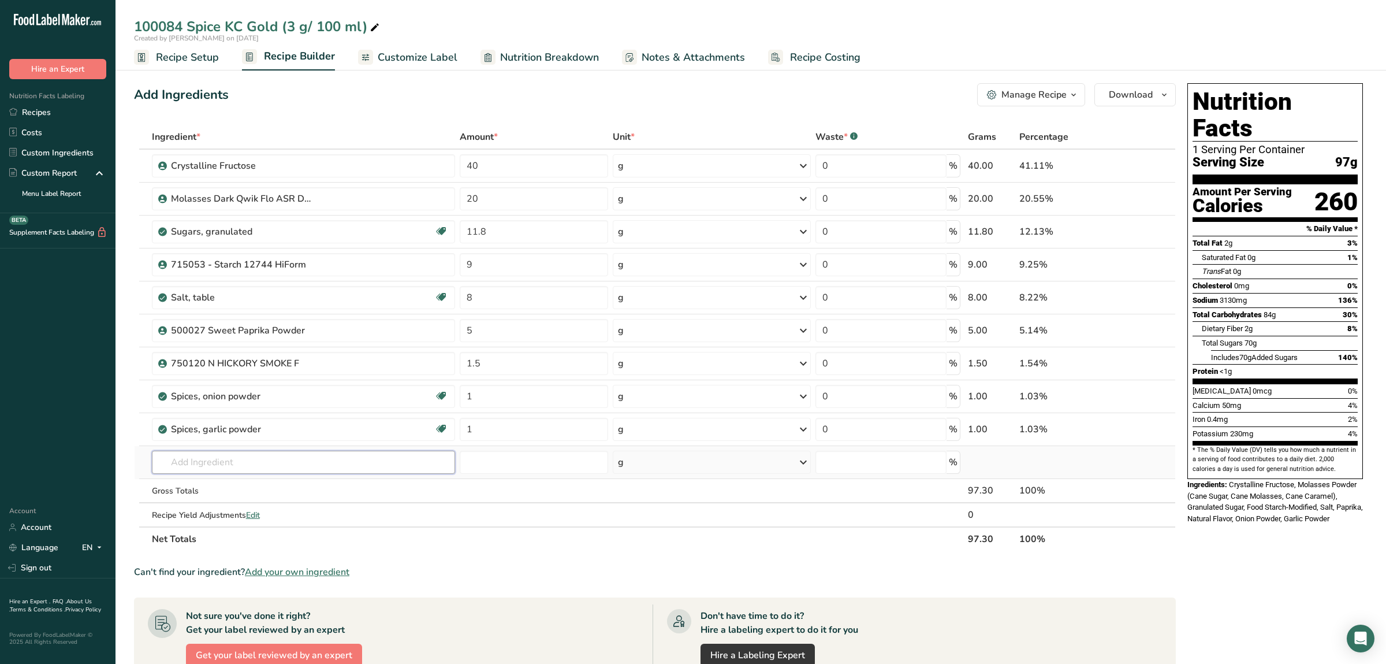
click at [316, 462] on input "text" at bounding box center [303, 461] width 303 height 23
click at [294, 465] on input "text" at bounding box center [303, 461] width 303 height 23
type input "710764"
click at [256, 484] on p "710764 710764 - Color Caramel Powder 50-LB" at bounding box center [253, 485] width 185 height 12
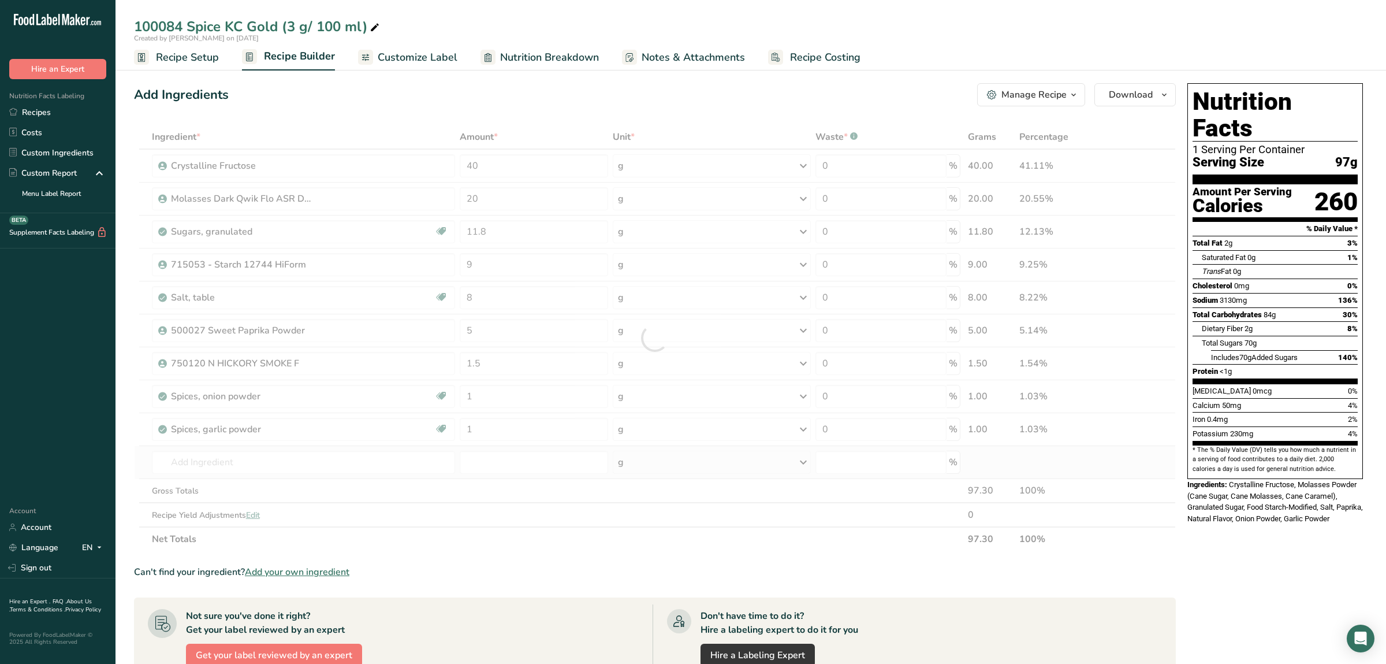
type input "710764 - Color Caramel Powder 50-LB"
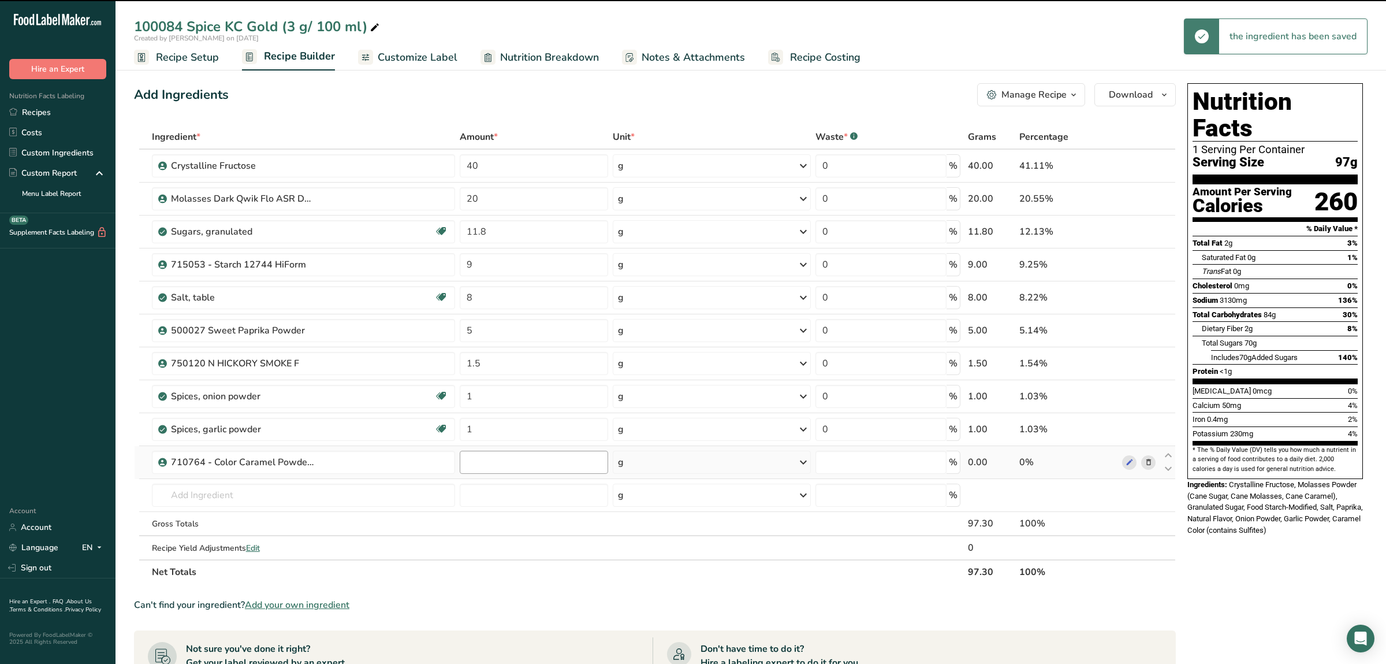
type input "0"
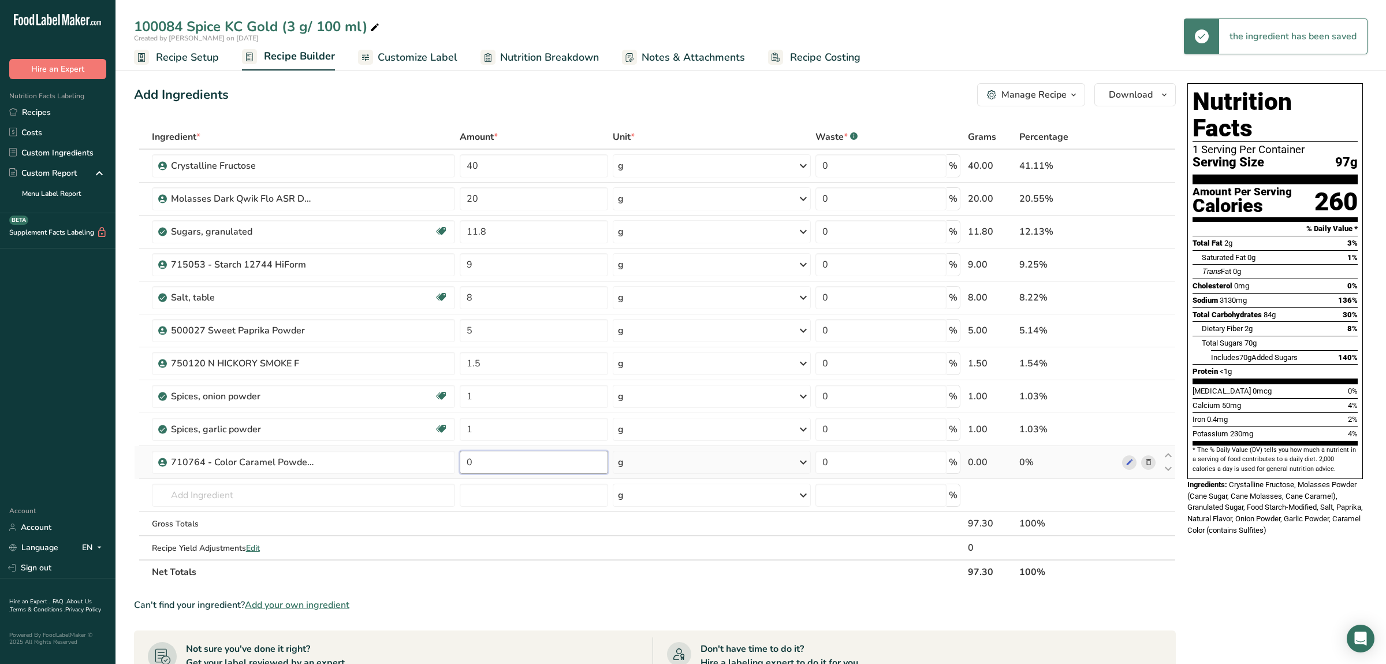
drag, startPoint x: 491, startPoint y: 460, endPoint x: 398, endPoint y: 454, distance: 93.2
click at [460, 454] on input "0" at bounding box center [534, 461] width 148 height 23
type input "0.5"
click at [307, 482] on div "Ingredient * Amount * Unit * Waste * .a-a{fill:#347362;}.b-a{fill:#fff;} Grams …" at bounding box center [655, 354] width 1042 height 459
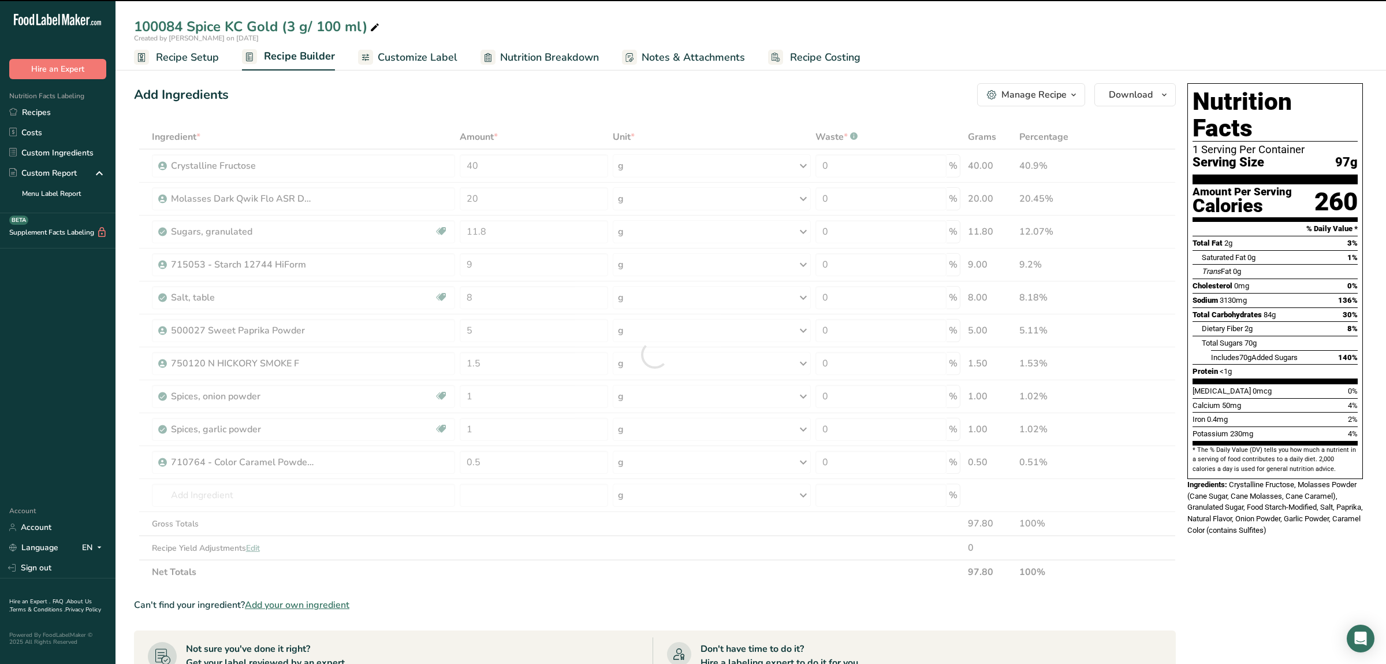
click at [307, 487] on div at bounding box center [655, 354] width 1042 height 459
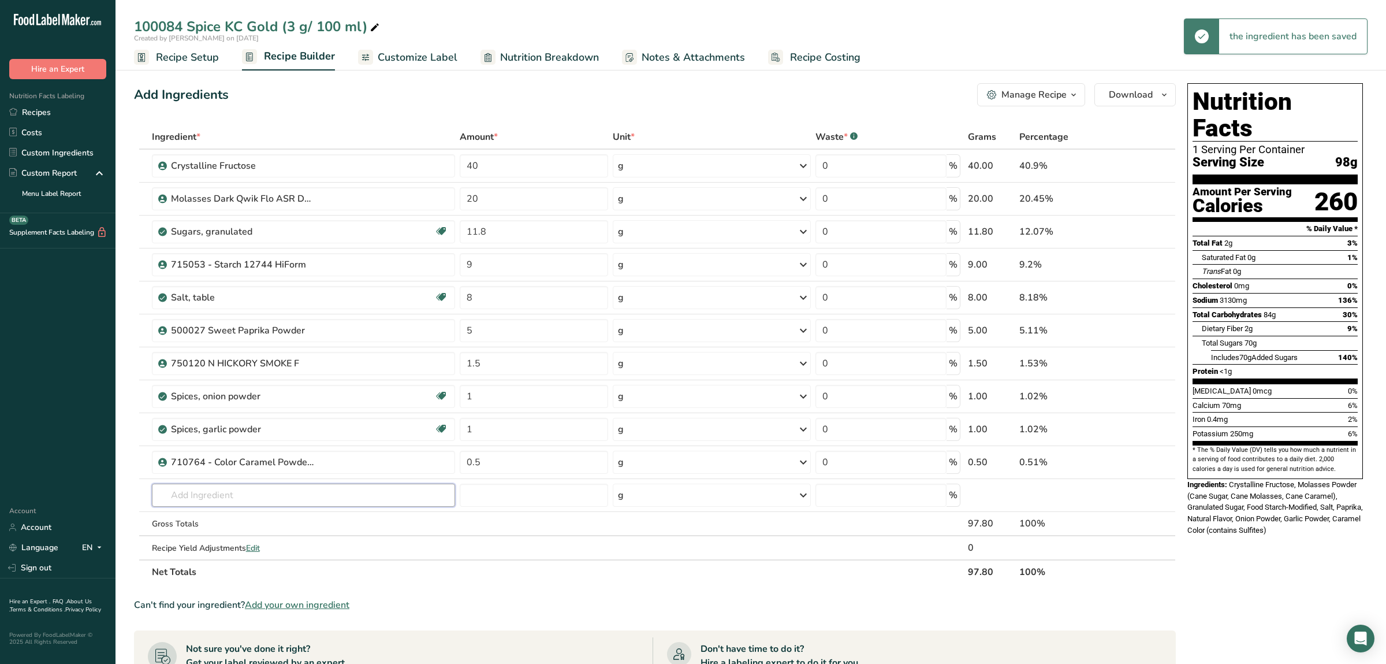
click at [307, 487] on input "text" at bounding box center [303, 494] width 303 height 23
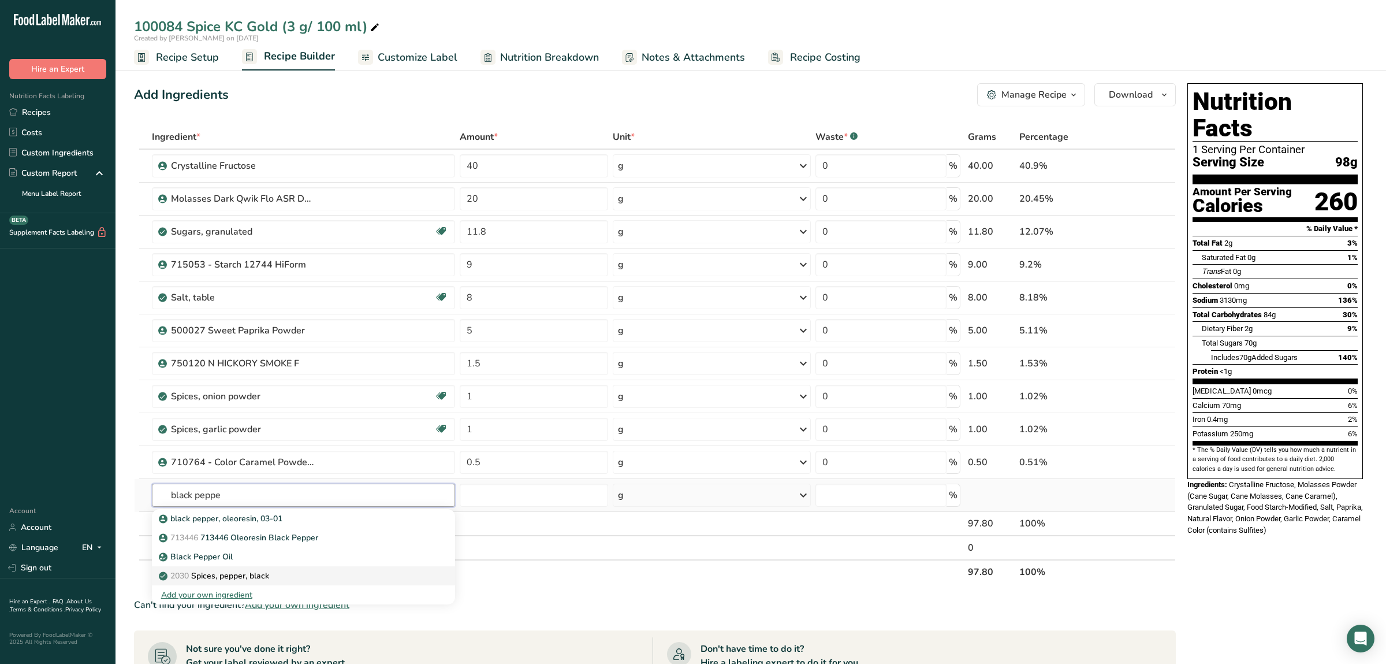
type input "black peppe"
click at [251, 572] on p "2030 Spices, pepper, black" at bounding box center [215, 575] width 108 height 12
type input "Spices, pepper, black"
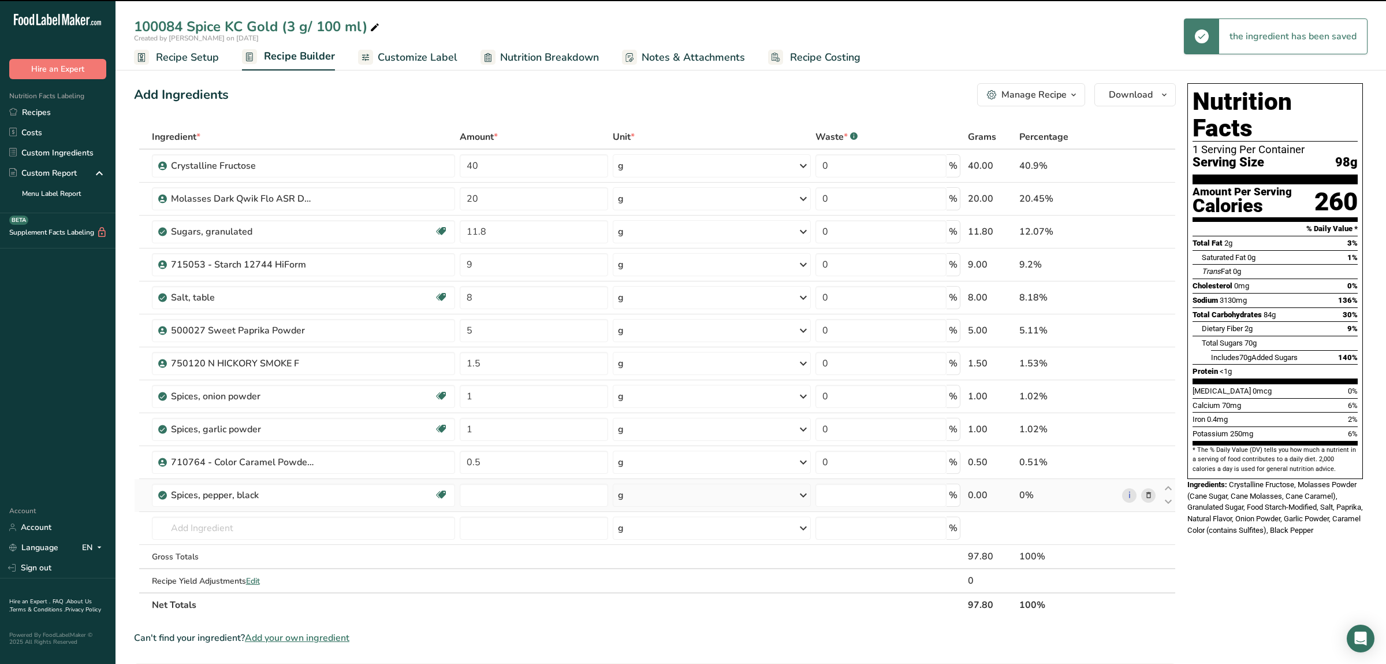
type input "0"
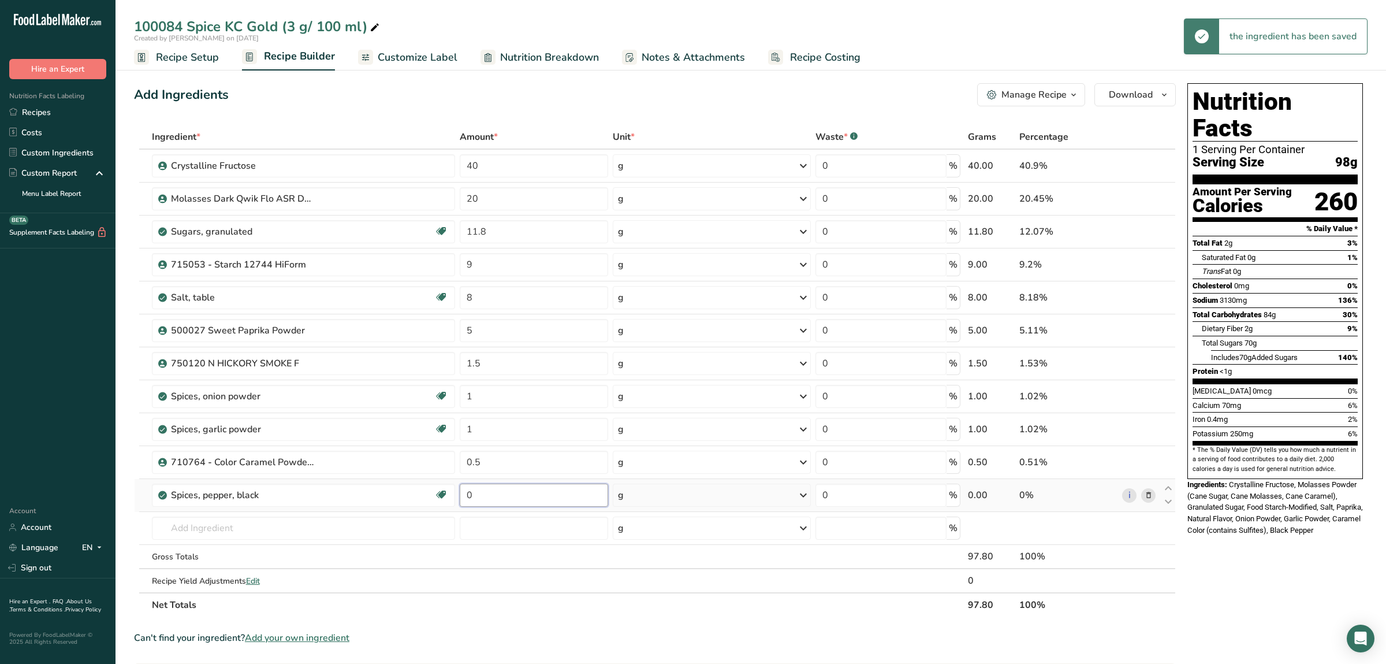
click at [503, 490] on input "0" at bounding box center [534, 494] width 148 height 23
type input "0.5"
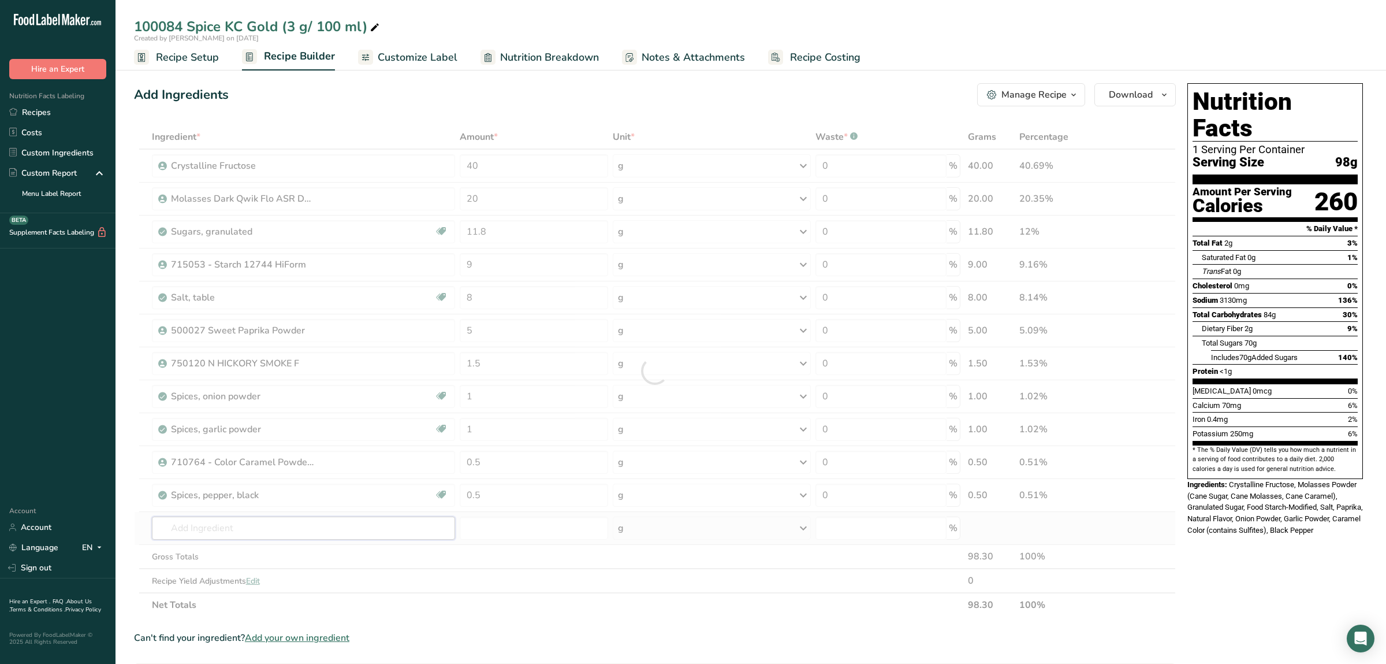
click at [305, 522] on input "text" at bounding box center [303, 527] width 303 height 23
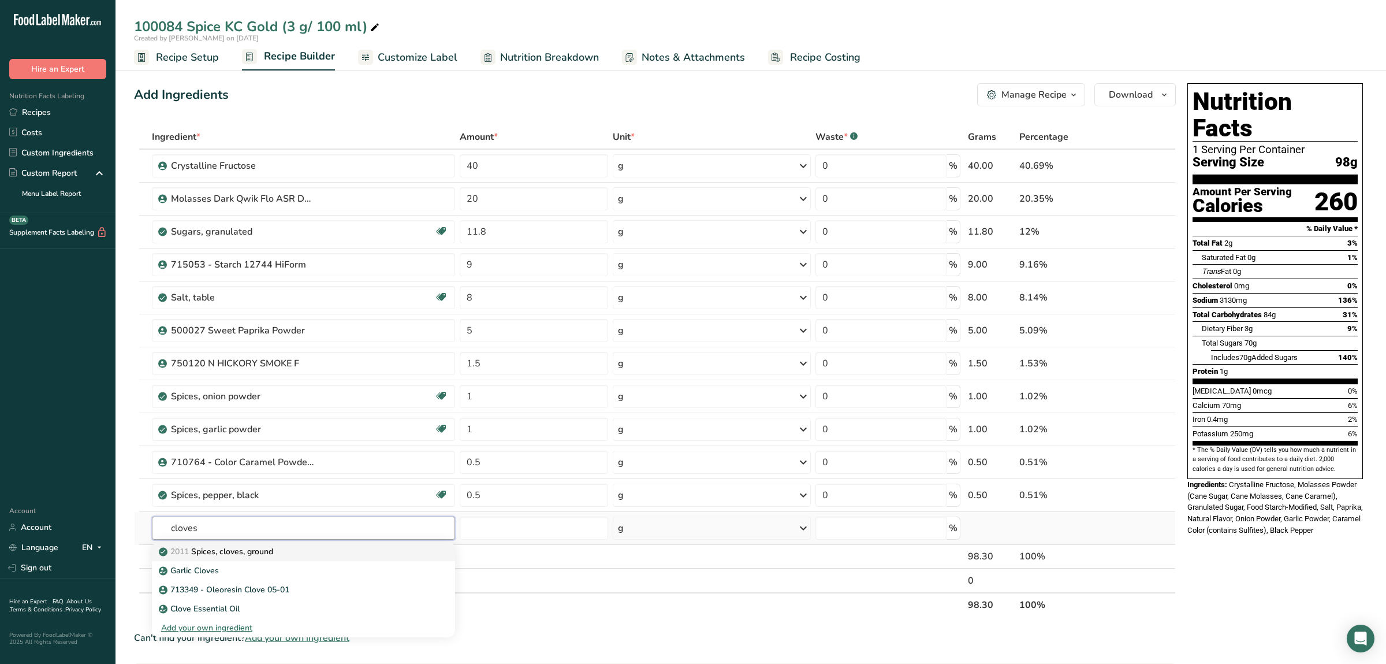
type input "cloves"
click at [250, 546] on link "2011 Spices, cloves, ground" at bounding box center [303, 551] width 303 height 19
type input "Spices, cloves, ground"
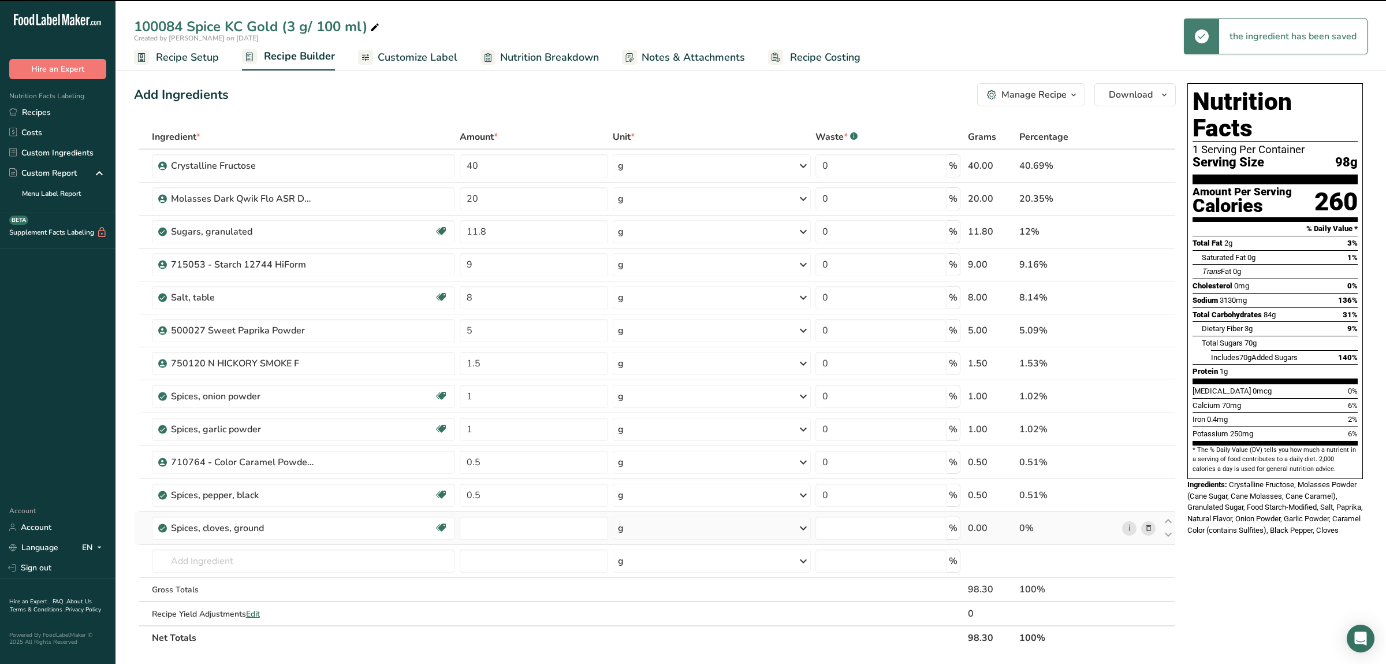
type input "0"
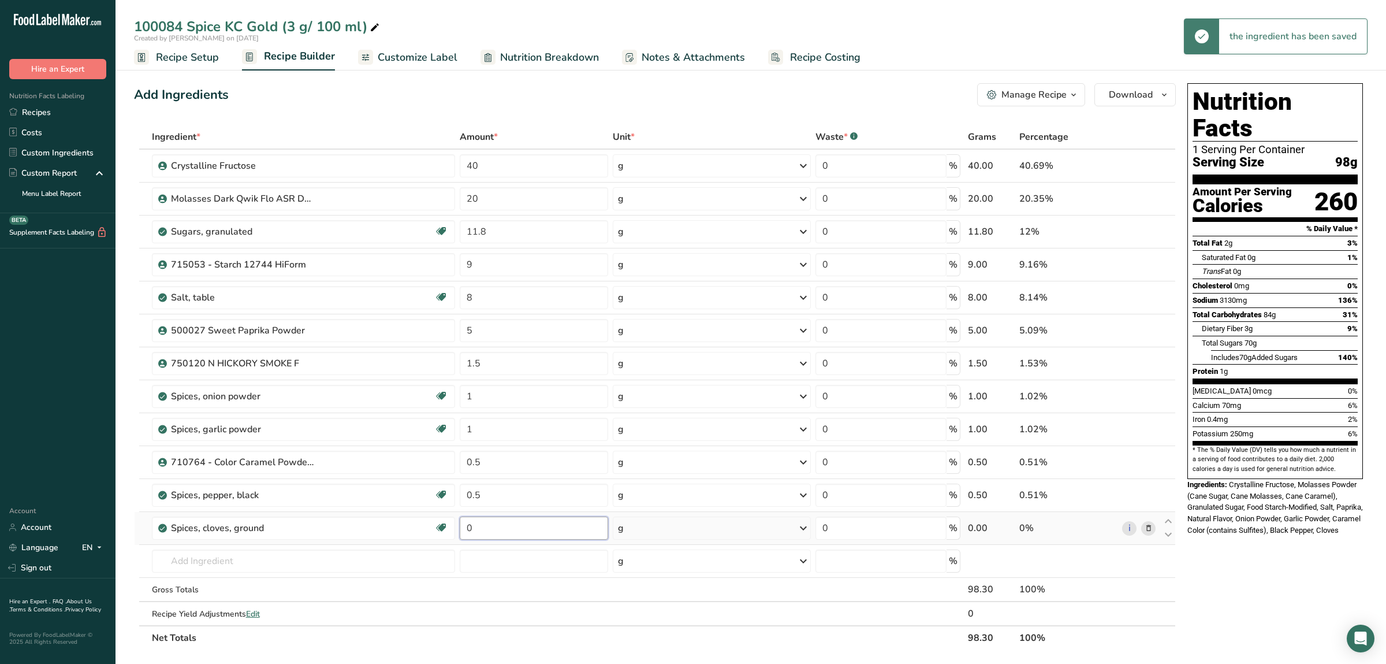
click at [494, 527] on input "0" at bounding box center [534, 527] width 148 height 23
type input "0.4"
click at [357, 560] on input "text" at bounding box center [303, 560] width 303 height 23
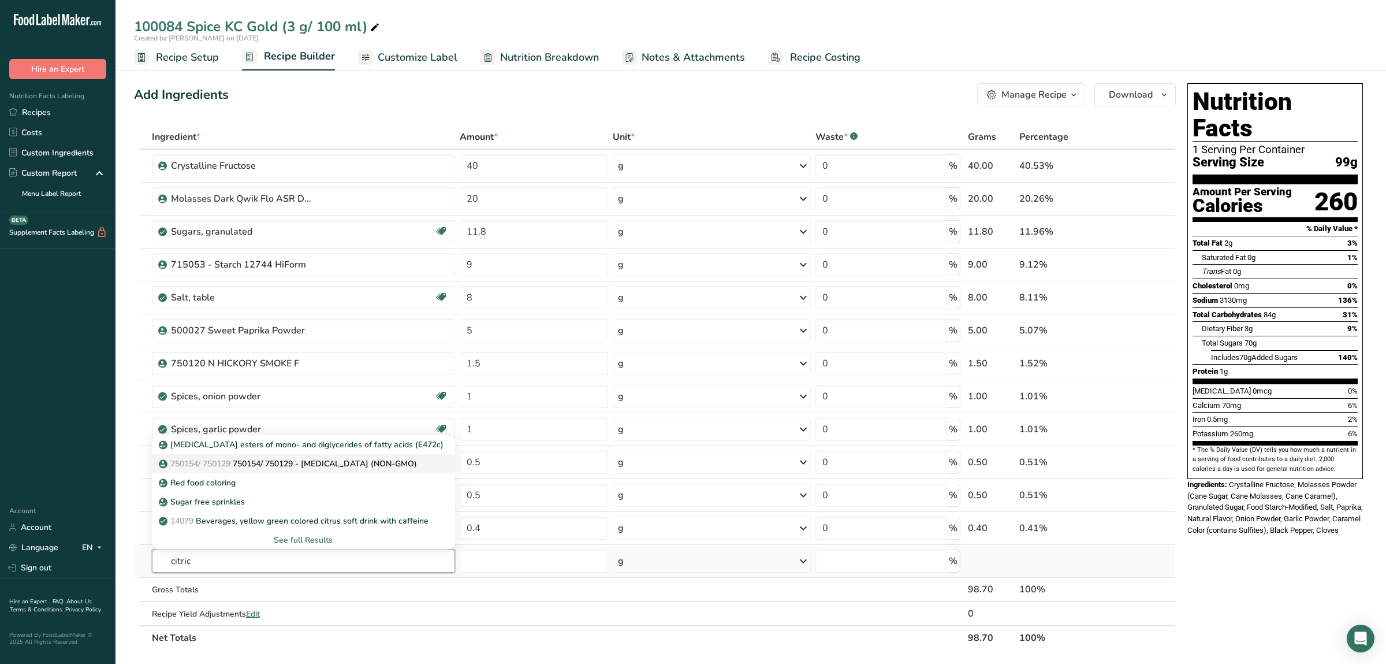
type input "citric"
click at [308, 464] on p "750154/ 750129 750154/ 750129 - Citric acid (NON-GMO)" at bounding box center [289, 463] width 256 height 12
type input "750154/ 750129 - Citric acid (NON-GMO)"
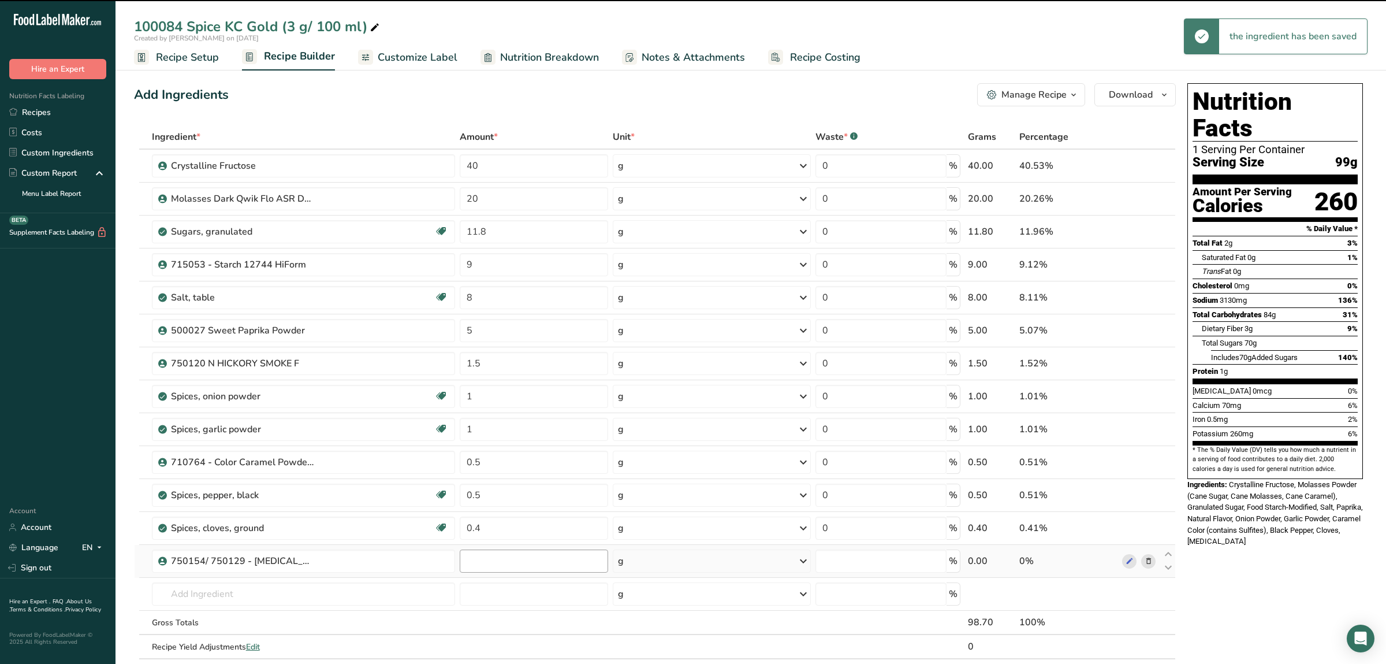
type input "0"
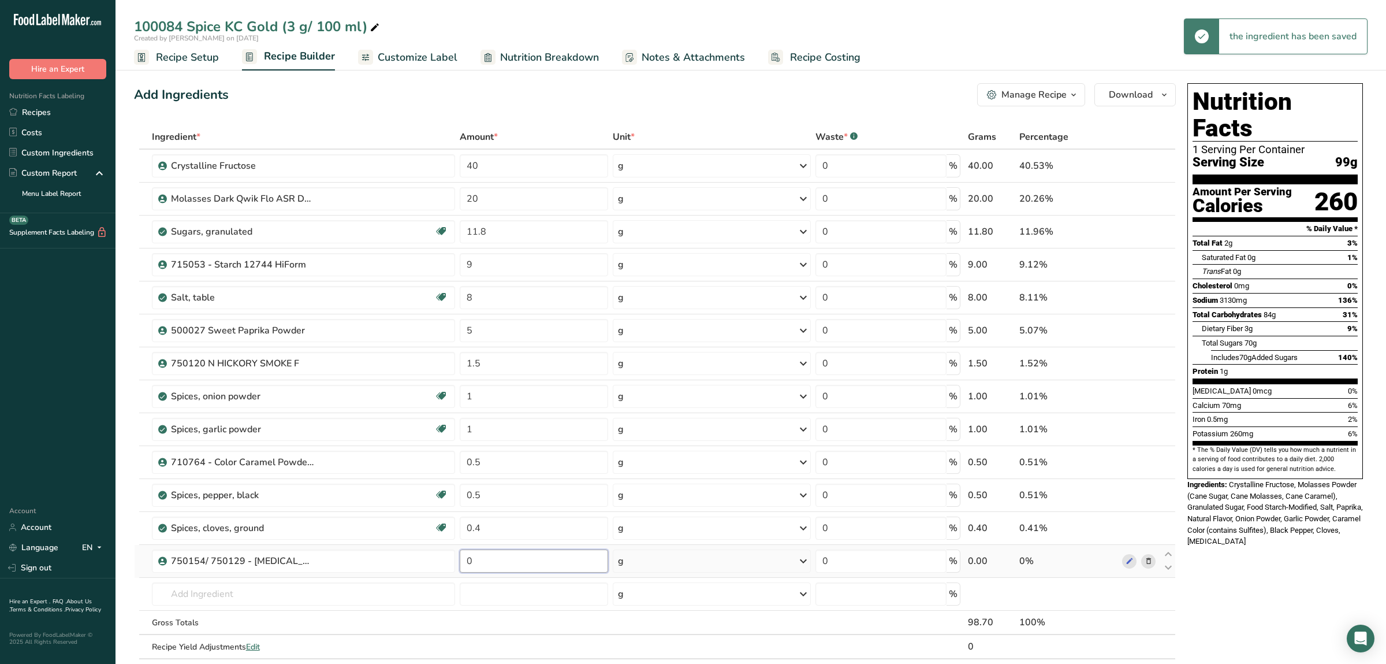
click at [489, 568] on input "0" at bounding box center [534, 560] width 148 height 23
type input "0.4"
click at [343, 590] on input "text" at bounding box center [303, 593] width 303 height 23
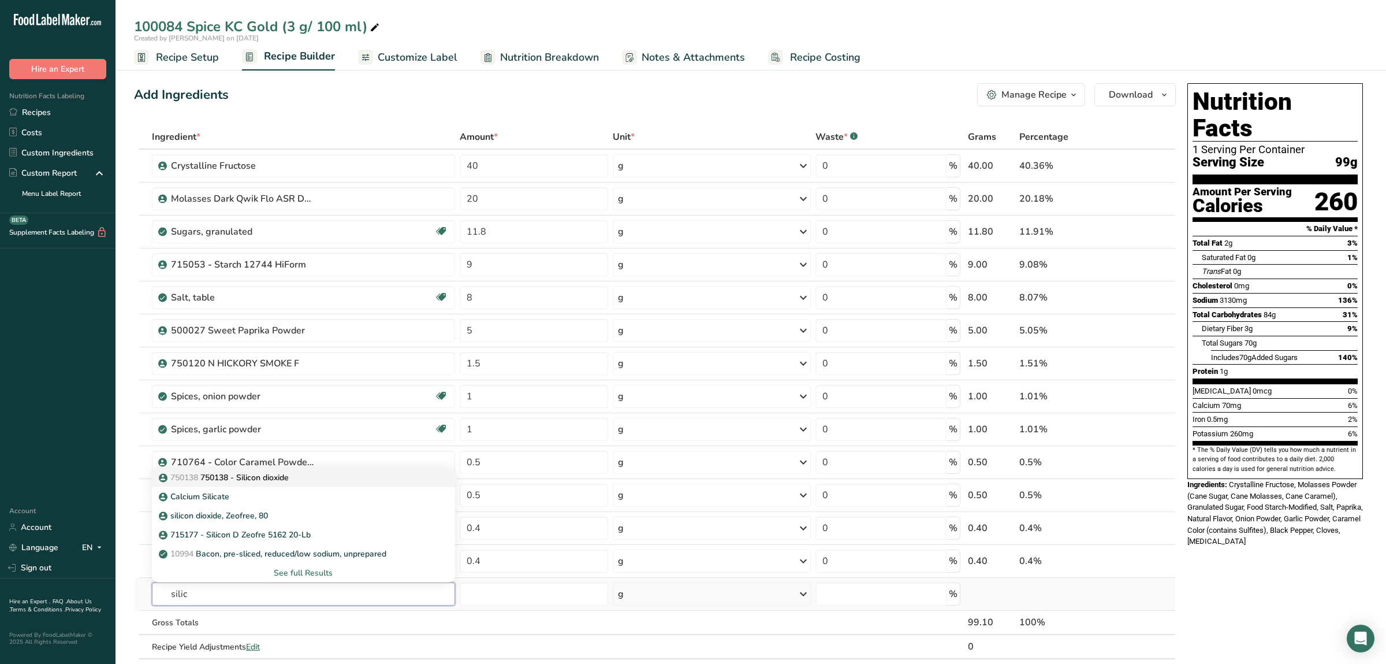
type input "silic"
click at [321, 477] on div "750138 750138 - Silicon dioxide" at bounding box center [294, 477] width 266 height 12
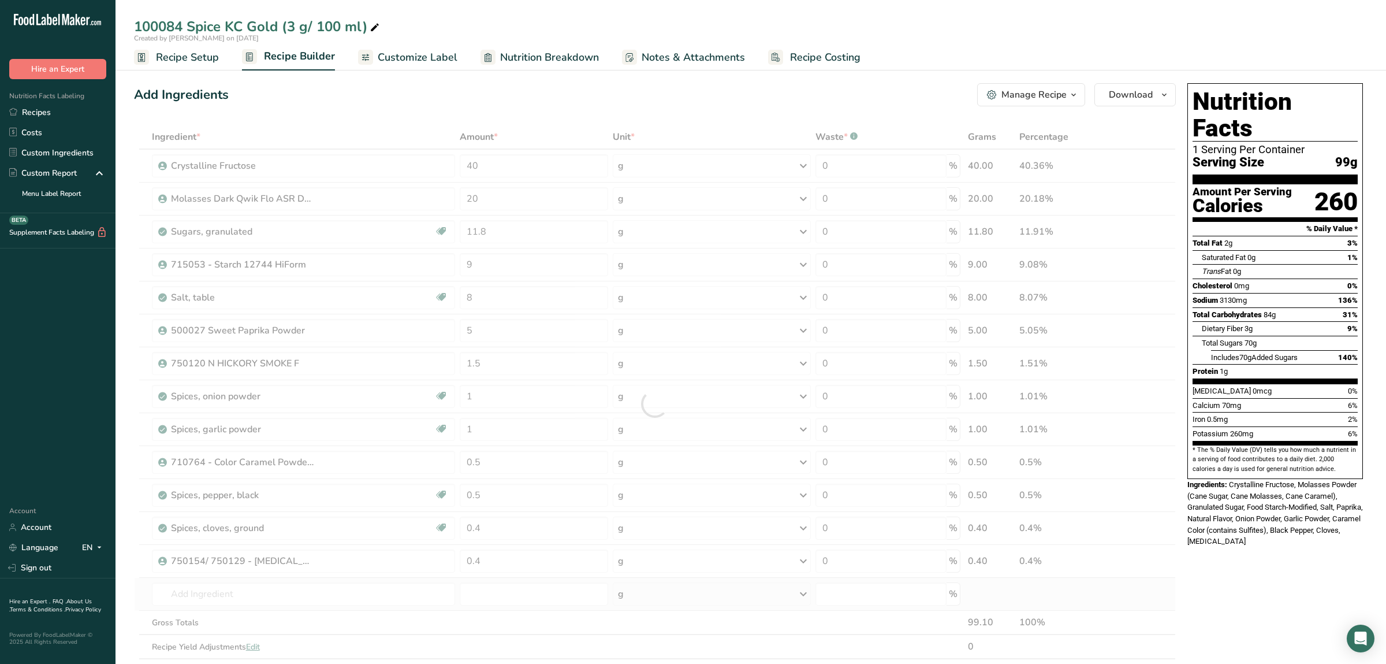
type input "750138 - Silicon dioxide"
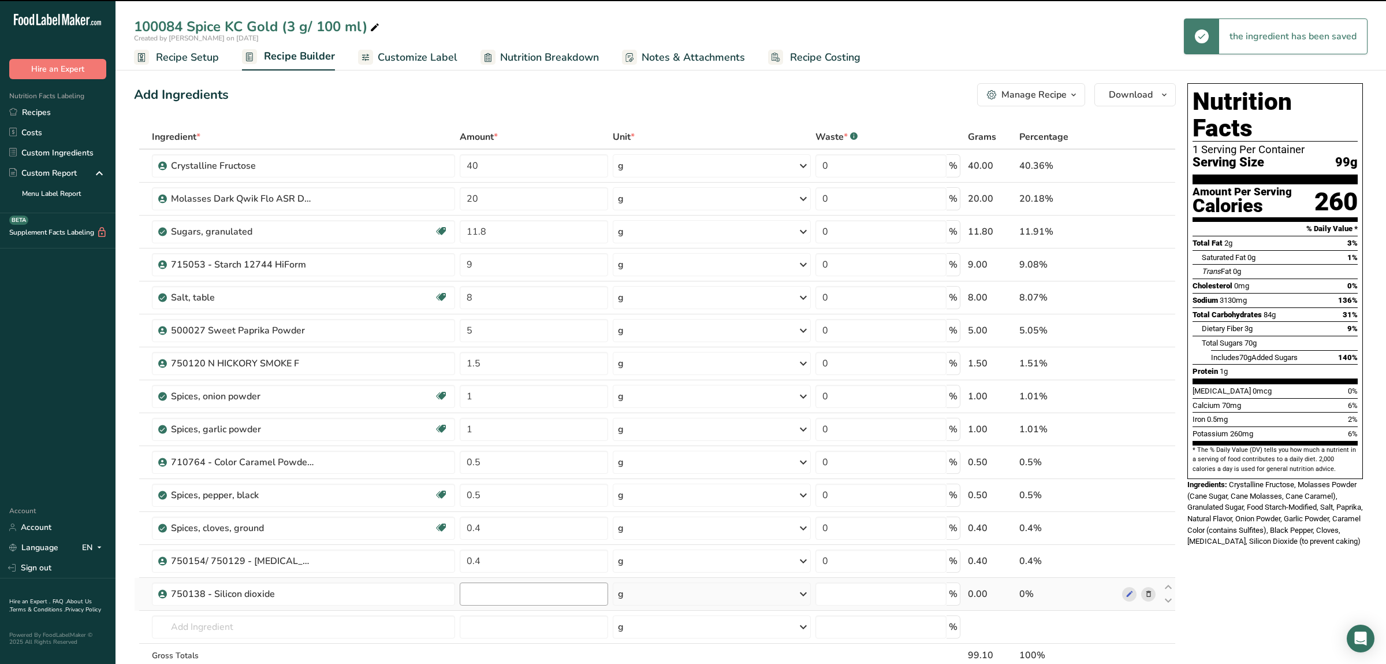
type input "0"
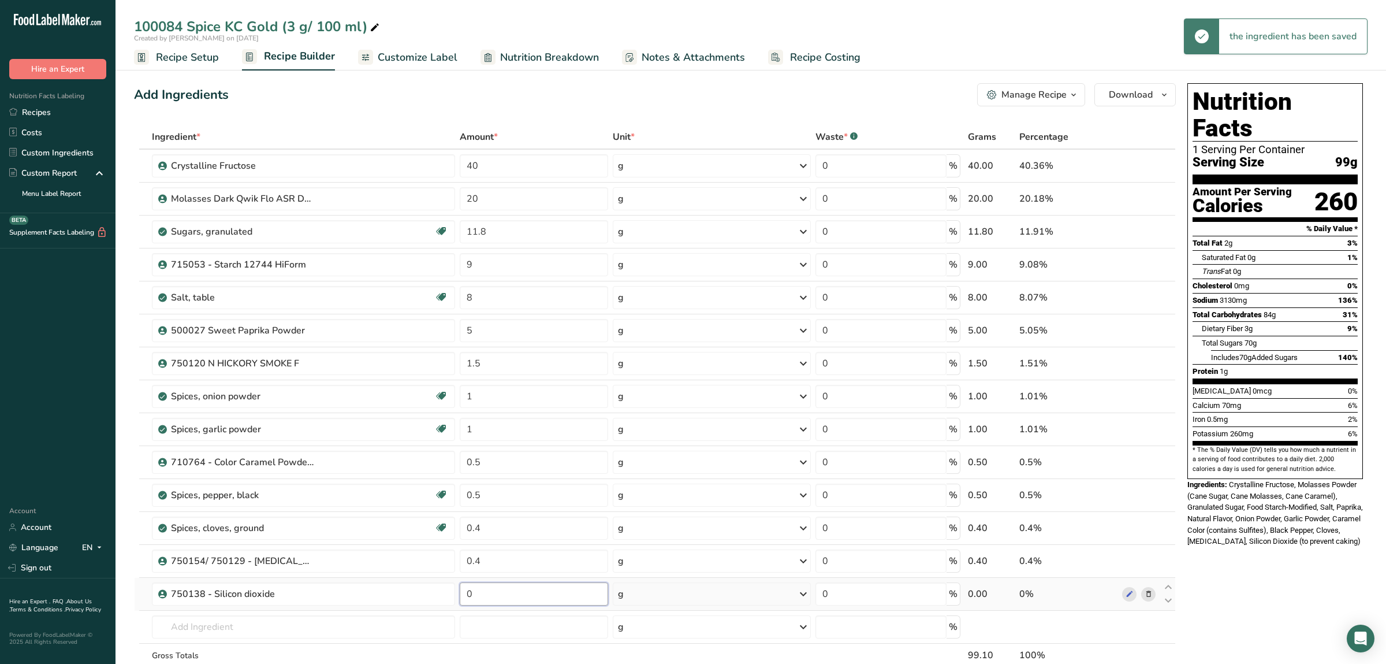
click at [504, 588] on input "0" at bounding box center [534, 593] width 148 height 23
type input "0.4"
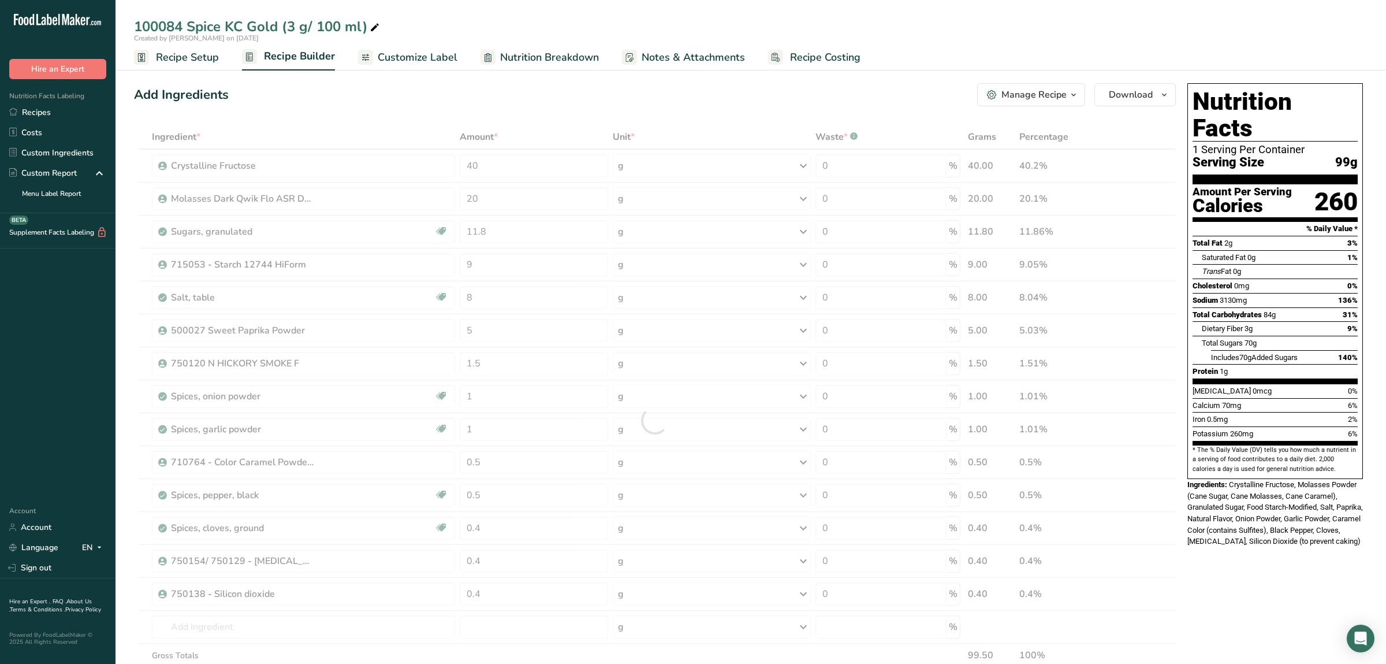
click at [1362, 584] on div "Nutrition Facts 1 Serving Per Container Serving Size 99g Amount Per Serving Cal…" at bounding box center [1275, 596] width 185 height 1035
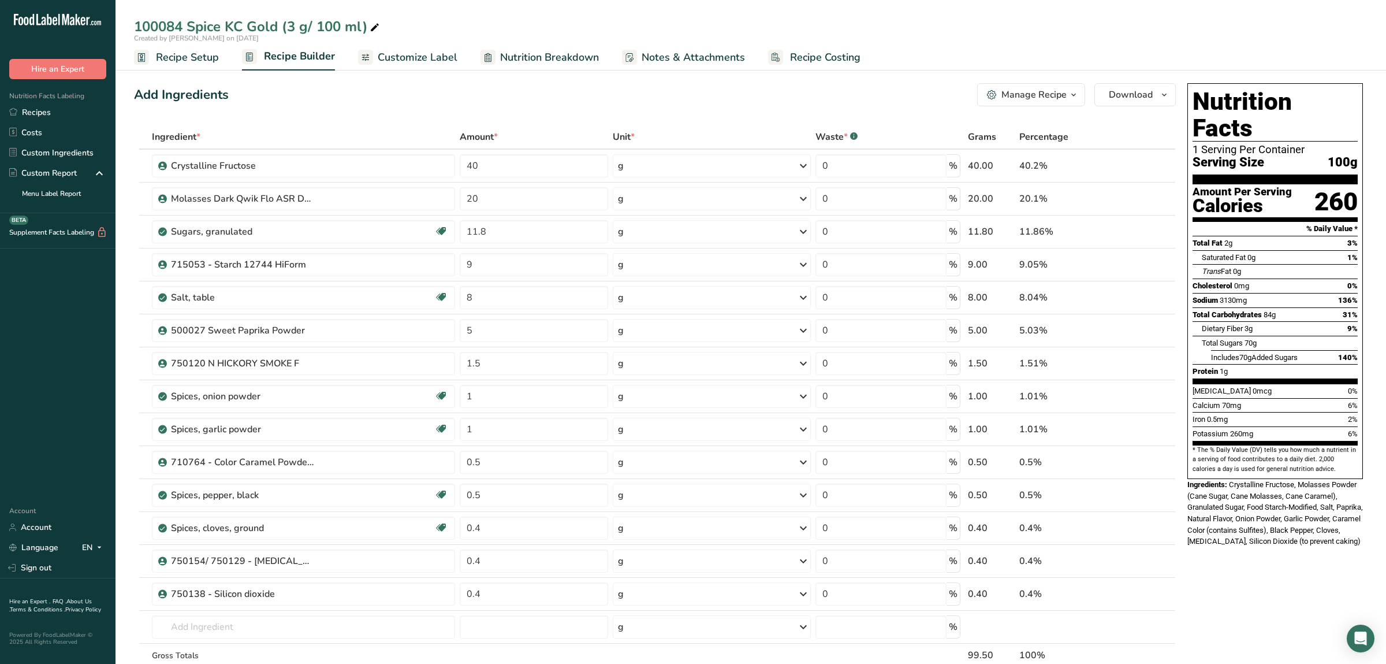
click at [430, 60] on span "Customize Label" at bounding box center [418, 58] width 80 height 16
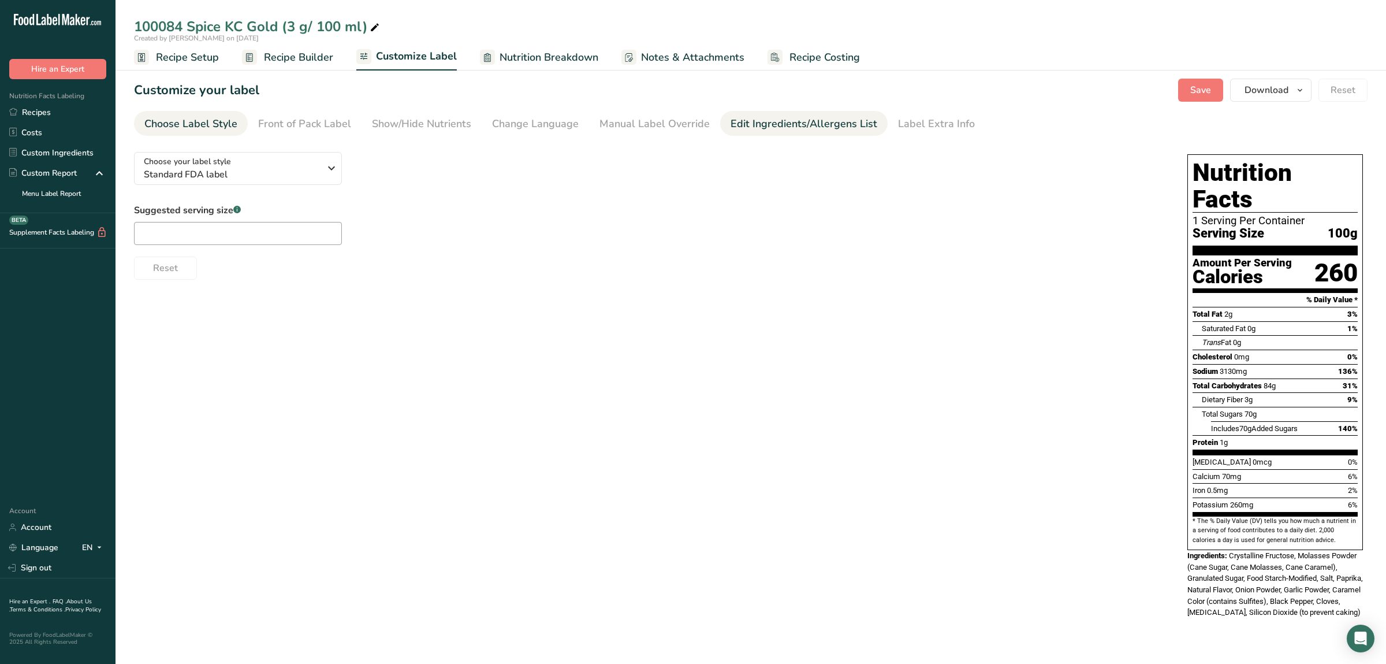
click at [788, 130] on div "Edit Ingredients/Allergens List" at bounding box center [804, 124] width 147 height 16
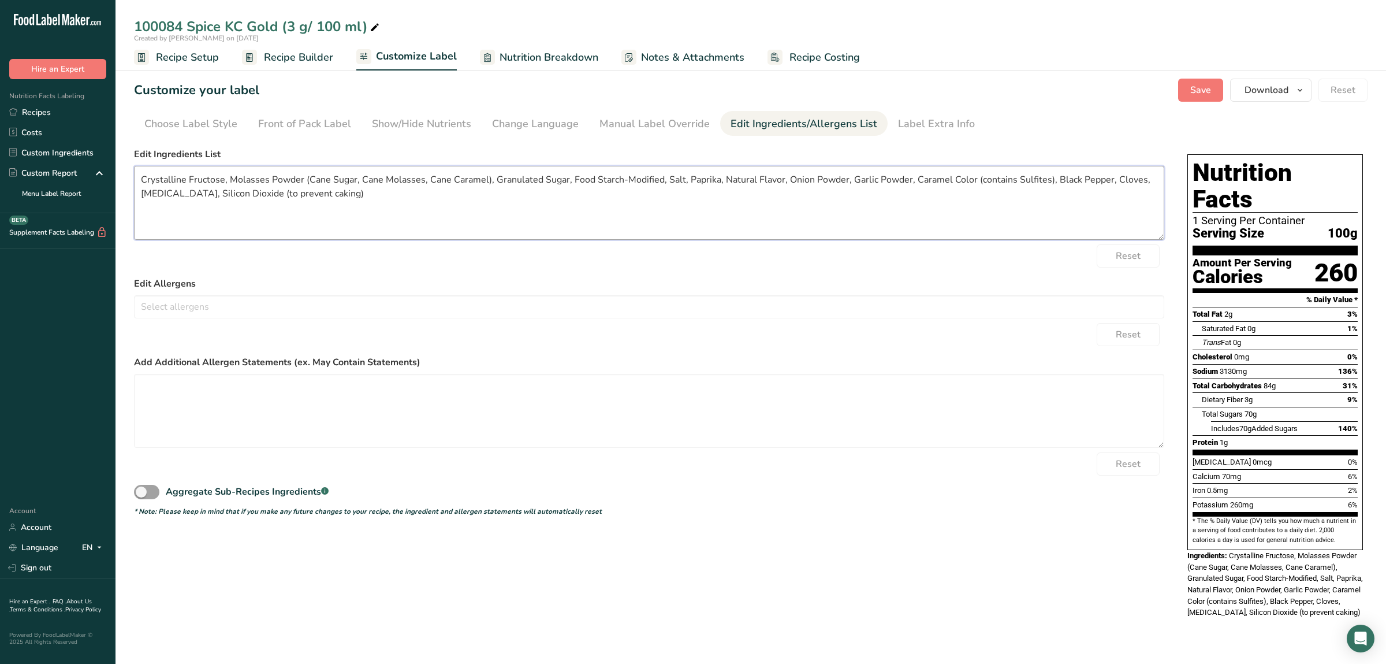
drag, startPoint x: 341, startPoint y: 203, endPoint x: 69, endPoint y: 148, distance: 277.5
click at [134, 166] on textarea "Crystalline Fructose, Molasses Powder (Cane Sugar, Cane Molasses, Cane Caramel)…" at bounding box center [649, 203] width 1030 height 74
paste textarea "Fructose, Molasses Powder (Cane Sugar, Cane Molasses, Cane Caramel Color), Suga…"
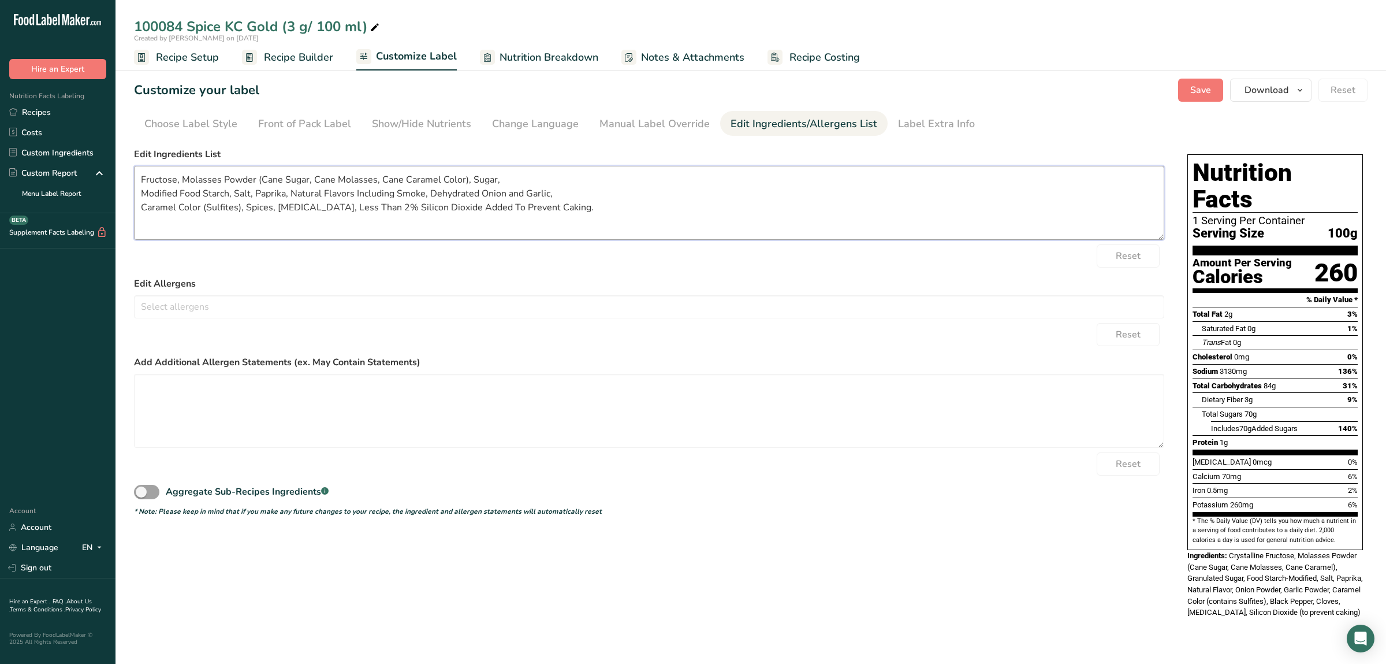
click at [141, 194] on textarea "Fructose, Molasses Powder (Cane Sugar, Cane Molasses, Cane Caramel Color), Suga…" at bounding box center [649, 203] width 1030 height 74
click at [143, 194] on textarea "Fructose, Molasses Powder (Cane Sugar, Cane Molasses, Cane Caramel Color), Suga…" at bounding box center [649, 203] width 1030 height 74
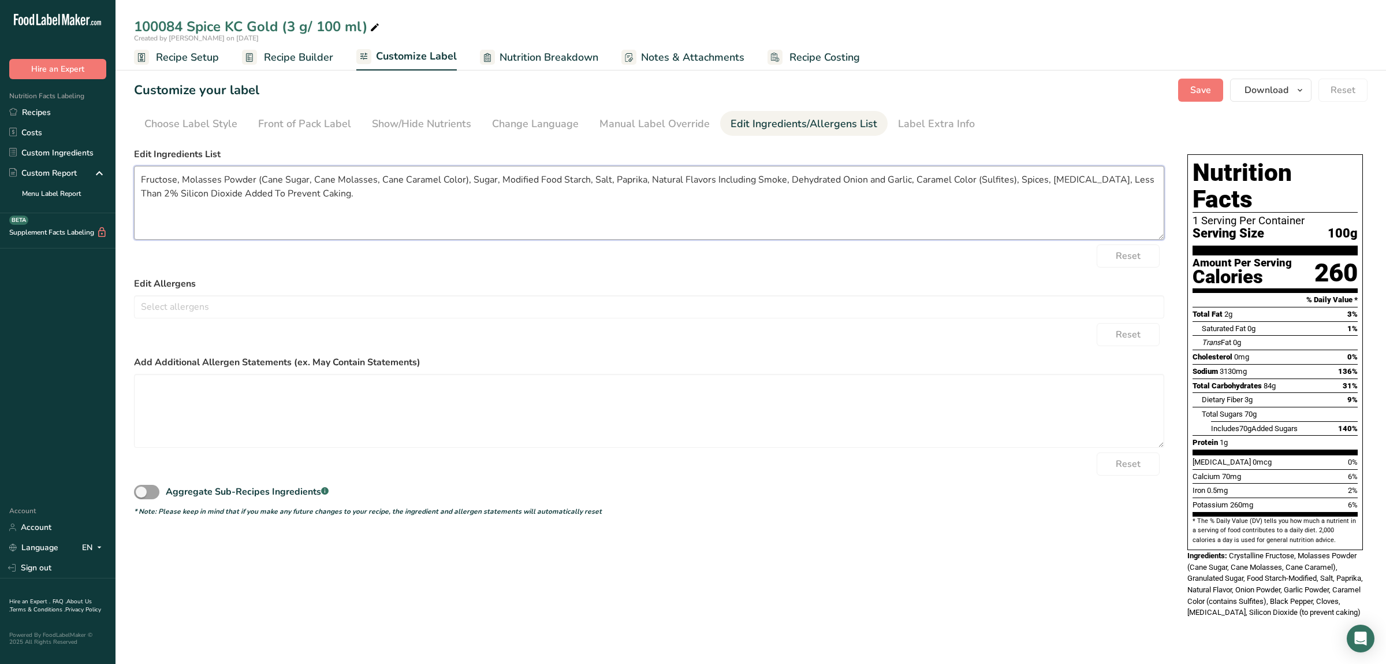
click at [147, 178] on textarea "Fructose, Molasses Powder (Cane Sugar, Cane Molasses, Cane Caramel Color), Suga…" at bounding box center [649, 203] width 1030 height 74
type textarea "Fructose, Molasses Powder (Cane Sugar, Cane Molasses, Cane Caramel Color), Suga…"
click at [1193, 95] on span "Save" at bounding box center [1200, 90] width 21 height 14
click at [308, 118] on div "Front of Pack Label" at bounding box center [304, 124] width 93 height 16
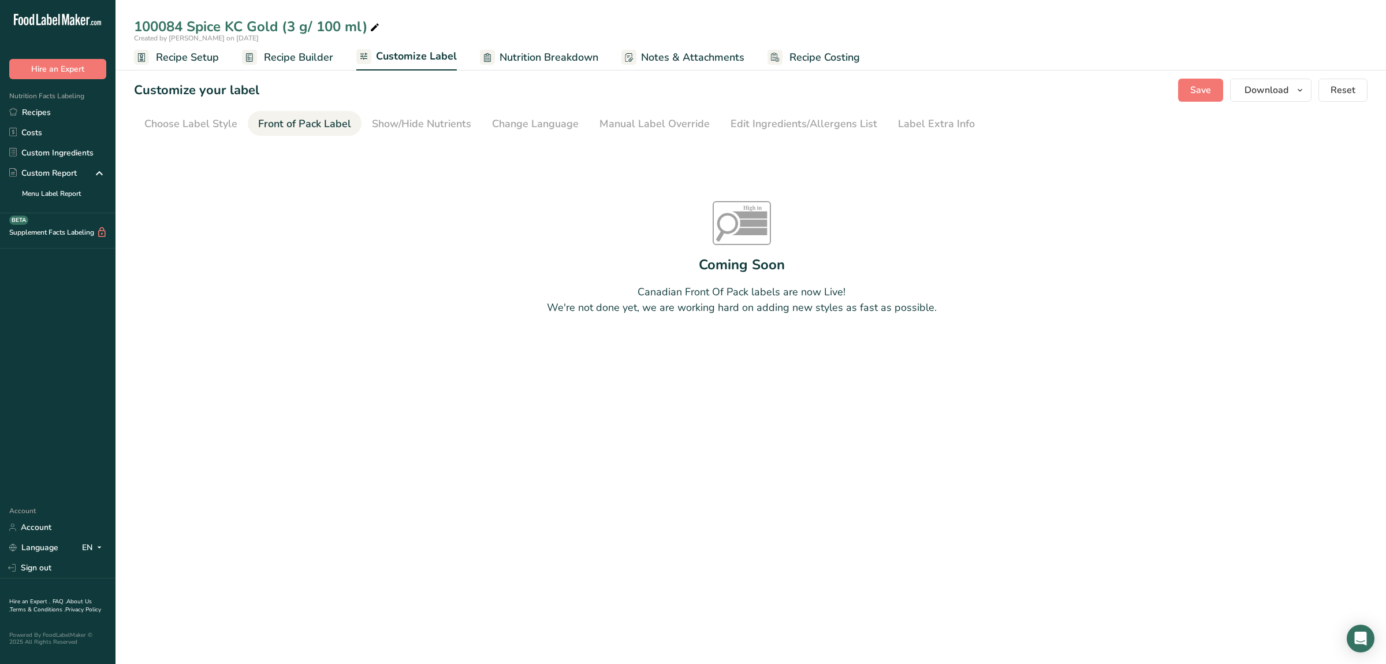
click at [314, 46] on link "Recipe Builder" at bounding box center [287, 57] width 91 height 26
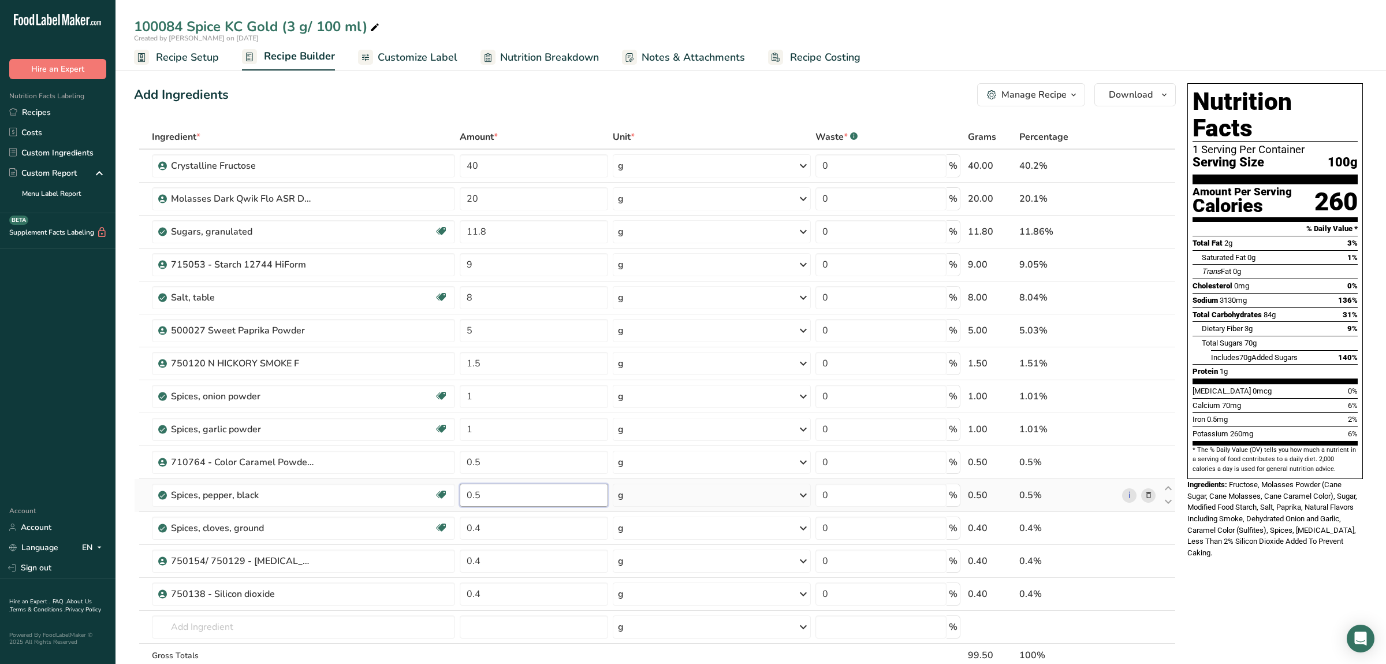
drag, startPoint x: 495, startPoint y: 495, endPoint x: 412, endPoint y: 497, distance: 83.2
click at [460, 497] on input "0.5" at bounding box center [534, 494] width 148 height 23
type input "0.3"
click at [479, 525] on input "0.4" at bounding box center [534, 527] width 148 height 23
type input "0.2"
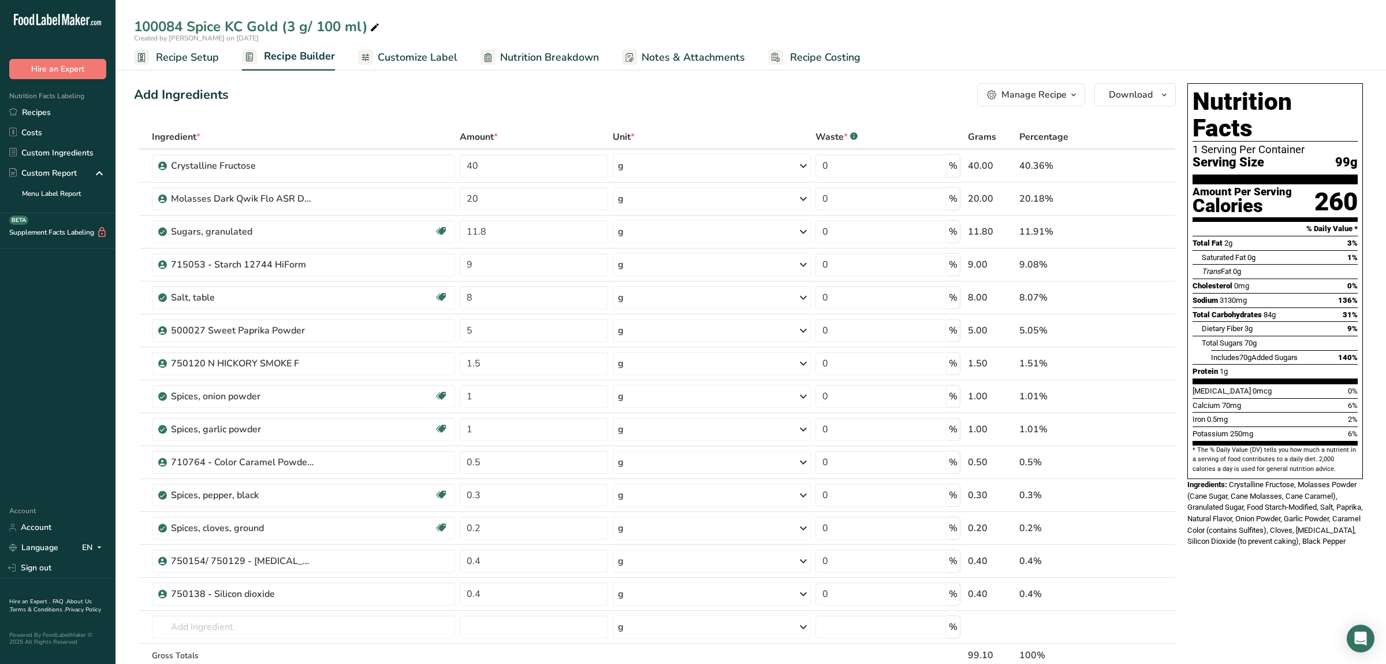
click at [1300, 560] on div "Nutrition Facts 1 Serving Per Container Serving Size 99g Amount Per Serving Cal…" at bounding box center [1275, 596] width 185 height 1035
drag, startPoint x: 511, startPoint y: 234, endPoint x: 354, endPoint y: 229, distance: 156.6
click at [460, 229] on input "11.8" at bounding box center [534, 231] width 148 height 23
type input "12.2"
click at [1277, 480] on span "Crystalline Fructose, Molasses Powder (Cane Sugar, Cane Molasses, Cane Caramel)…" at bounding box center [1275, 512] width 176 height 65
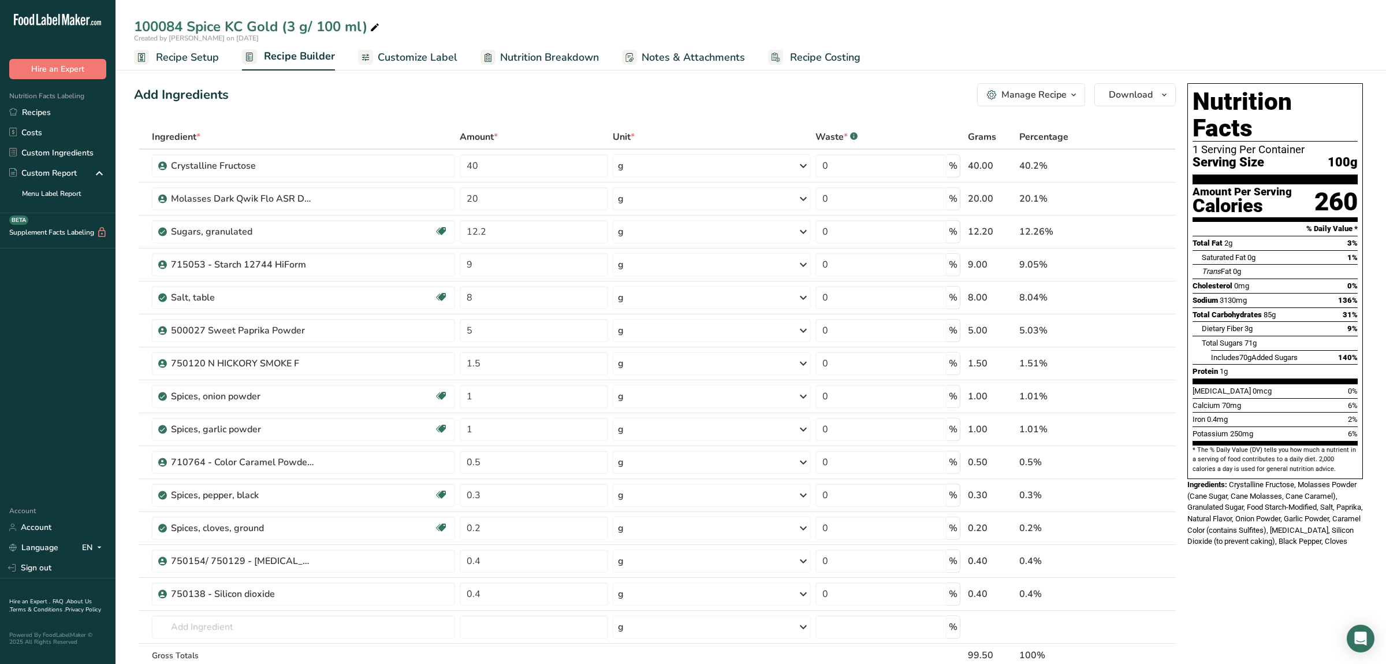
click at [407, 57] on span "Customize Label" at bounding box center [418, 58] width 80 height 16
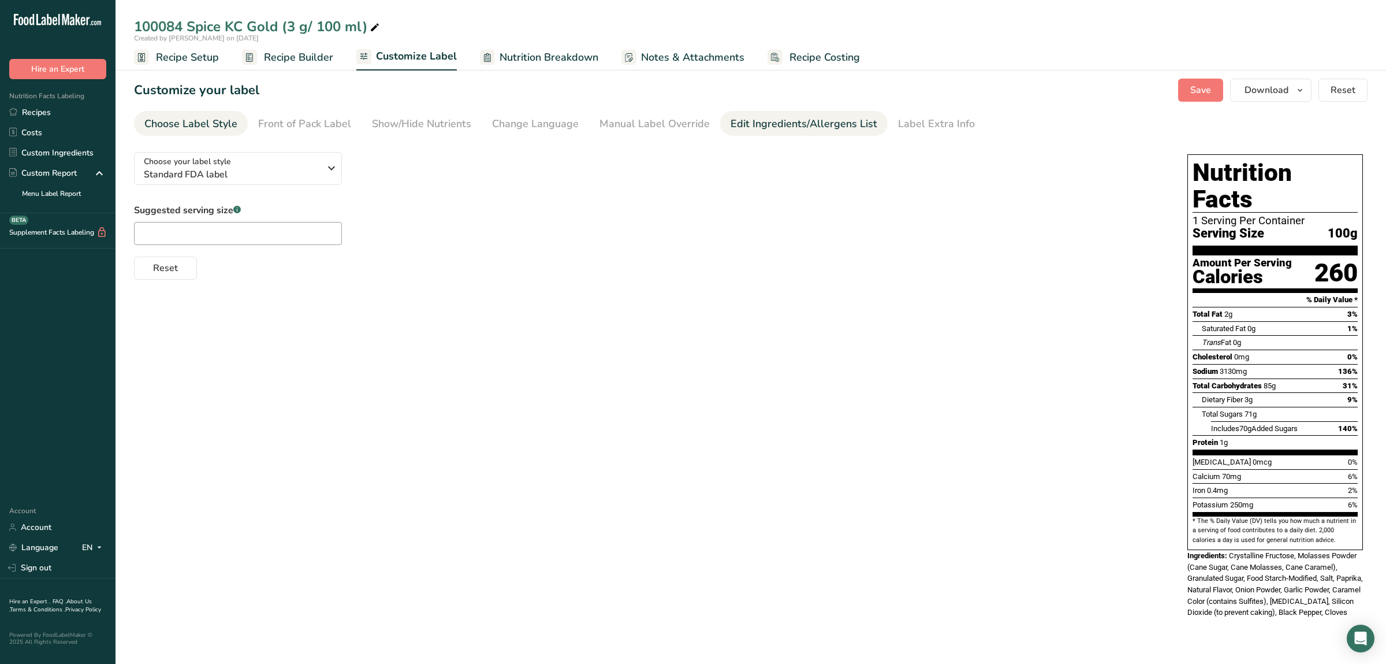
click at [780, 126] on div "Edit Ingredients/Allergens List" at bounding box center [804, 124] width 147 height 16
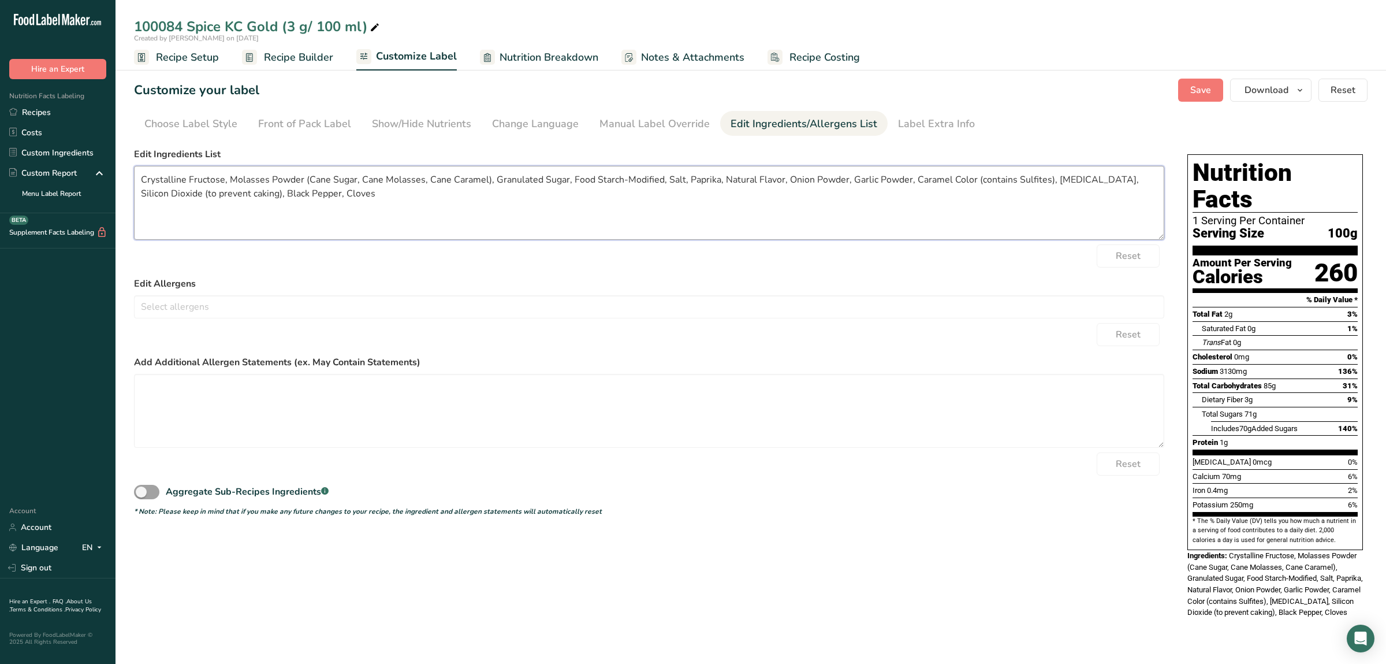
drag, startPoint x: 370, startPoint y: 197, endPoint x: 124, endPoint y: 155, distance: 249.5
click at [134, 166] on textarea "Crystalline Fructose, Molasses Powder (Cane Sugar, Cane Molasses, Cane Caramel)…" at bounding box center [649, 203] width 1030 height 74
paste textarea "Fructose, Molasses Powder (Cane Sugar, Cane Molasses, Cane Caramel Color), Suga…"
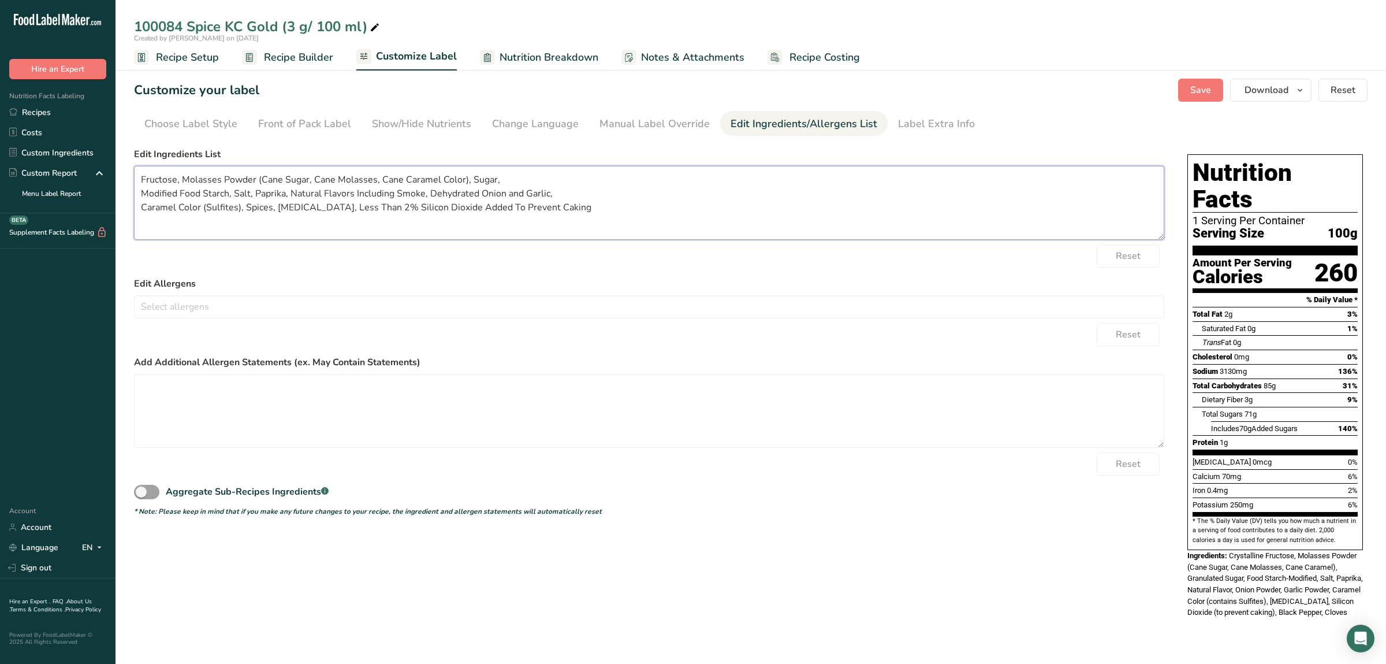
click at [136, 193] on textarea "Fructose, Molasses Powder (Cane Sugar, Cane Molasses, Cane Caramel Color), Suga…" at bounding box center [649, 203] width 1030 height 74
click at [139, 202] on textarea "Fructose, Molasses Powder (Cane Sugar, Cane Molasses, Cane Caramel Color), Suga…" at bounding box center [649, 203] width 1030 height 74
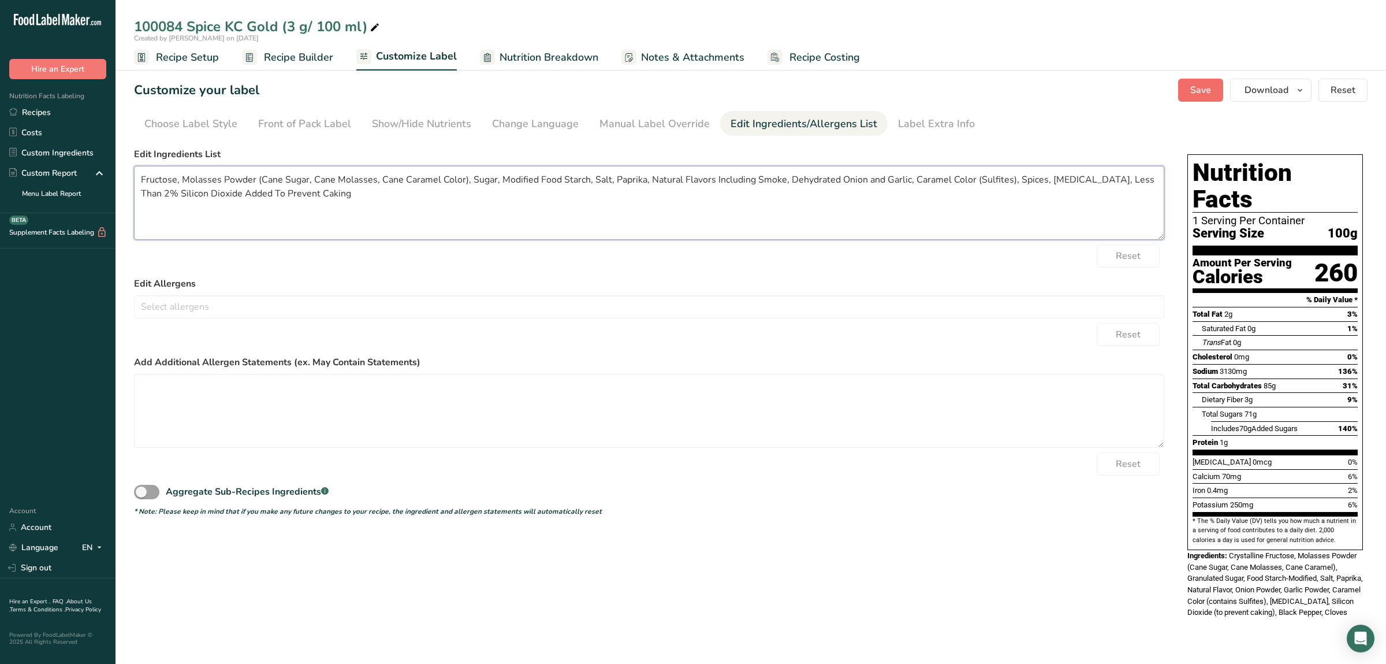
type textarea "Fructose, Molasses Powder (Cane Sugar, Cane Molasses, Cane Caramel Color), Suga…"
click at [1196, 95] on span "Save" at bounding box center [1200, 90] width 21 height 14
click at [147, 132] on link "Choose Label Style" at bounding box center [190, 124] width 93 height 26
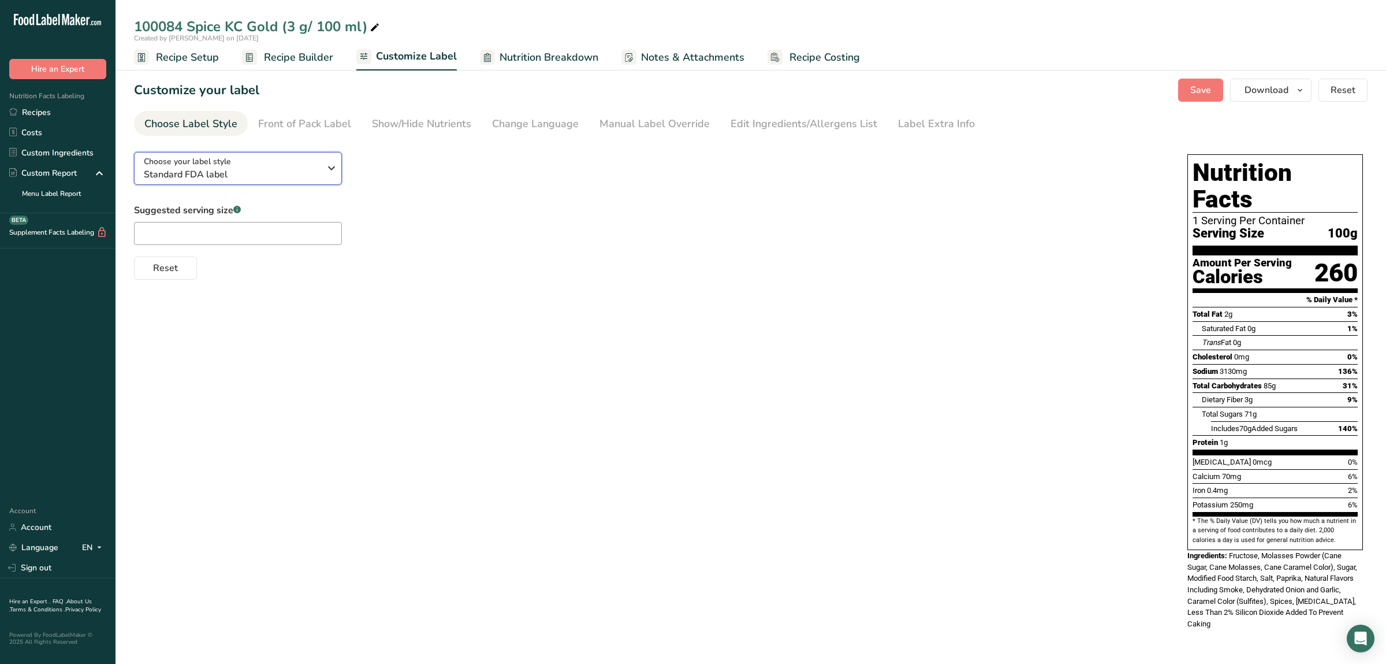
click at [296, 163] on div "Choose your label style Standard FDA label" at bounding box center [232, 168] width 176 height 26
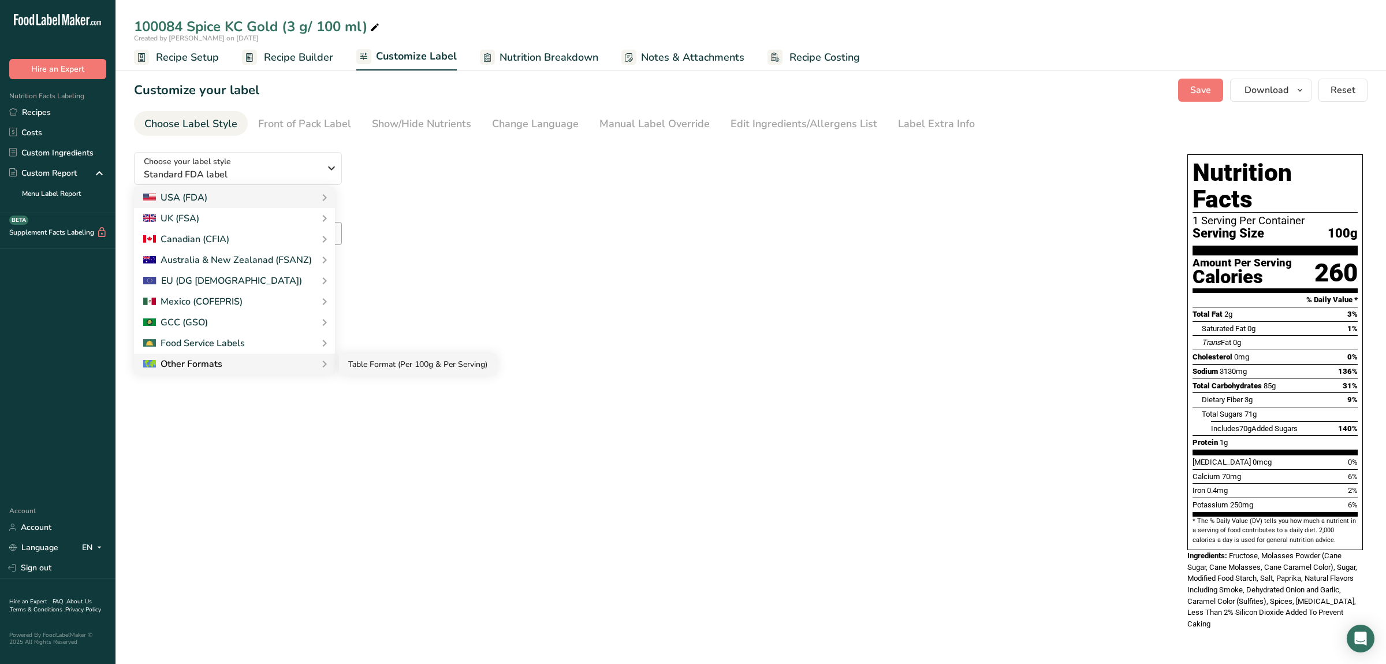
click at [383, 370] on link "Table Format (Per 100g & Per Serving)" at bounding box center [418, 363] width 158 height 21
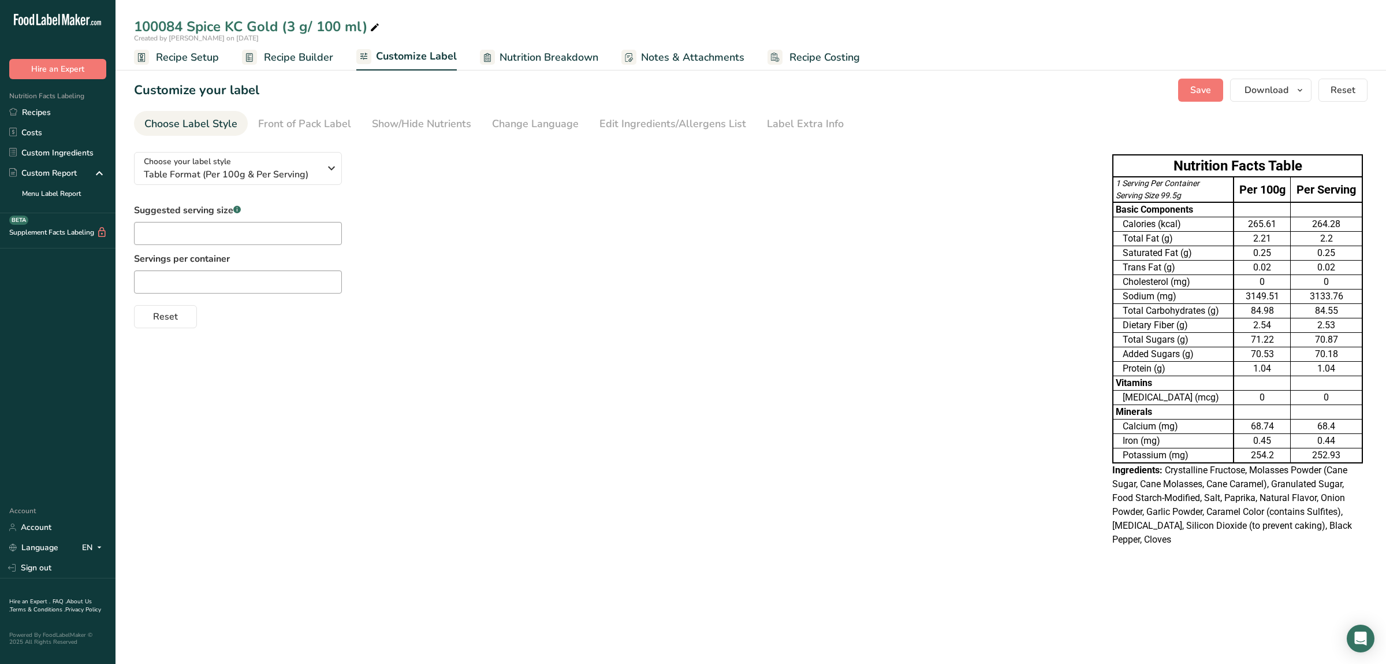
click at [1048, 390] on div "Choose your label style Table Format (Per 100g & Per Serving) USA (FDA) Standar…" at bounding box center [751, 350] width 1234 height 415
click at [390, 122] on div "Show/Hide Nutrients" at bounding box center [421, 124] width 99 height 16
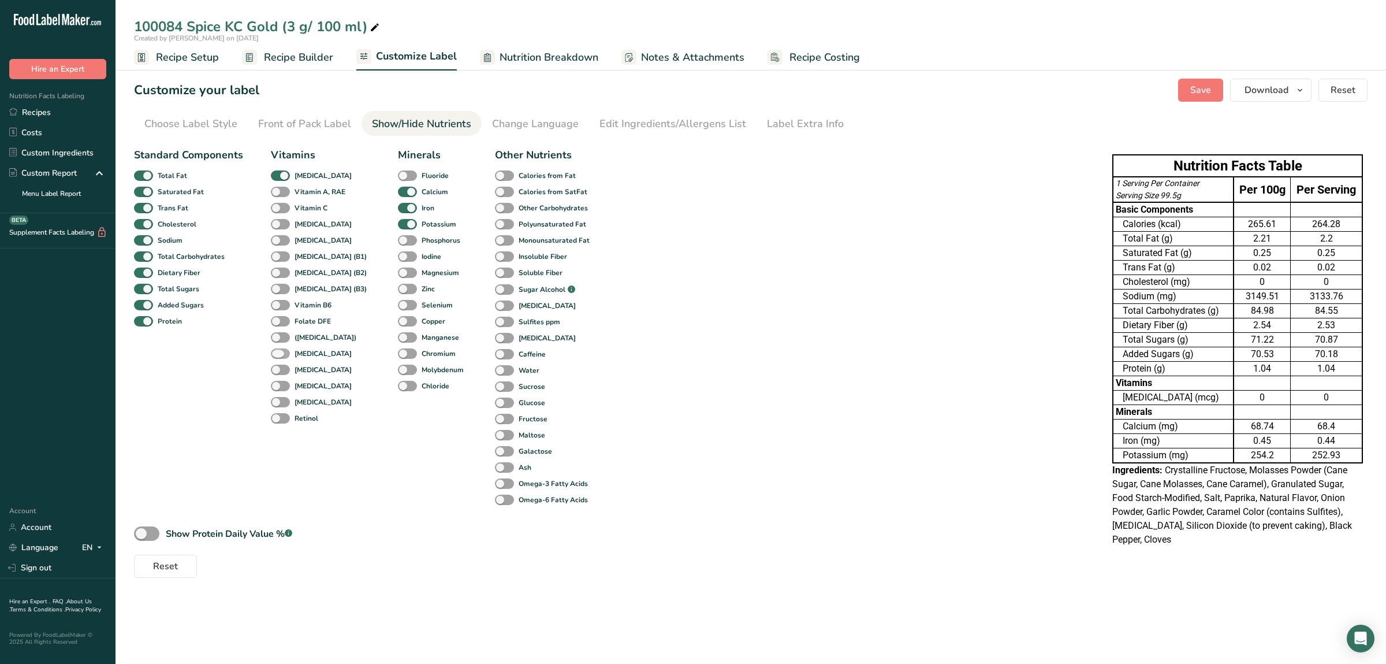
click at [285, 352] on span at bounding box center [280, 353] width 19 height 11
click at [278, 352] on input "Vitamin B12" at bounding box center [275, 353] width 8 height 8
checkbox input "true"
click at [276, 191] on span at bounding box center [280, 192] width 19 height 11
click at [276, 191] on input "Vitamin A, RAE" at bounding box center [275, 192] width 8 height 8
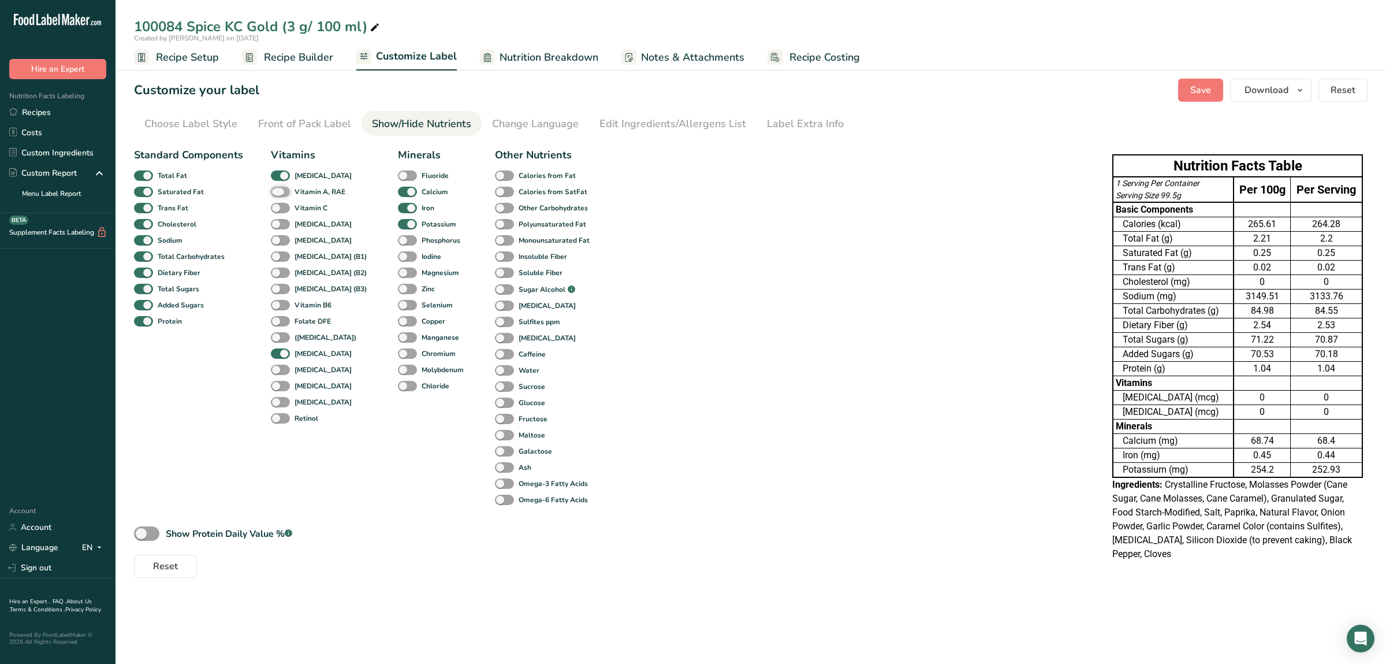
checkbox input "true"
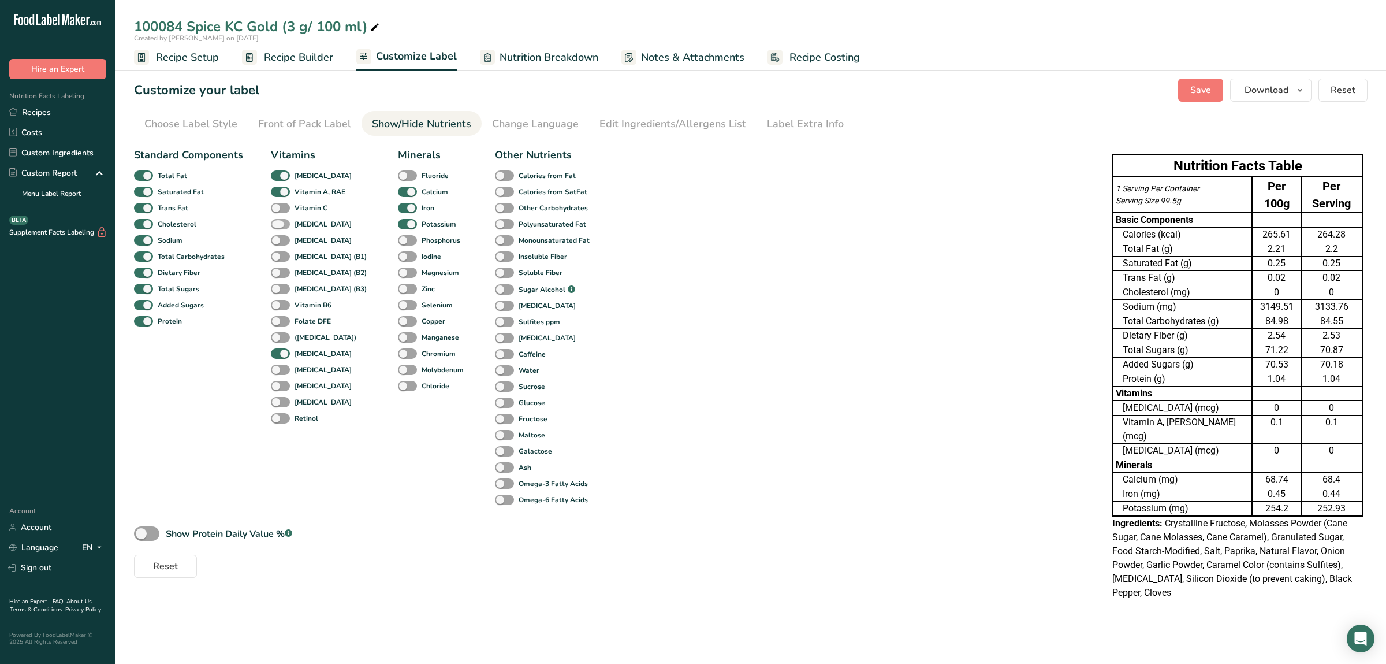
click at [279, 221] on span at bounding box center [280, 224] width 19 height 11
click at [278, 221] on input "Vitamin E" at bounding box center [275, 224] width 8 height 8
checkbox input "true"
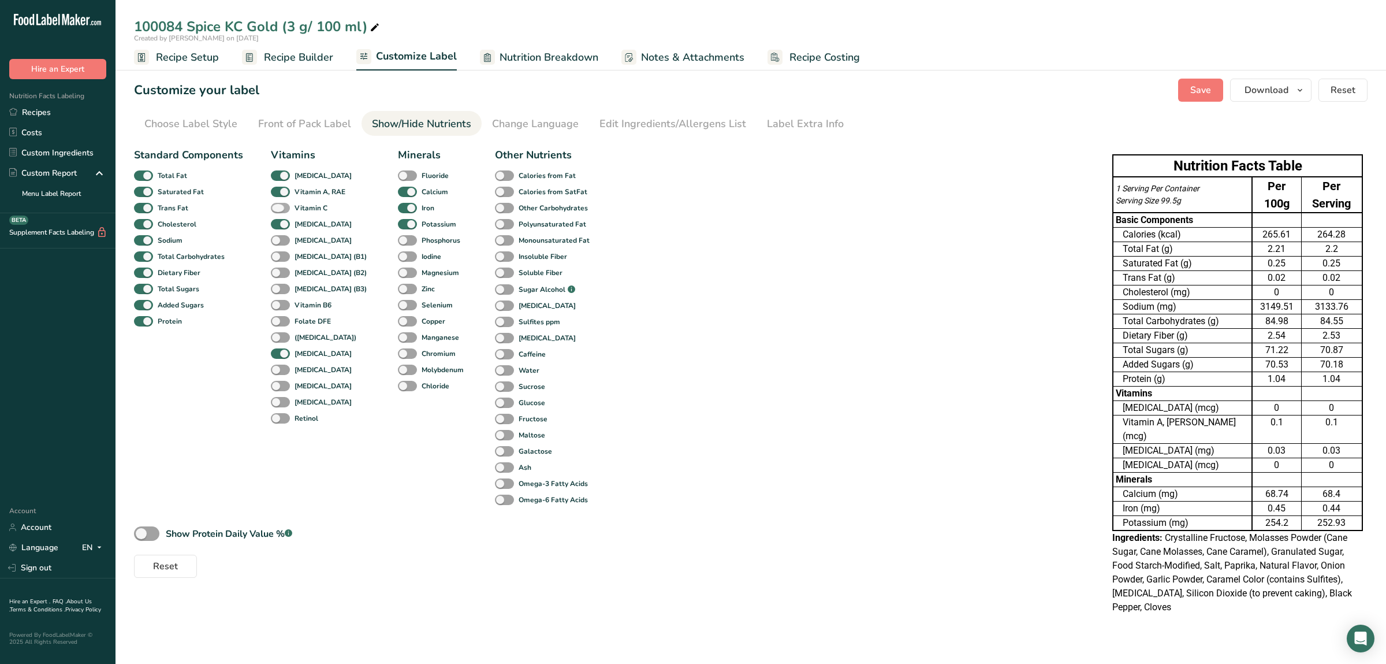
click at [278, 207] on span at bounding box center [280, 208] width 19 height 11
click at [278, 207] on input "Vitamin C" at bounding box center [275, 208] width 8 height 8
checkbox input "true"
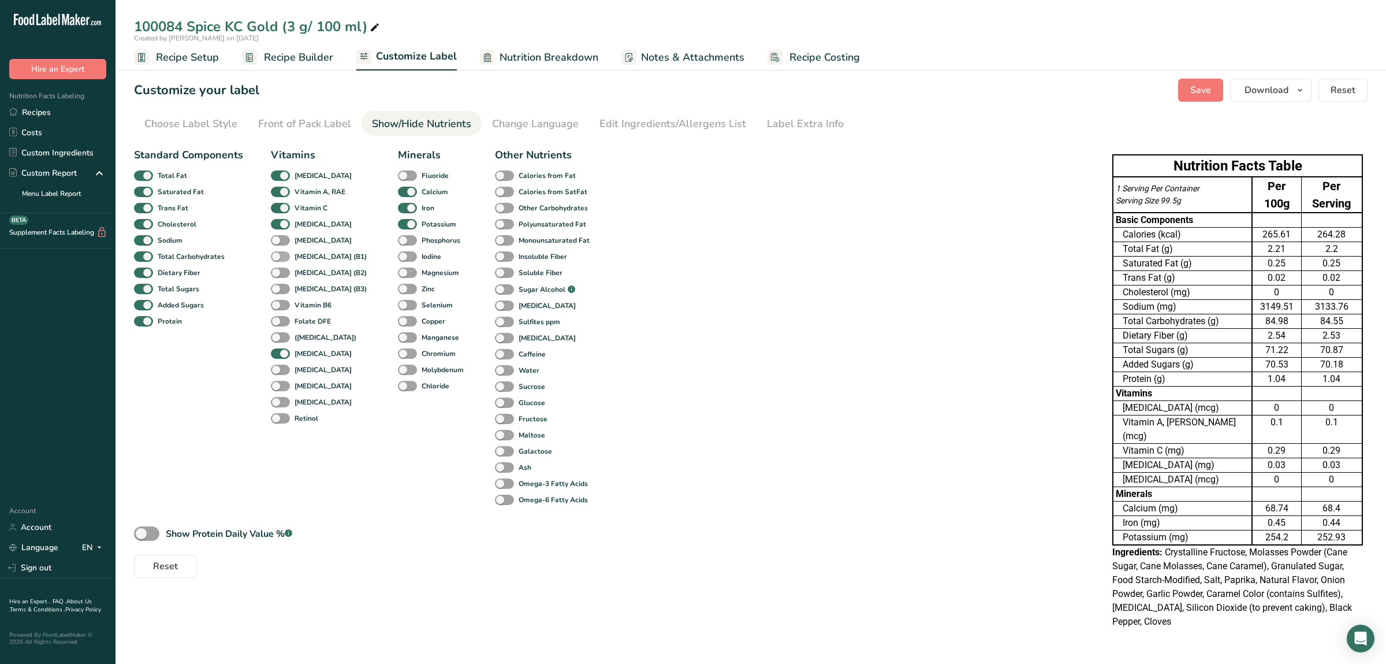
click at [281, 254] on span at bounding box center [280, 256] width 19 height 11
click at [278, 254] on input "Thiamin (B1)" at bounding box center [275, 256] width 8 height 8
checkbox input "true"
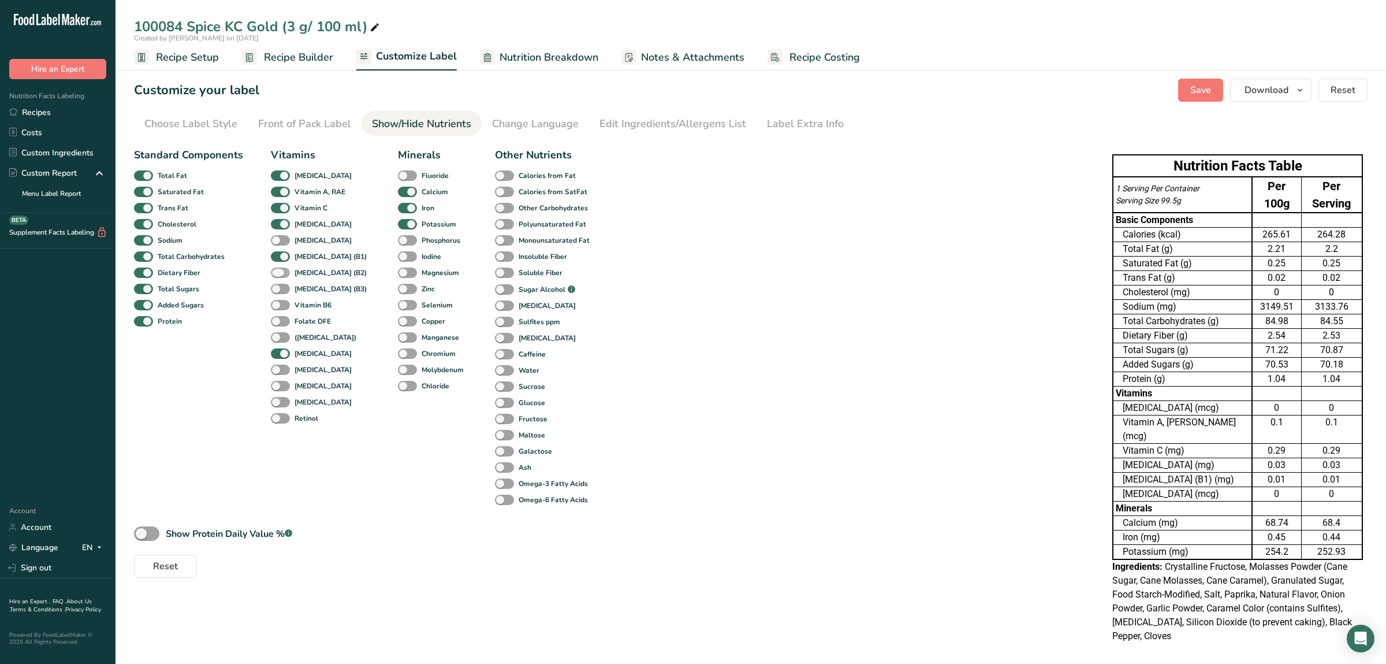
click at [277, 276] on span at bounding box center [280, 272] width 19 height 11
click at [277, 276] on input "Riboflavin (B2)" at bounding box center [275, 273] width 8 height 8
checkbox input "true"
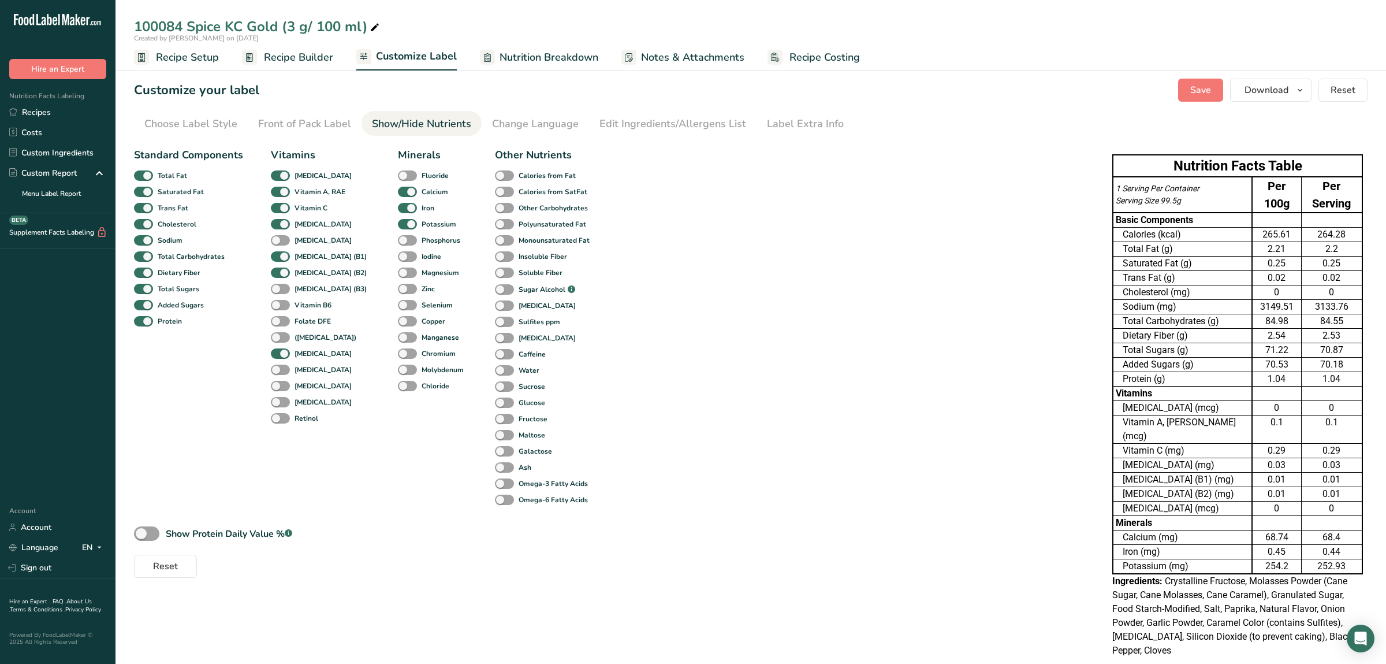
click at [277, 283] on div "Niacin (B3)" at bounding box center [283, 289] width 25 height 16
click at [284, 286] on span at bounding box center [280, 289] width 19 height 11
click at [278, 286] on input "Niacin (B3)" at bounding box center [275, 289] width 8 height 8
checkbox input "true"
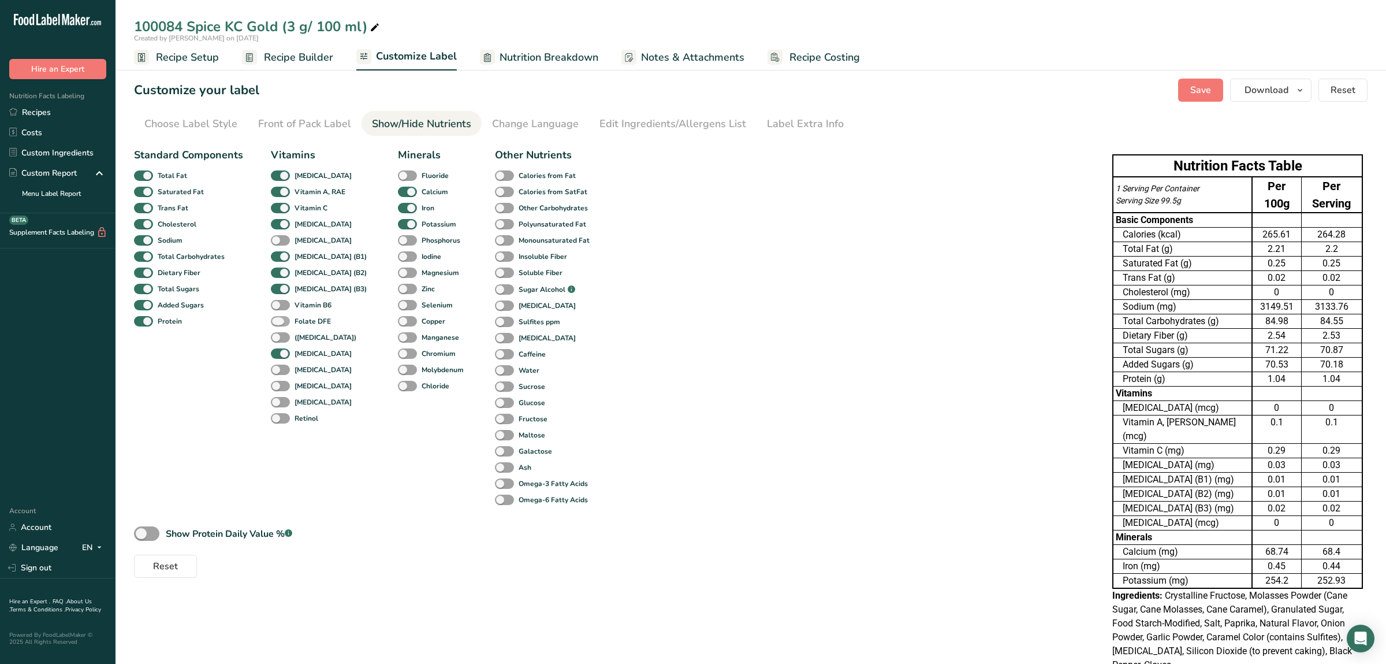
click at [280, 325] on span at bounding box center [280, 321] width 19 height 11
click at [278, 325] on input "Folate DFE" at bounding box center [275, 321] width 8 height 8
checkbox input "true"
click at [280, 340] on span at bounding box center [280, 337] width 19 height 11
click at [278, 340] on input "(Folic Acid)" at bounding box center [275, 337] width 8 height 8
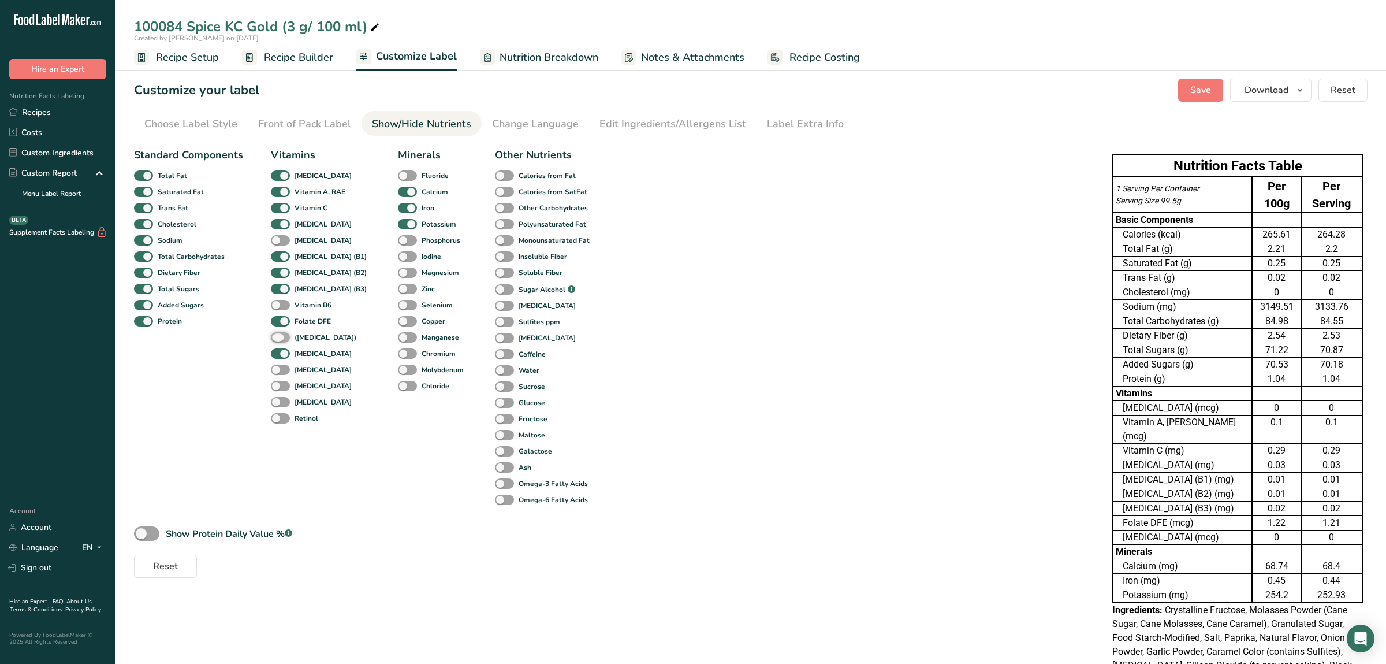
checkbox input "true"
click at [278, 353] on span at bounding box center [280, 353] width 19 height 11
click at [278, 353] on input "Vitamin B12" at bounding box center [275, 353] width 8 height 8
checkbox input "false"
click at [398, 271] on span at bounding box center [407, 272] width 19 height 11
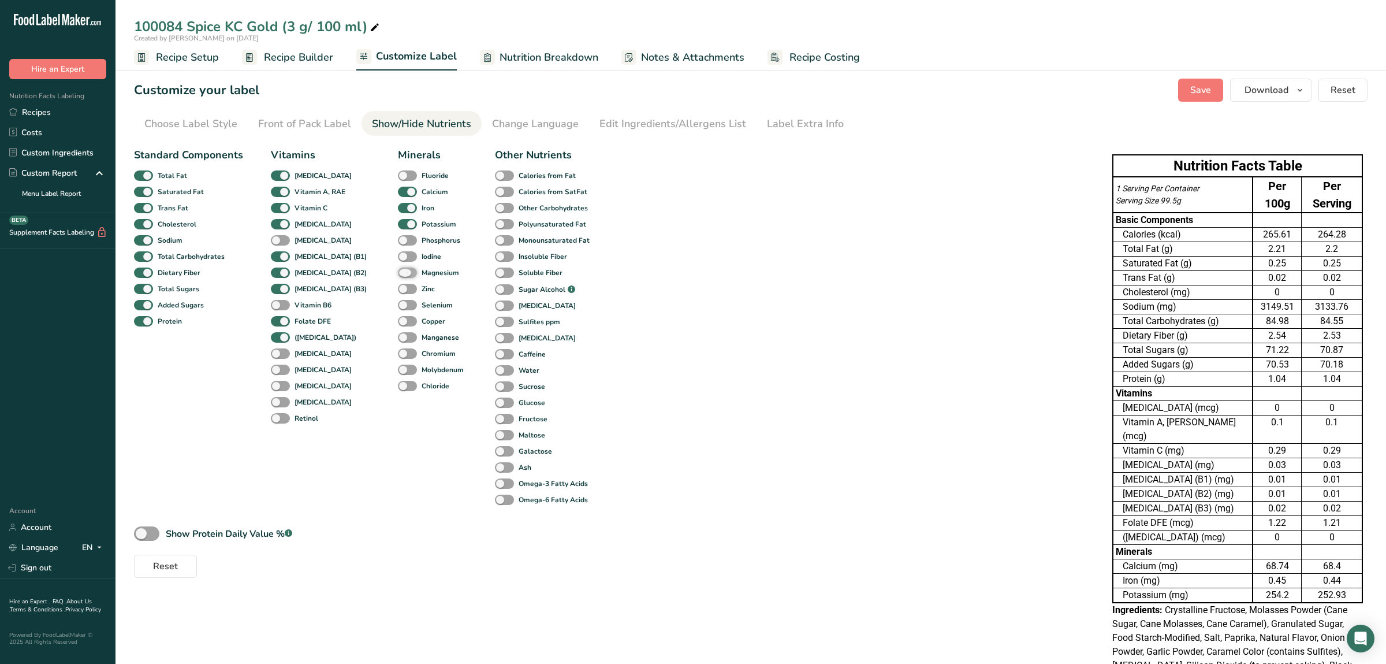
click at [398, 271] on input "Magnesium" at bounding box center [402, 273] width 8 height 8
checkbox input "true"
click at [398, 386] on span at bounding box center [407, 386] width 19 height 11
click at [398, 386] on input "Chloride" at bounding box center [402, 386] width 8 height 8
checkbox input "true"
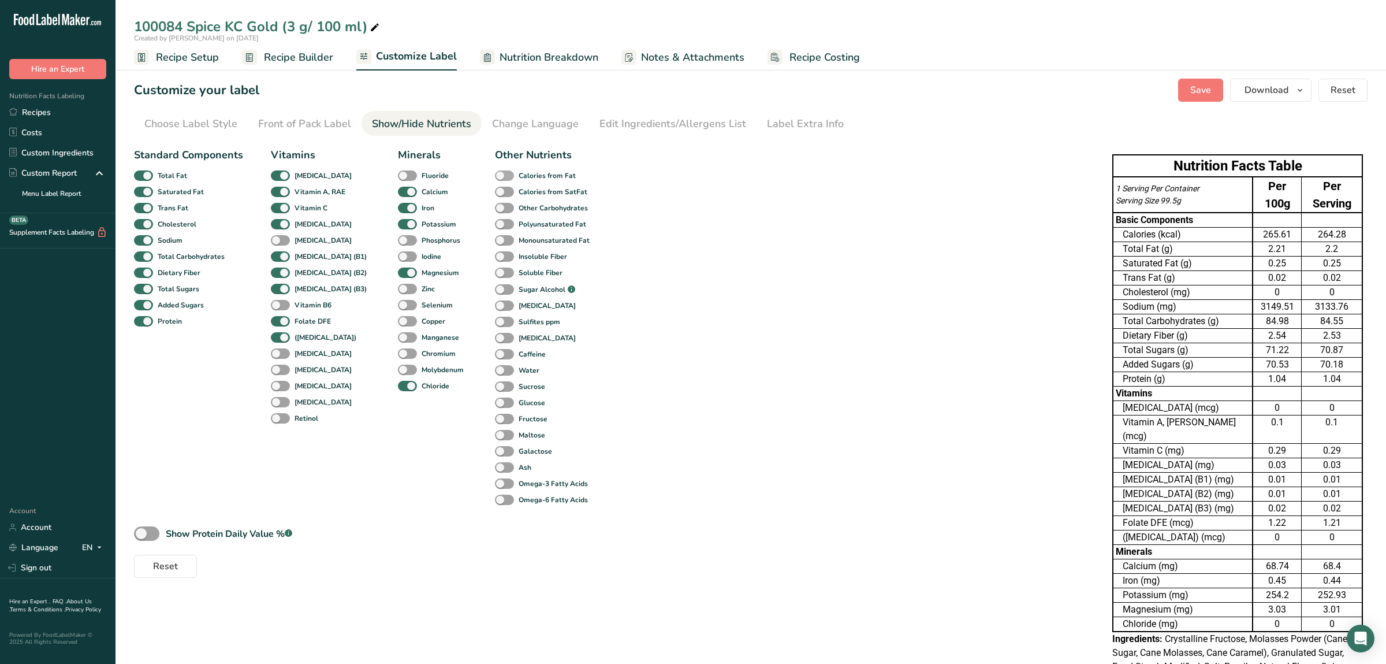
click at [495, 174] on span at bounding box center [504, 175] width 19 height 11
click at [495, 174] on input "Calories from Fat" at bounding box center [499, 176] width 8 height 8
checkbox input "true"
click at [495, 202] on div "Other Carbohydrates" at bounding box center [507, 208] width 25 height 16
click at [495, 210] on span at bounding box center [504, 208] width 19 height 11
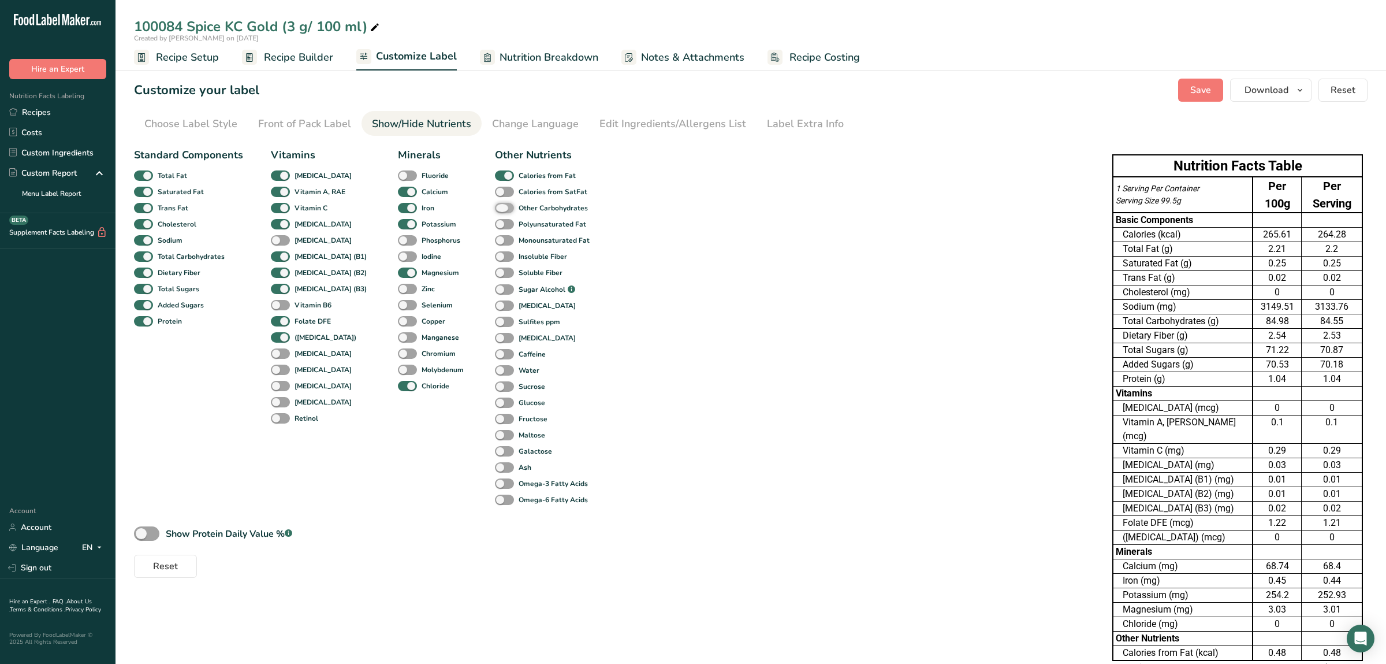
click at [495, 210] on input "Other Carbohydrates" at bounding box center [499, 208] width 8 height 8
checkbox input "true"
click at [495, 220] on span at bounding box center [504, 224] width 19 height 11
click at [495, 220] on input "Polyunsaturated Fat" at bounding box center [499, 224] width 8 height 8
checkbox input "true"
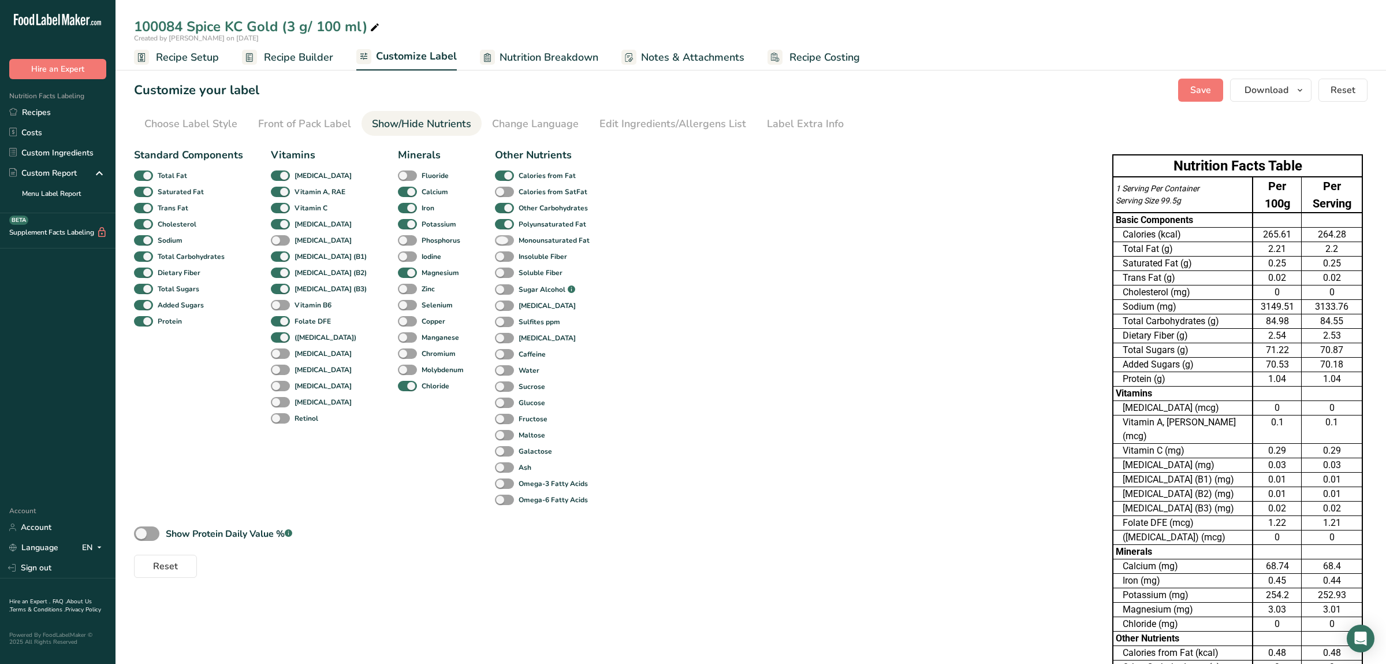
click at [495, 239] on span at bounding box center [504, 240] width 19 height 11
click at [495, 239] on input "Monounsaturated Fat" at bounding box center [499, 240] width 8 height 8
checkbox input "true"
click at [495, 290] on span at bounding box center [504, 289] width 19 height 11
click at [495, 290] on input "Sugar Alcohol .a-a{fill:#347362;}.b-a{fill:#fff;}" at bounding box center [499, 290] width 8 height 8
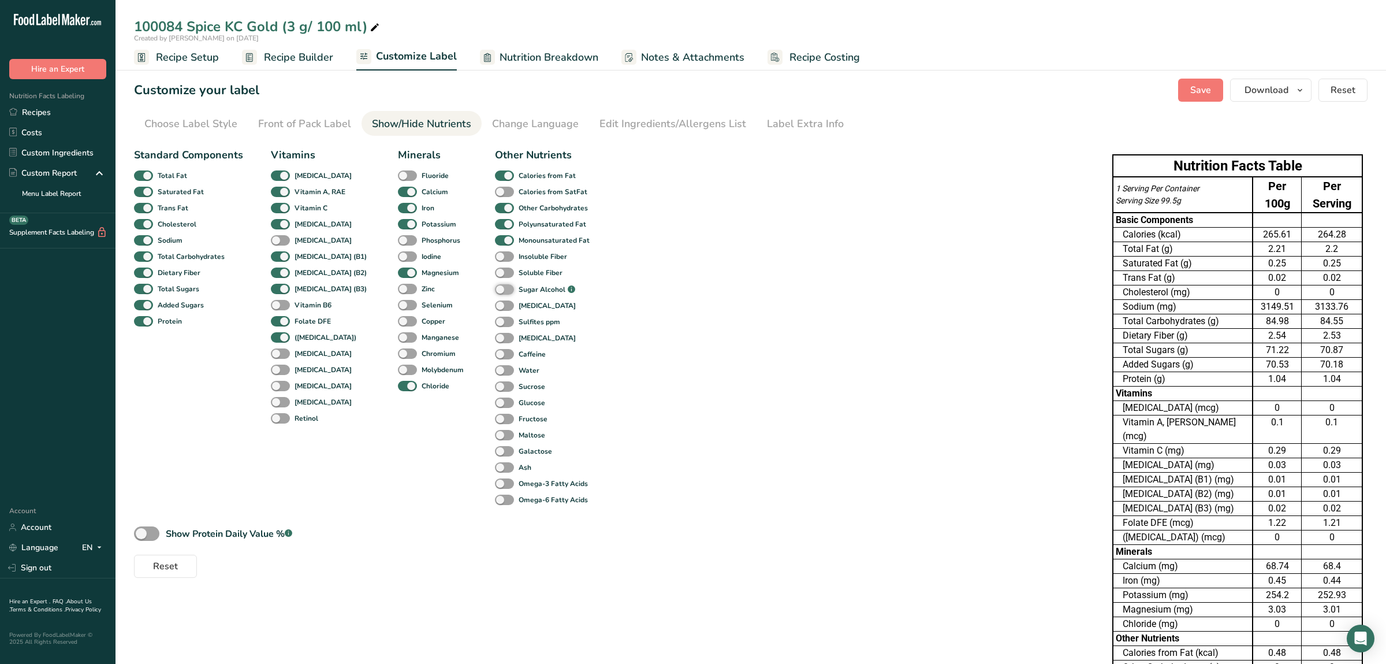
checkbox input "true"
click at [495, 364] on div "Water" at bounding box center [507, 370] width 25 height 16
click at [495, 367] on span at bounding box center [504, 370] width 19 height 11
click at [495, 367] on input "Water" at bounding box center [499, 370] width 8 height 8
checkbox input "true"
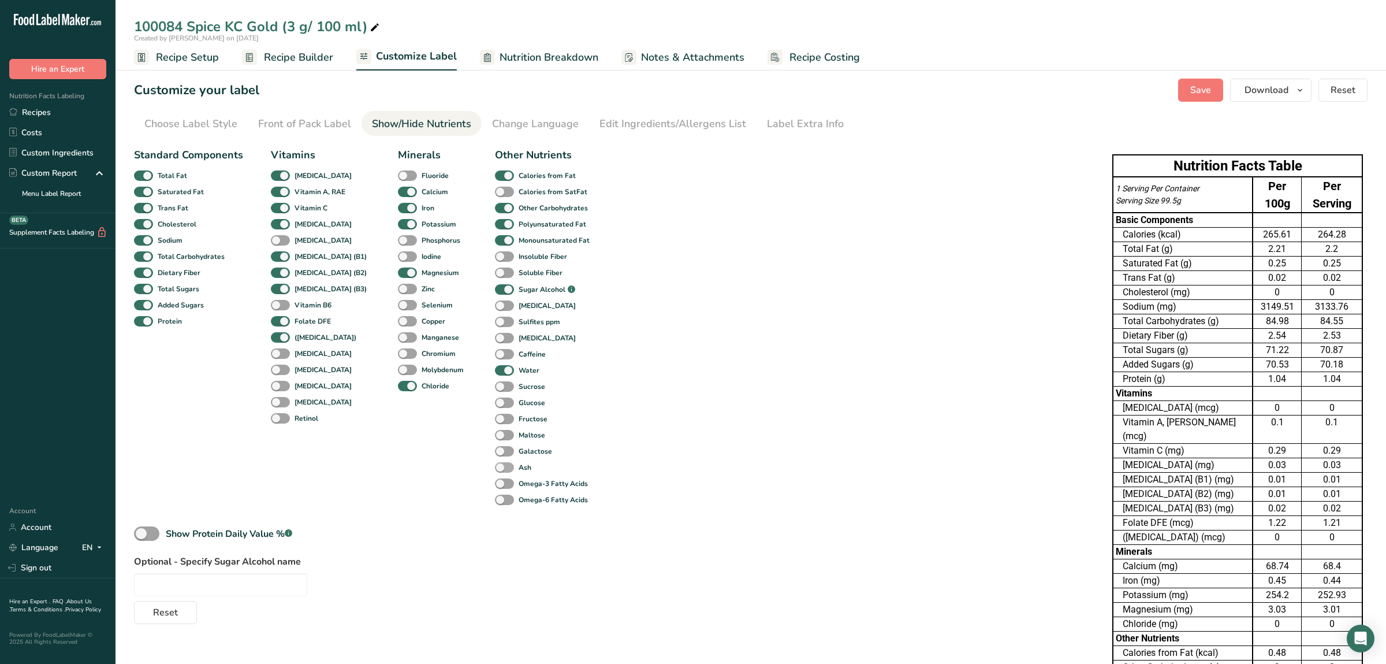
click at [495, 465] on span at bounding box center [504, 467] width 19 height 11
click at [495, 465] on input "Ash" at bounding box center [499, 467] width 8 height 8
checkbox input "true"
click at [170, 58] on span "Recipe Setup" at bounding box center [187, 58] width 63 height 16
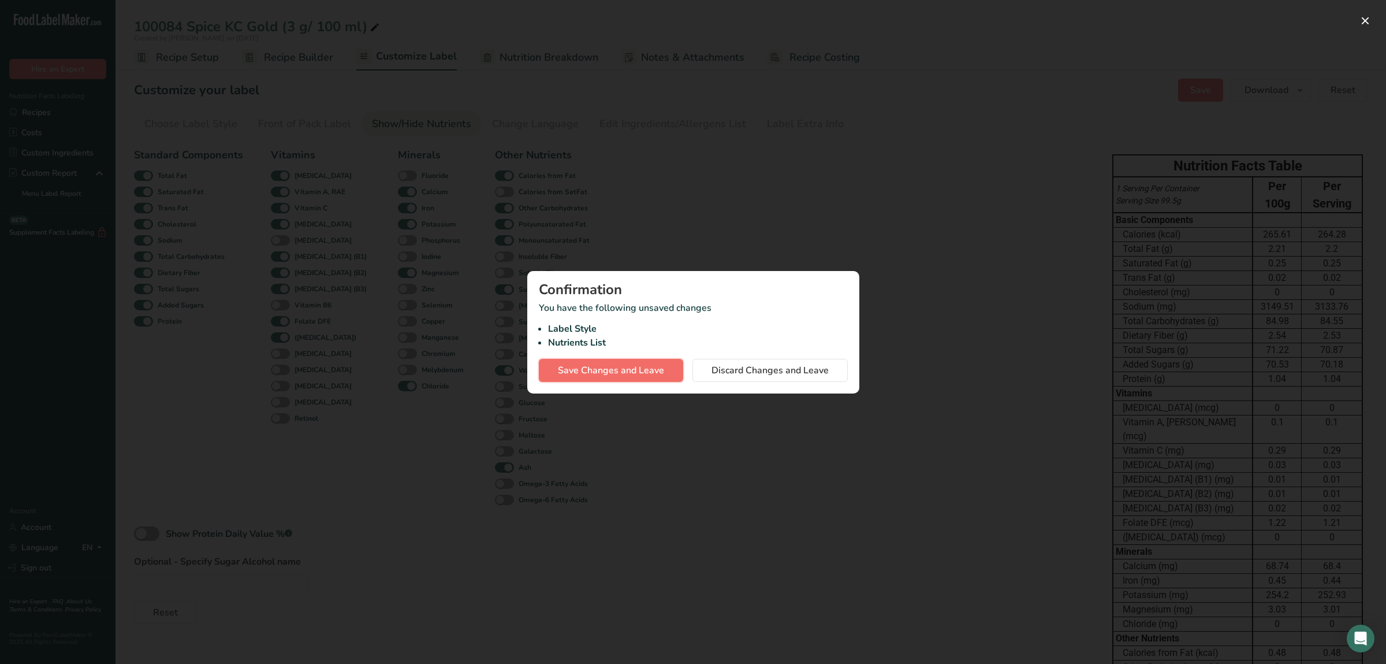
click at [628, 364] on span "Save Changes and Leave" at bounding box center [611, 370] width 106 height 14
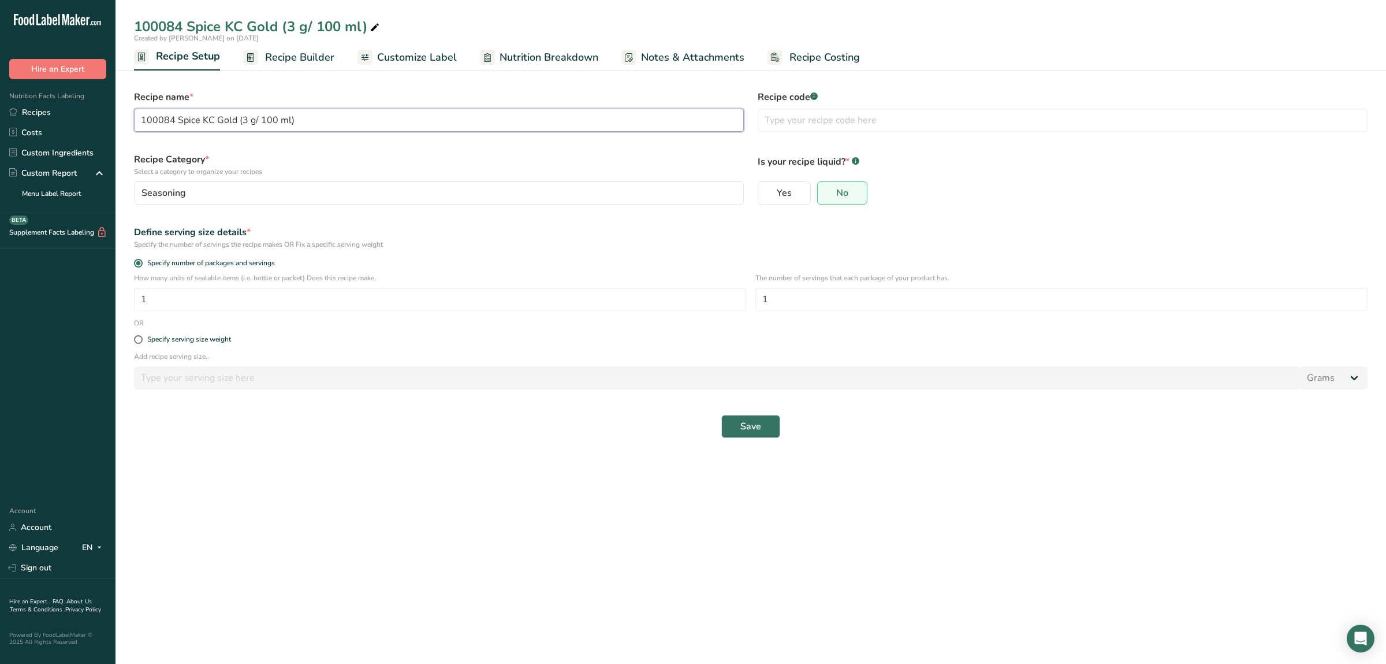
click at [465, 118] on input "100084 Spice KC Gold (3 g/ 100 ml)" at bounding box center [439, 120] width 610 height 23
drag, startPoint x: 239, startPoint y: 117, endPoint x: 289, endPoint y: 116, distance: 50.3
click at [289, 116] on input "100084 Spice KC Gold (3 g/ 100 ml) LS 25-084" at bounding box center [439, 120] width 610 height 23
type input "100084 Spice KC Gold LS 25-084"
click at [754, 421] on span "Save" at bounding box center [750, 426] width 21 height 14
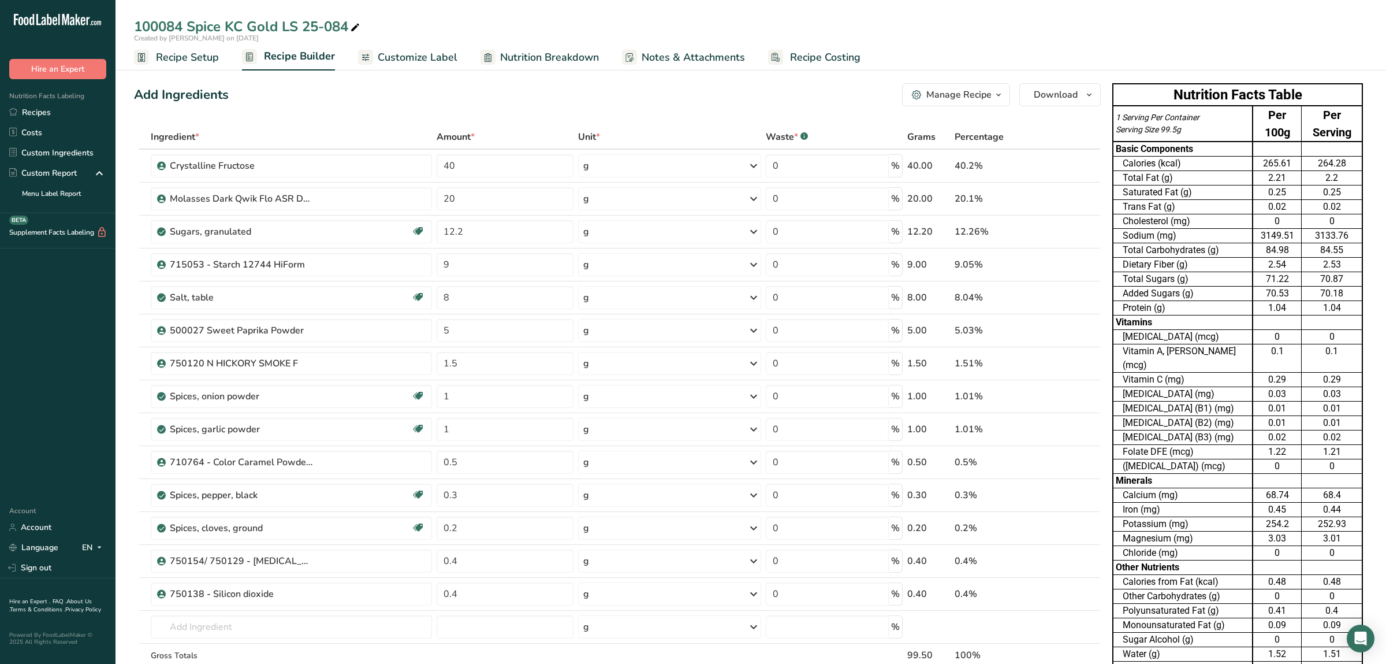
click at [392, 55] on span "Customize Label" at bounding box center [418, 58] width 80 height 16
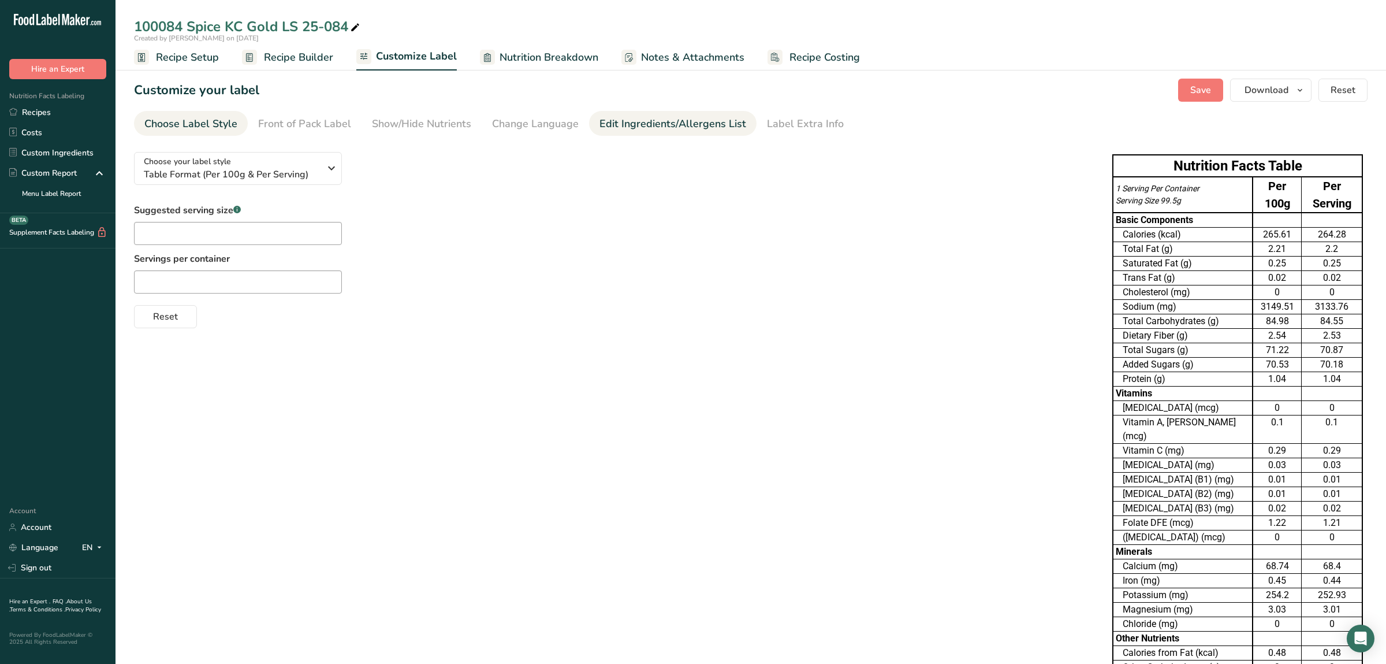
click at [637, 121] on div "Edit Ingredients/Allergens List" at bounding box center [672, 124] width 147 height 16
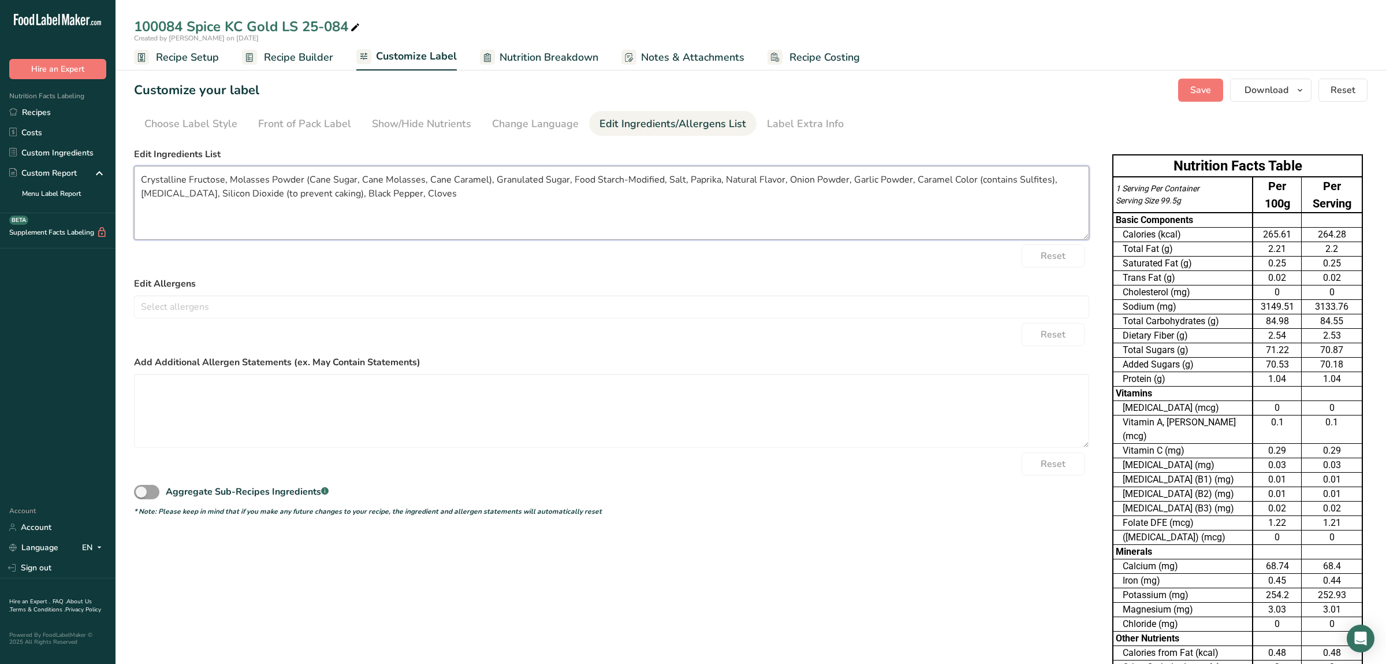
click at [422, 197] on textarea "Crystalline Fructose, Molasses Powder (Cane Sugar, Cane Molasses, Cane Caramel)…" at bounding box center [611, 203] width 955 height 74
drag, startPoint x: 408, startPoint y: 205, endPoint x: 77, endPoint y: 153, distance: 334.4
click at [134, 166] on textarea "Crystalline Fructose, Molasses Powder (Cane Sugar, Cane Molasses, Cane Caramel)…" at bounding box center [611, 203] width 955 height 74
paste textarea "Fructose, Molasses Powder (Cane Sugar, Cane Molasses, Cane Caramel Color), Suga…"
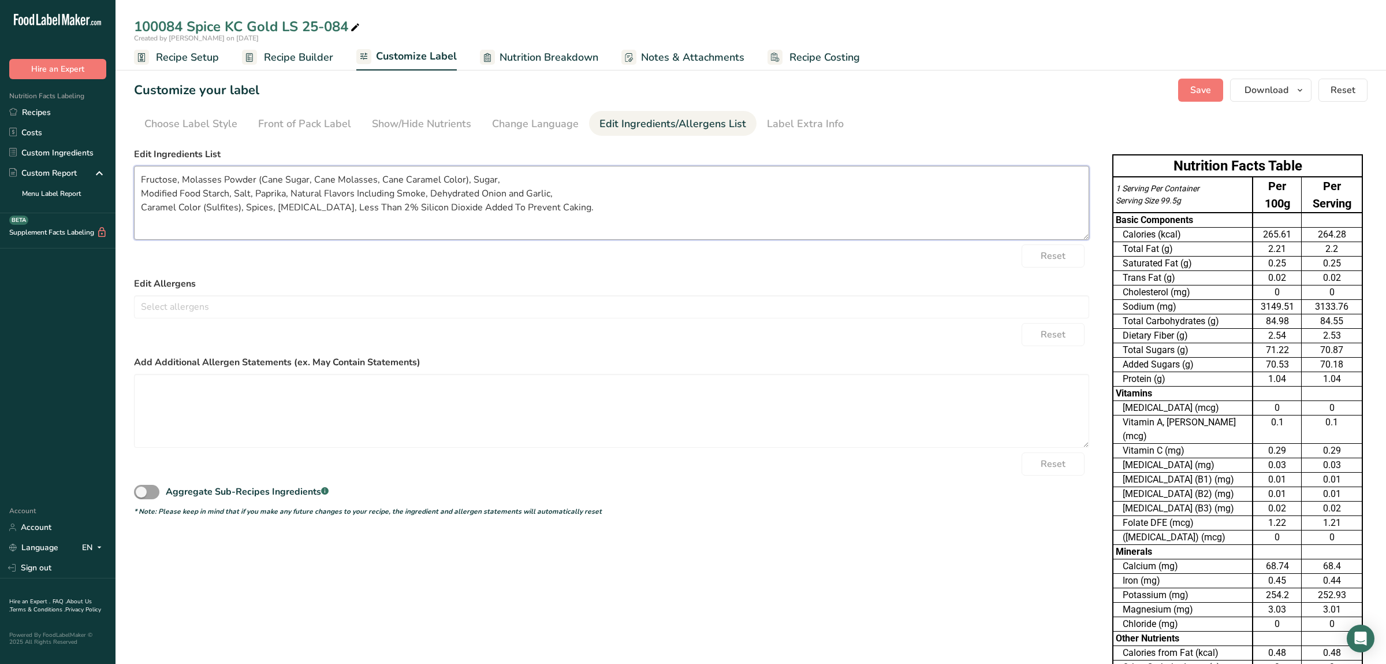
click at [136, 205] on textarea "Fructose, Molasses Powder (Cane Sugar, Cane Molasses, Cane Caramel Color), Suga…" at bounding box center [611, 203] width 955 height 74
click at [141, 192] on textarea "Fructose, Molasses Powder (Cane Sugar, Cane Molasses, Cane Caramel Color), Suga…" at bounding box center [611, 203] width 955 height 74
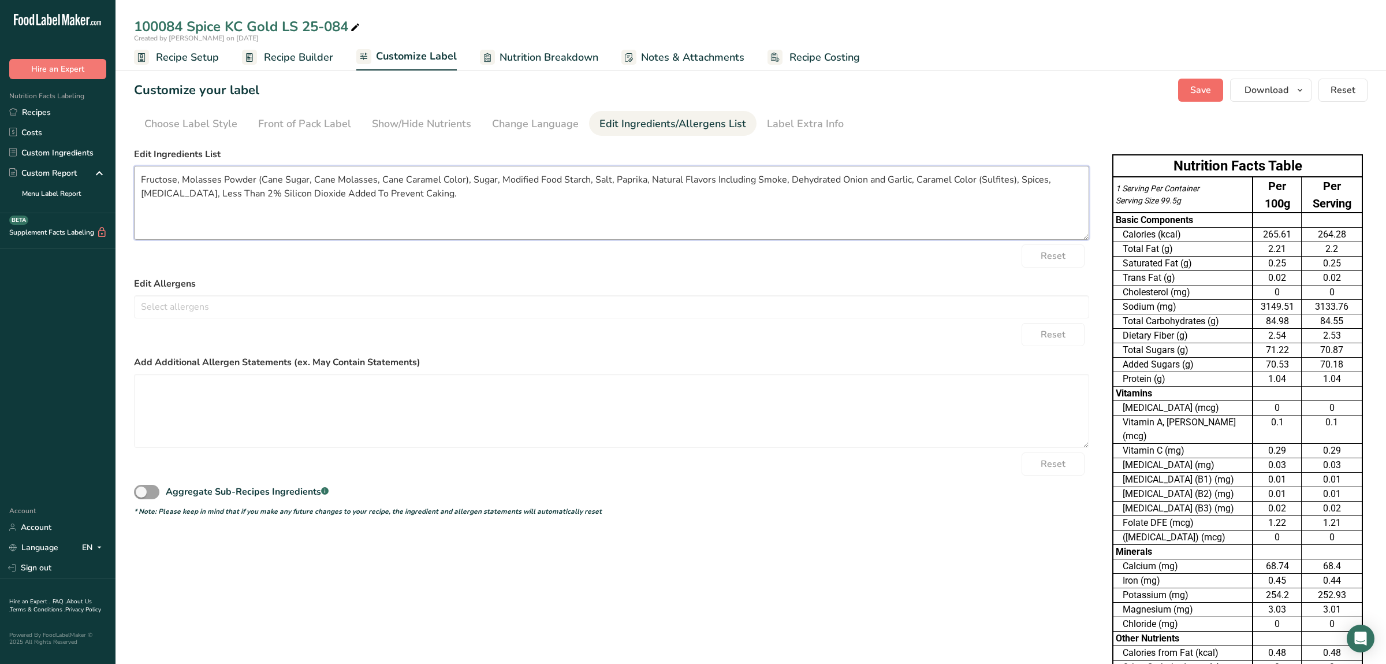
type textarea "Fructose, Molasses Powder (Cane Sugar, Cane Molasses, Cane Caramel Color), Suga…"
click at [1199, 95] on span "Save" at bounding box center [1200, 90] width 21 height 14
click at [66, 111] on link "Recipes" at bounding box center [57, 112] width 115 height 20
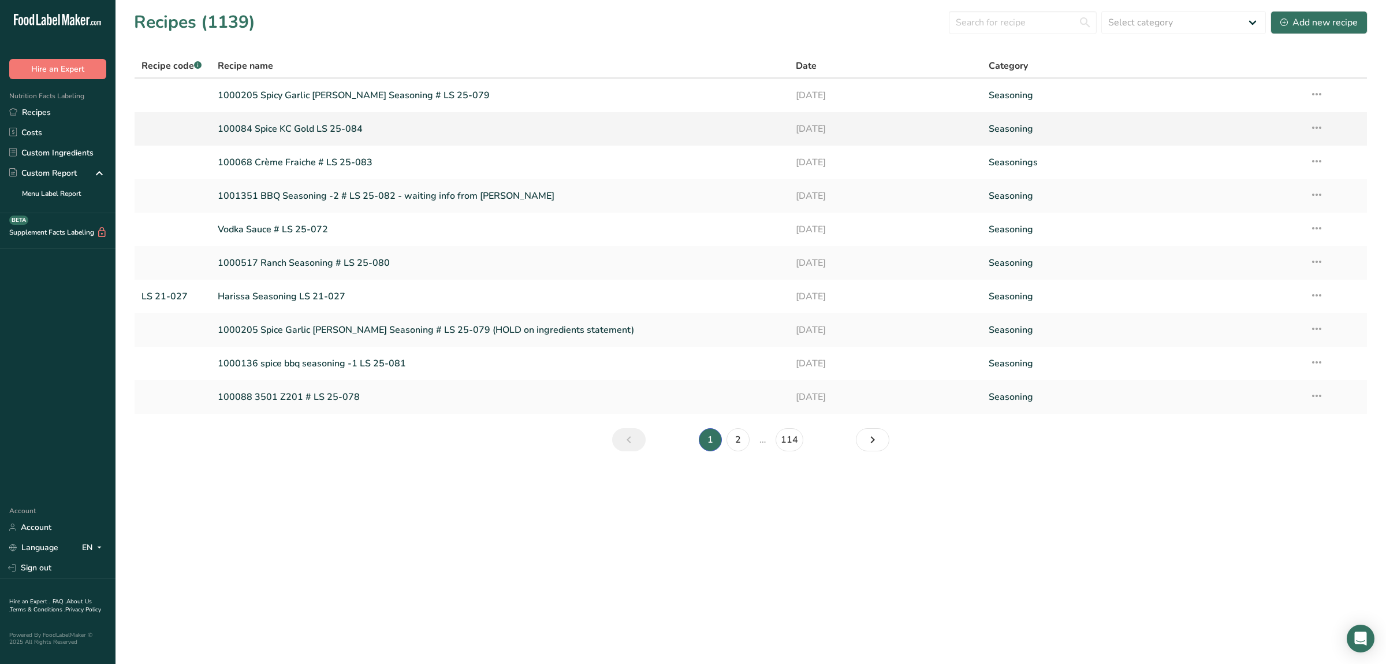
click at [337, 126] on link "100084 Spice KC Gold LS 25-084" at bounding box center [500, 129] width 564 height 24
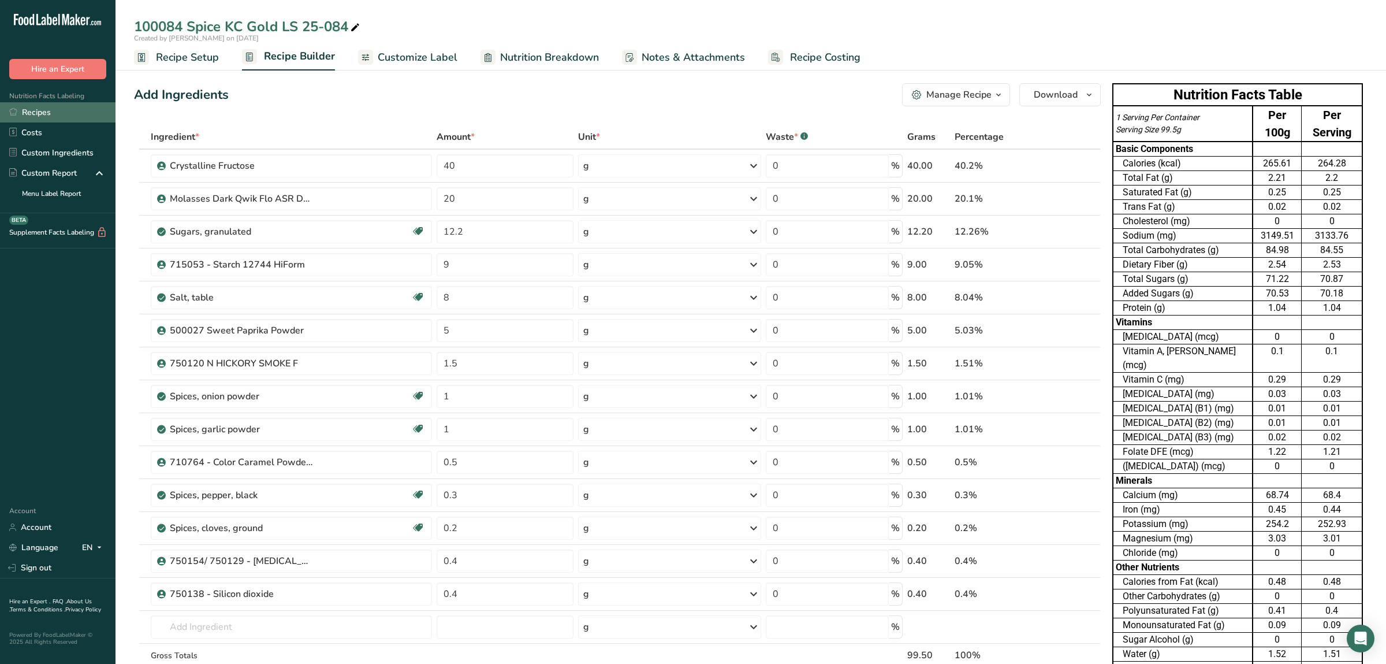
click at [71, 115] on link "Recipes" at bounding box center [57, 112] width 115 height 20
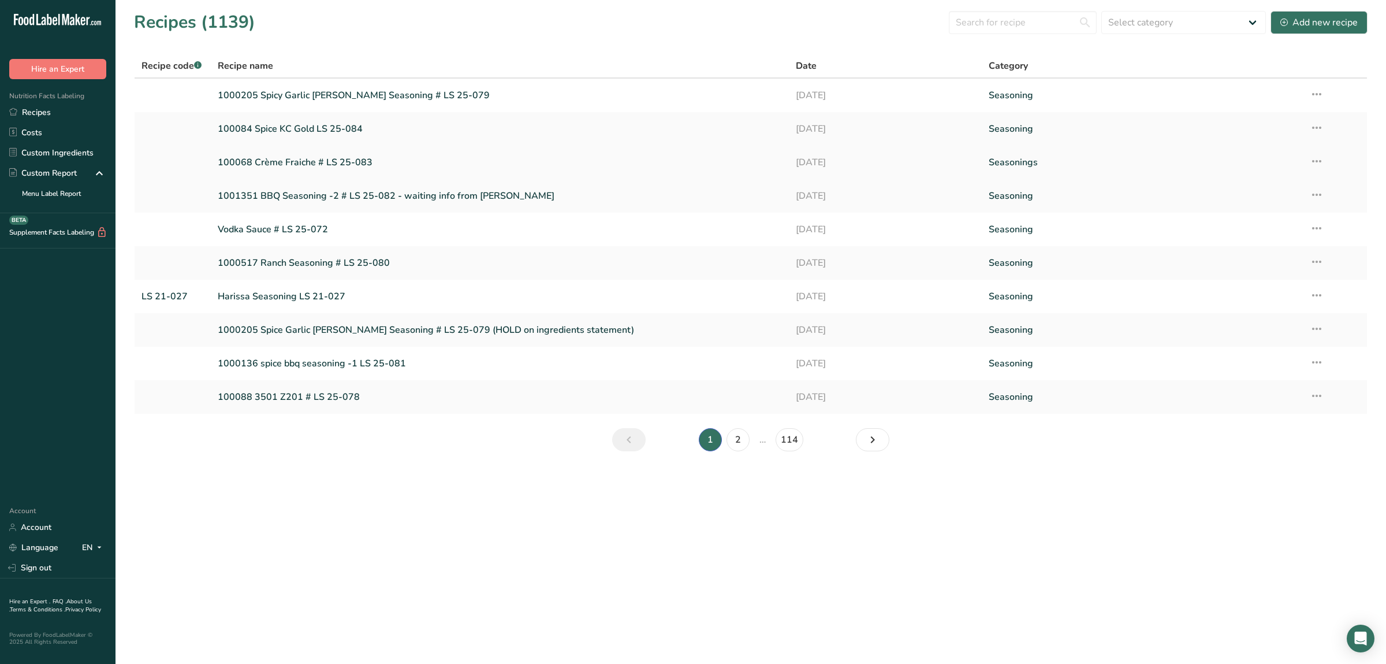
click at [327, 158] on link "100068 Crème Fraiche # LS 25-083" at bounding box center [500, 162] width 564 height 24
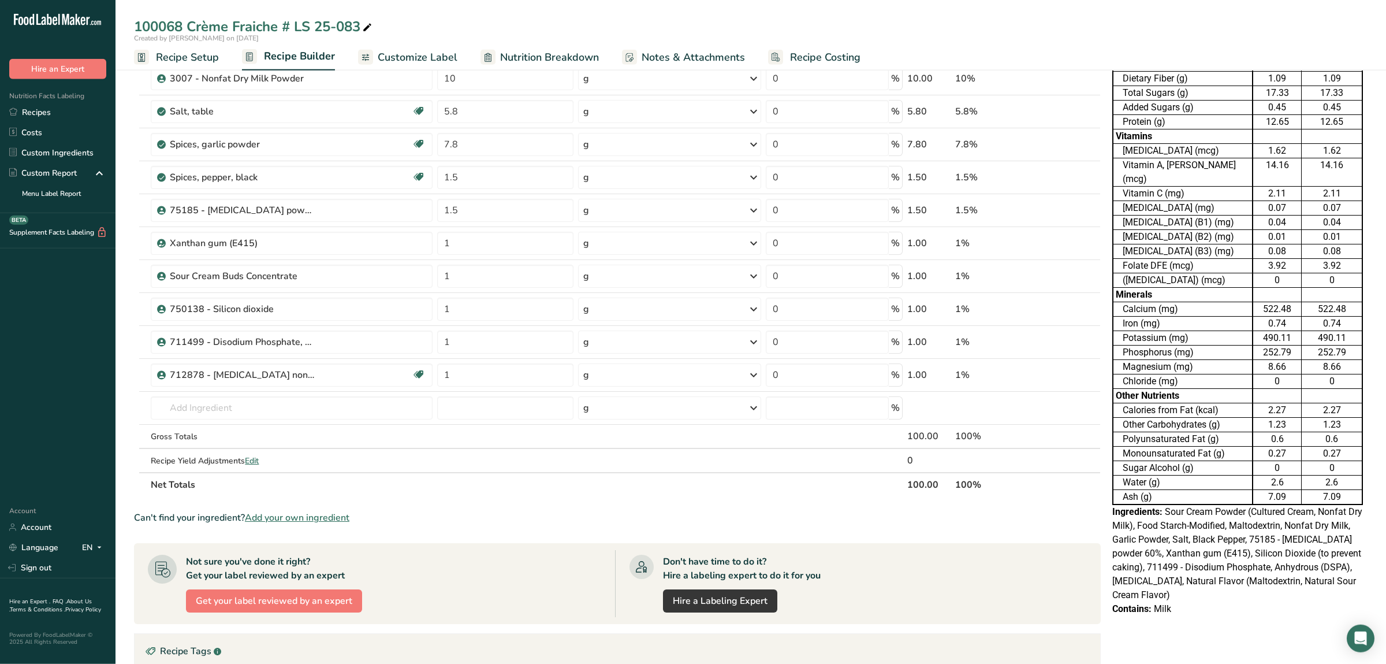
scroll to position [61, 0]
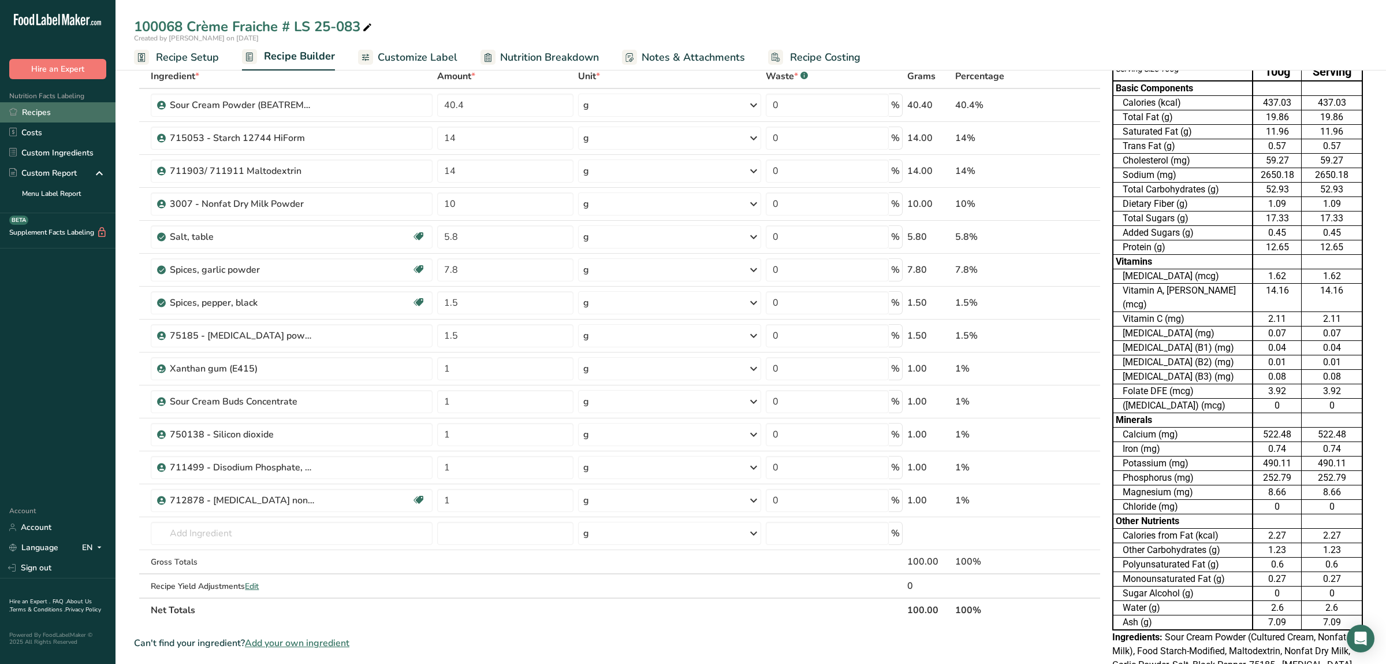
click at [77, 113] on link "Recipes" at bounding box center [57, 112] width 115 height 20
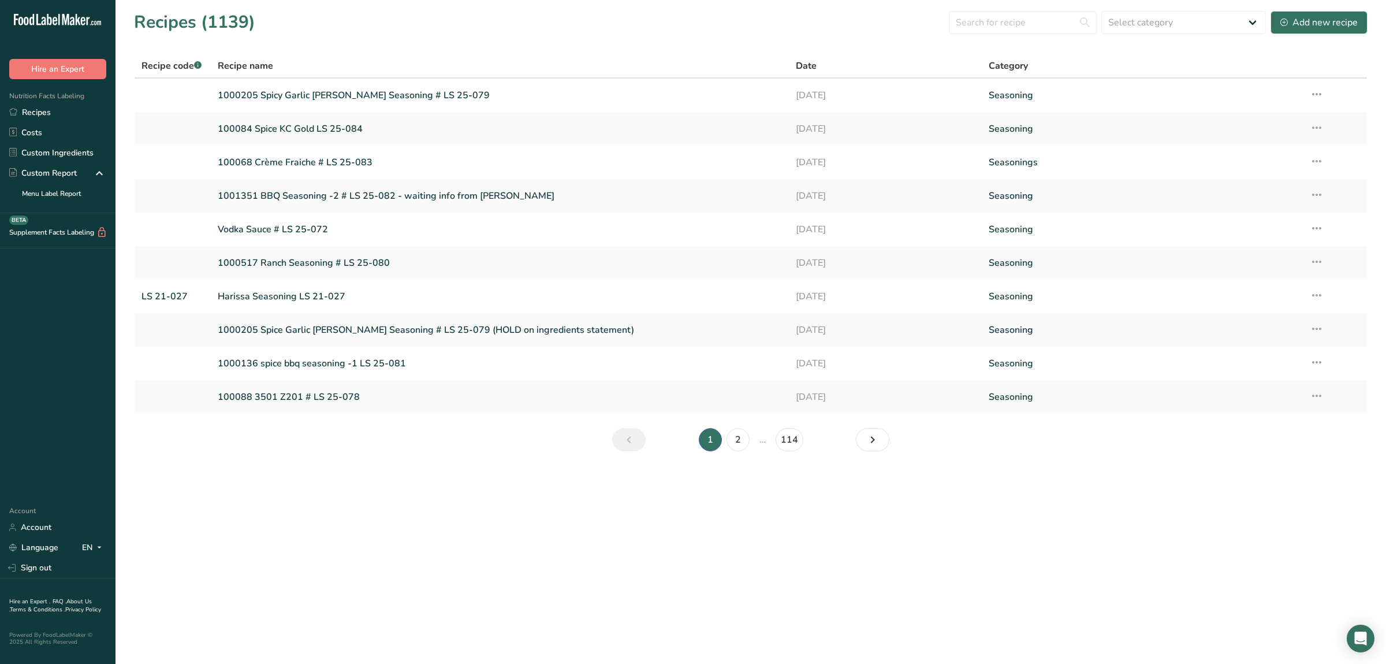
click at [1178, 543] on main "Recipes (1139) Select category All Baked Goods Beverages cheese sauce Confectio…" at bounding box center [693, 332] width 1386 height 664
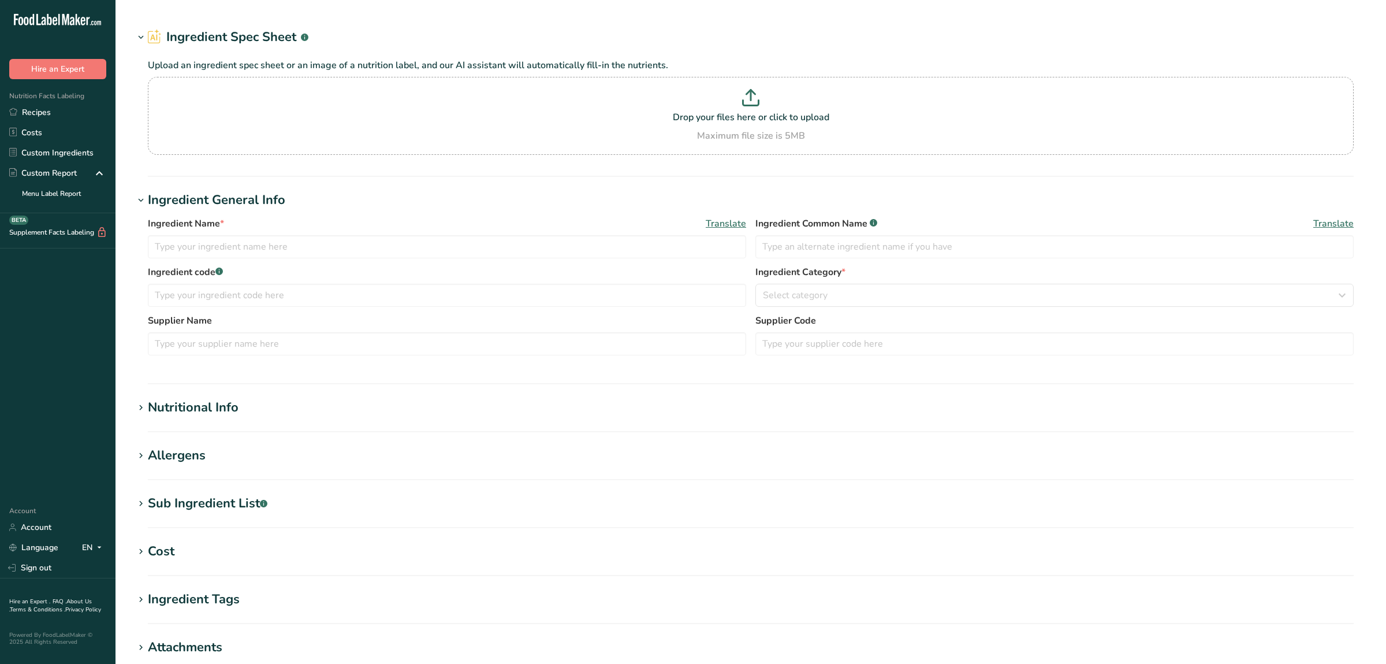
type input "Crystalline Fructose"
type input "Qingdao eagle"
